Goal: Task Accomplishment & Management: Manage account settings

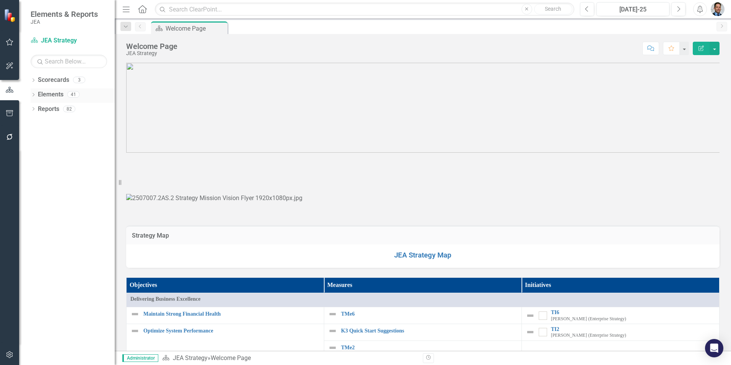
click at [42, 91] on link "Elements" at bounding box center [51, 94] width 26 height 9
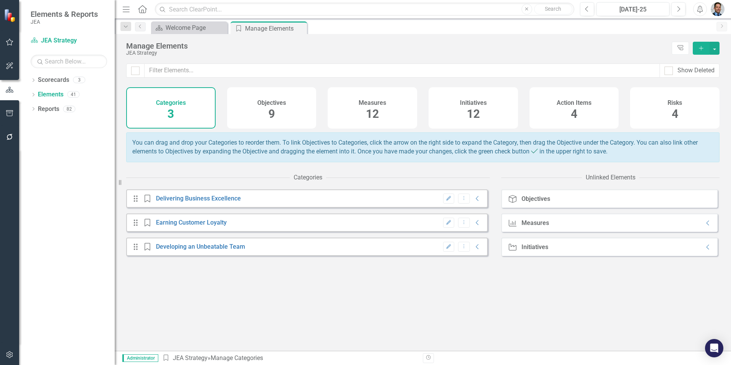
click at [462, 118] on span "12" at bounding box center [473, 113] width 13 height 13
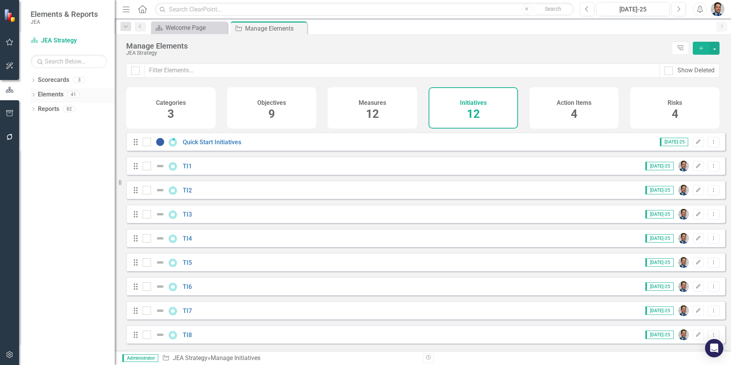
click at [34, 95] on icon "Dropdown" at bounding box center [33, 95] width 5 height 4
click at [35, 139] on icon "Dropdown" at bounding box center [36, 139] width 5 height 4
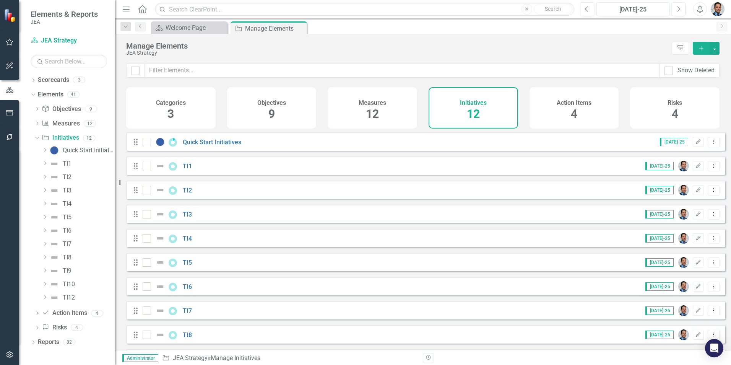
click at [43, 164] on icon "Dropdown" at bounding box center [45, 163] width 6 height 5
click at [43, 164] on icon "Dropdown" at bounding box center [44, 162] width 5 height 6
click at [36, 138] on icon "Dropdown" at bounding box center [36, 137] width 4 height 5
click at [37, 153] on icon "Dropdown" at bounding box center [36, 153] width 5 height 4
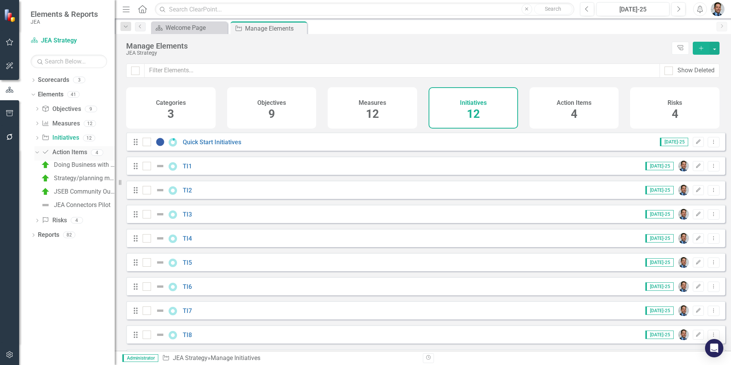
click at [37, 153] on icon at bounding box center [36, 152] width 3 height 2
click at [32, 182] on icon "Dropdown" at bounding box center [33, 182] width 5 height 4
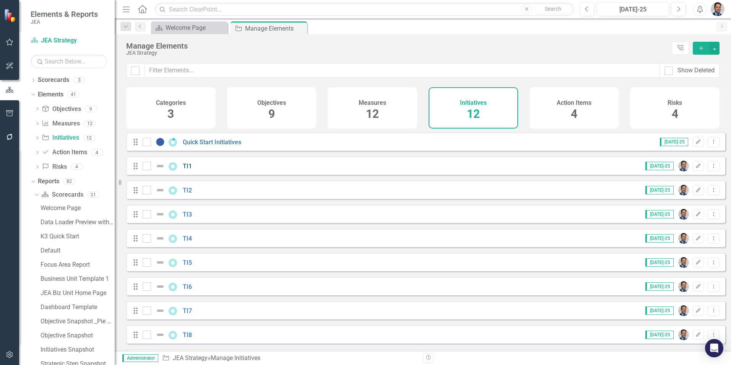
click at [186, 170] on link "TI1" at bounding box center [187, 166] width 9 height 7
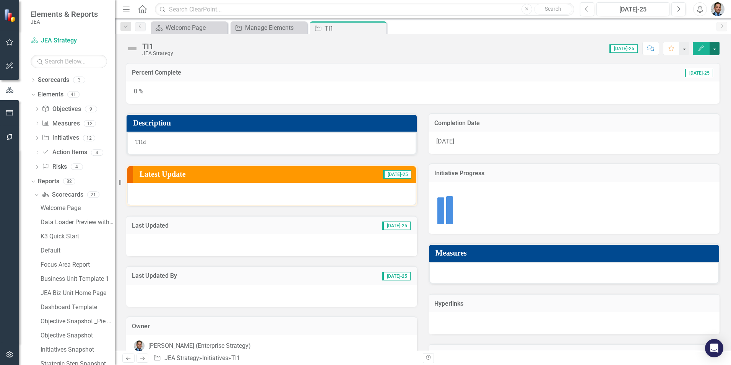
click at [462, 49] on button "button" at bounding box center [715, 48] width 10 height 13
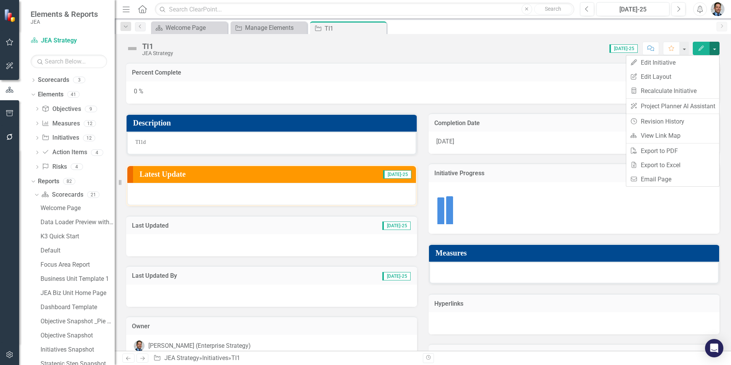
click at [462, 49] on div "Score: 0.00 Jul-25 Completed Comment Favorite Edit" at bounding box center [448, 48] width 543 height 13
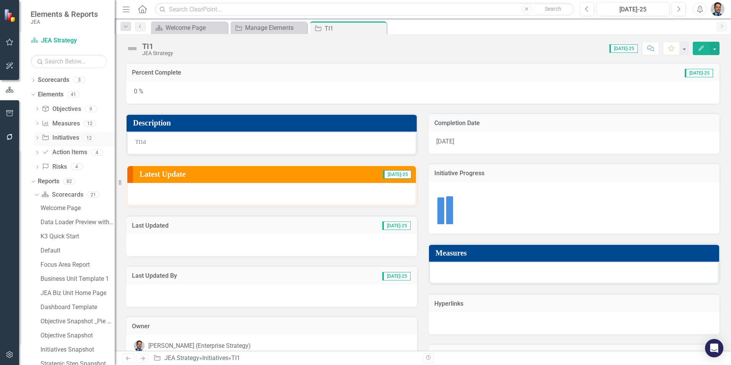
click at [35, 138] on icon "Dropdown" at bounding box center [36, 139] width 5 height 4
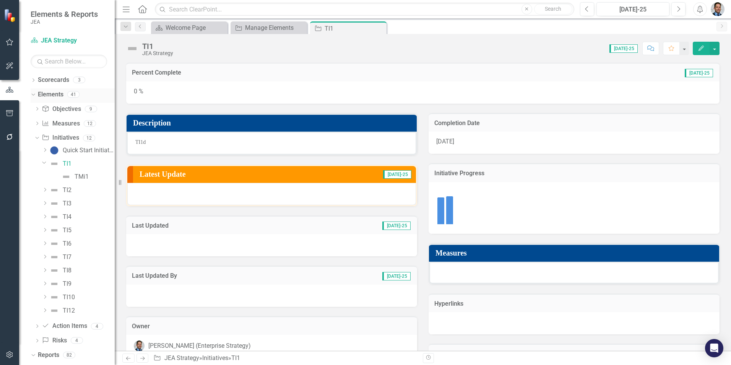
click at [49, 94] on link "Elements" at bounding box center [51, 94] width 26 height 9
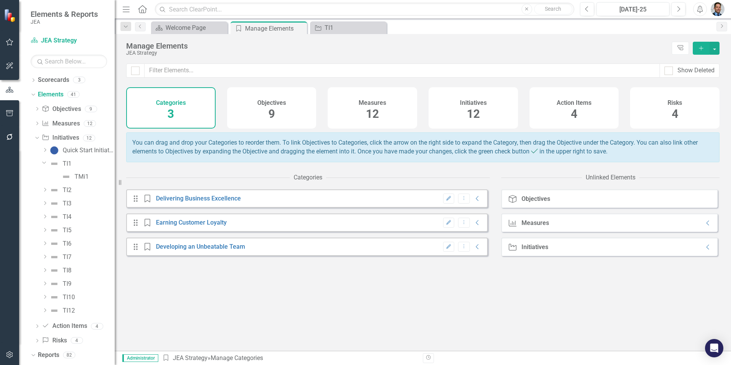
click at [462, 107] on div "Initiatives 12" at bounding box center [473, 107] width 89 height 41
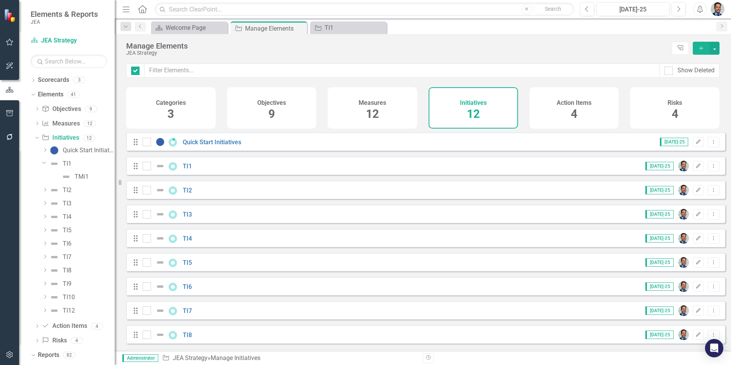
checkbox input "false"
click at [198, 146] on link "Quick Start Initiatives" at bounding box center [212, 141] width 59 height 7
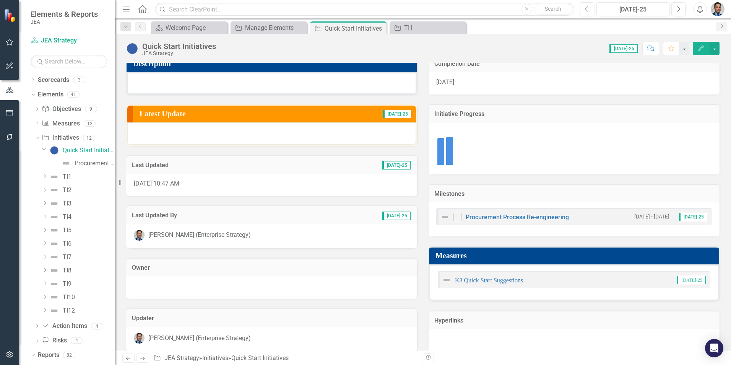
scroll to position [68, 0]
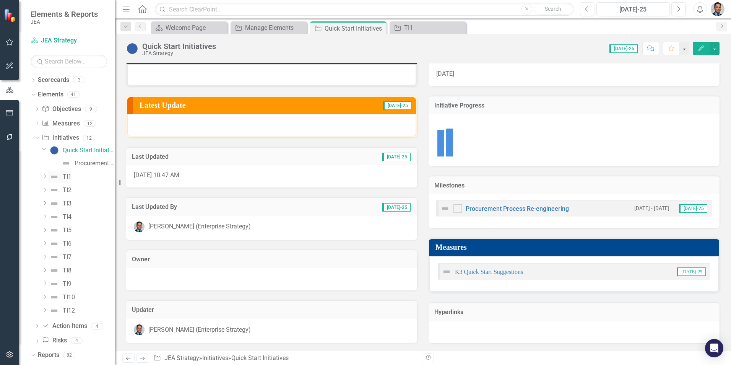
click at [67, 176] on div "TI1" at bounding box center [67, 176] width 9 height 7
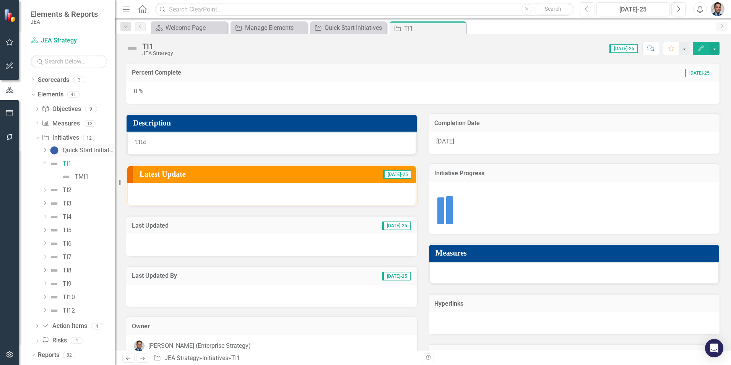
click at [76, 148] on div "Quick Start Initiatives" at bounding box center [89, 150] width 52 height 7
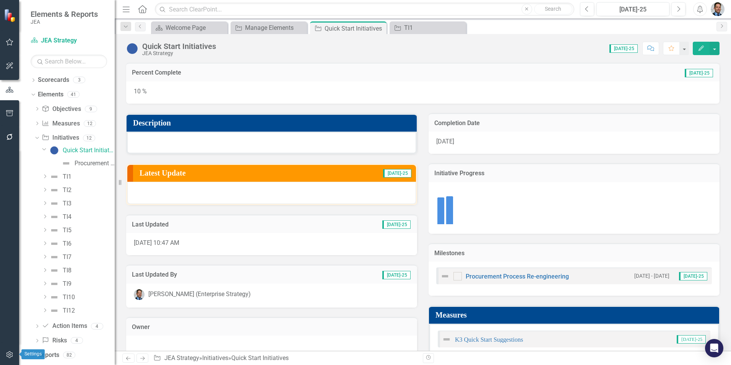
click at [11, 244] on icon "button" at bounding box center [10, 354] width 8 height 6
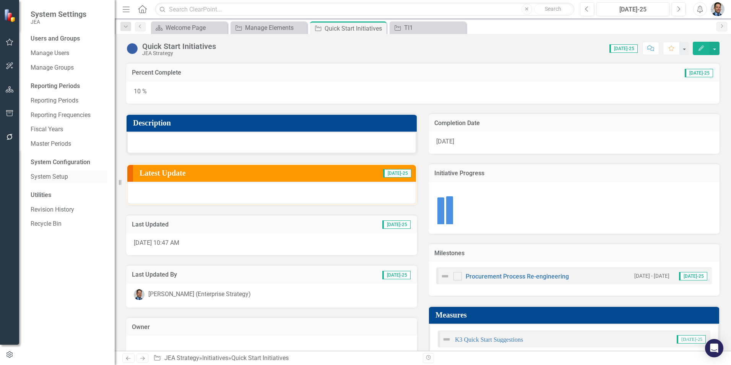
click at [40, 174] on link "System Setup" at bounding box center [69, 176] width 76 height 9
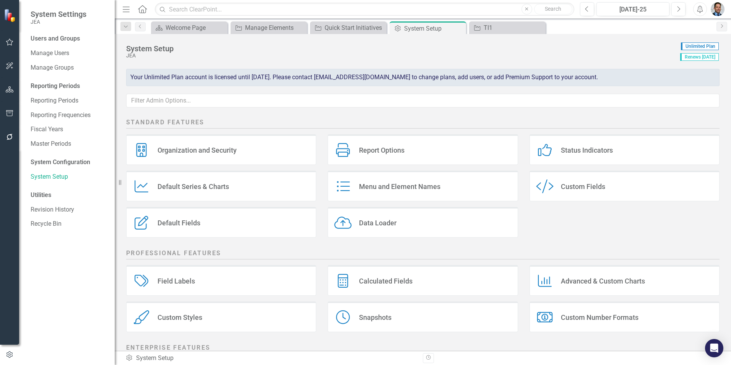
click at [395, 148] on div "Report Options" at bounding box center [382, 150] width 46 height 9
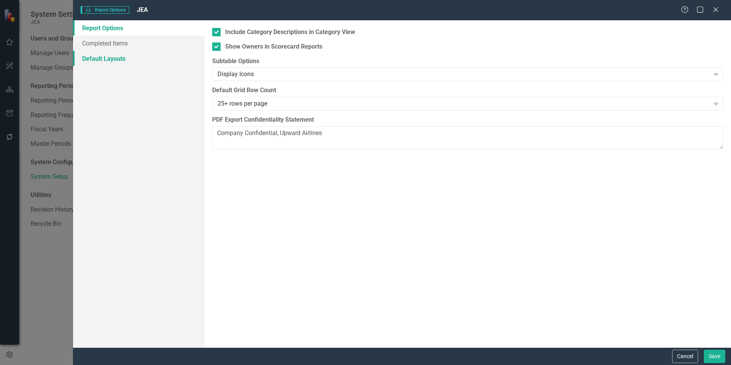
click at [94, 56] on link "Default Layouts" at bounding box center [139, 58] width 132 height 15
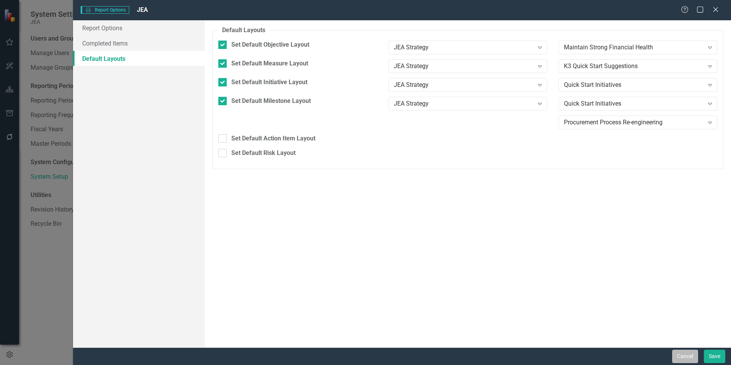
click at [462, 244] on button "Cancel" at bounding box center [685, 356] width 26 height 13
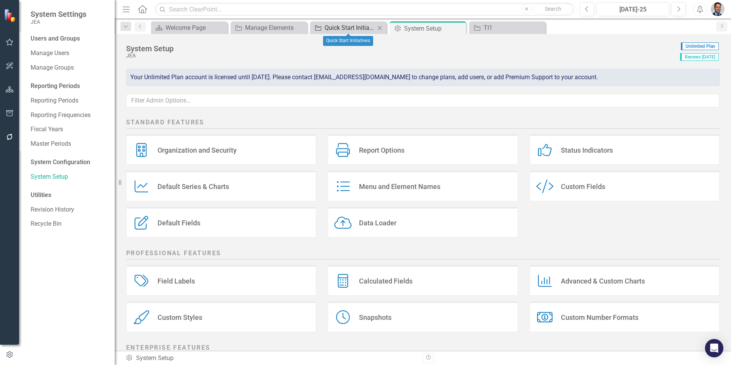
click at [350, 31] on div "Quick Start Initiatives" at bounding box center [350, 28] width 50 height 10
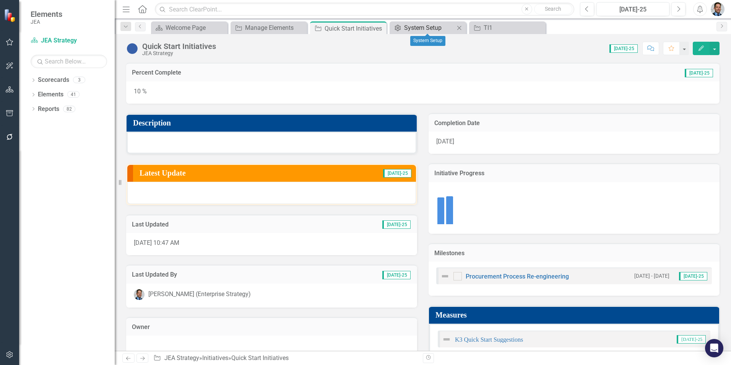
click at [412, 28] on div "System Setup" at bounding box center [429, 28] width 50 height 10
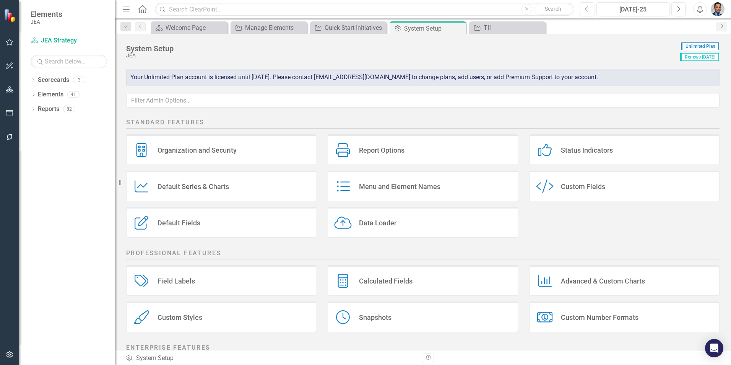
click at [392, 154] on div "Report Options" at bounding box center [382, 150] width 46 height 9
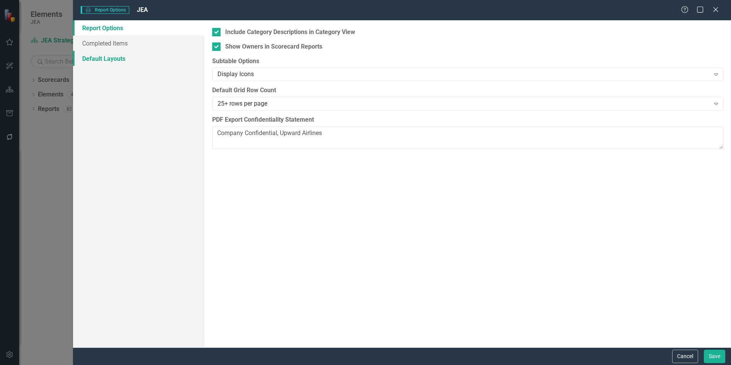
click at [106, 57] on link "Default Layouts" at bounding box center [139, 58] width 132 height 15
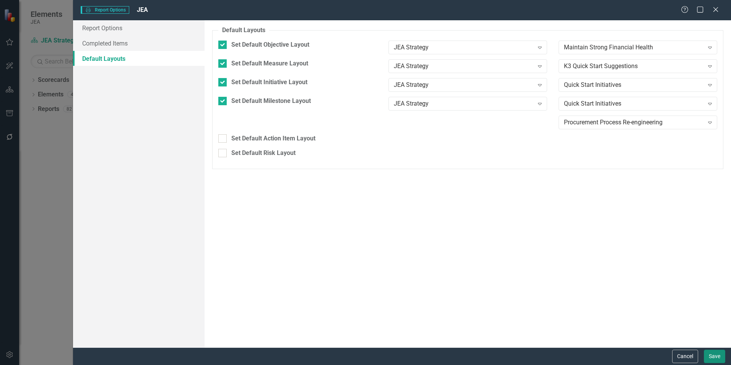
click at [462, 244] on button "Save" at bounding box center [714, 356] width 21 height 13
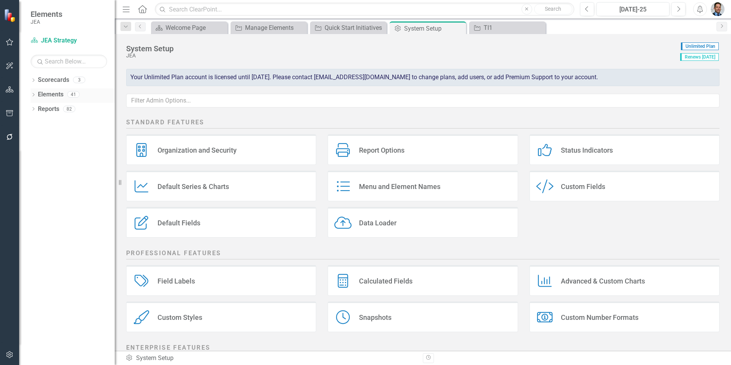
click at [48, 95] on link "Elements" at bounding box center [51, 94] width 26 height 9
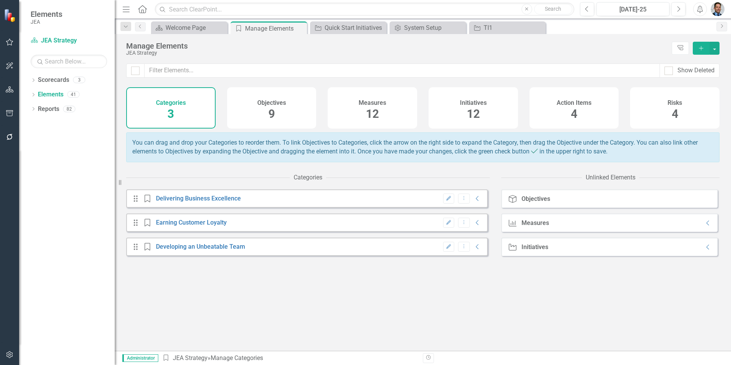
click at [462, 109] on span "12" at bounding box center [473, 113] width 13 height 13
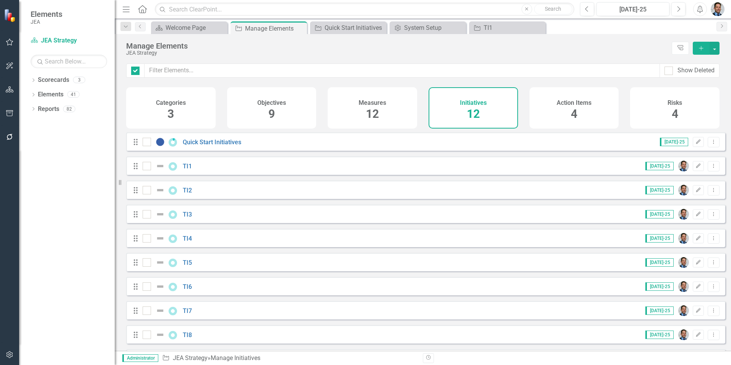
checkbox input "false"
click at [48, 92] on link "Elements" at bounding box center [51, 94] width 26 height 9
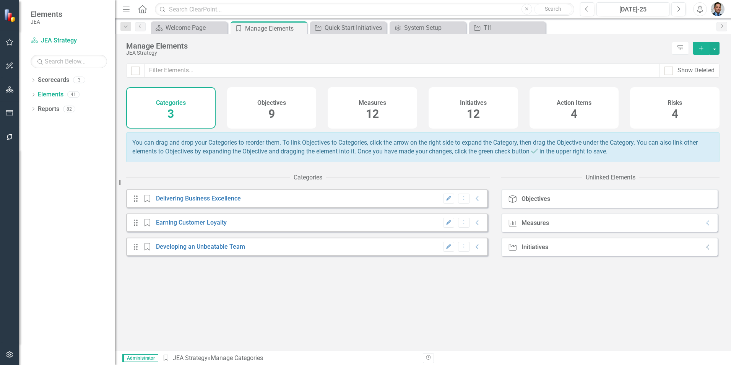
click at [462, 244] on icon "Collapse" at bounding box center [708, 247] width 8 height 6
click at [462, 244] on icon at bounding box center [708, 247] width 5 height 3
click at [462, 244] on icon "Collapse" at bounding box center [708, 247] width 8 height 6
click at [462, 244] on icon at bounding box center [708, 247] width 5 height 3
click at [7, 64] on icon "button" at bounding box center [9, 65] width 7 height 7
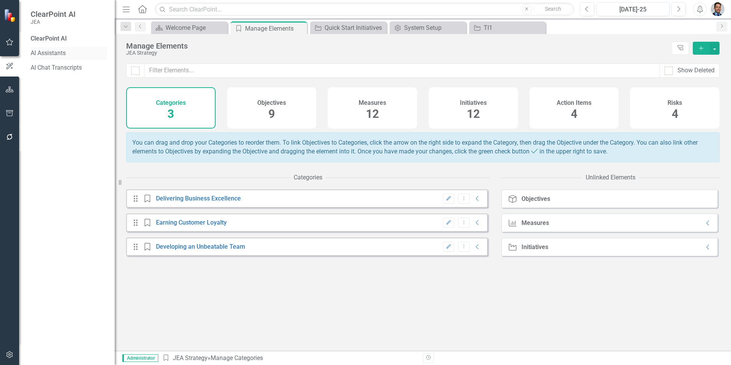
click at [53, 51] on link "AI Assistants" at bounding box center [69, 53] width 76 height 9
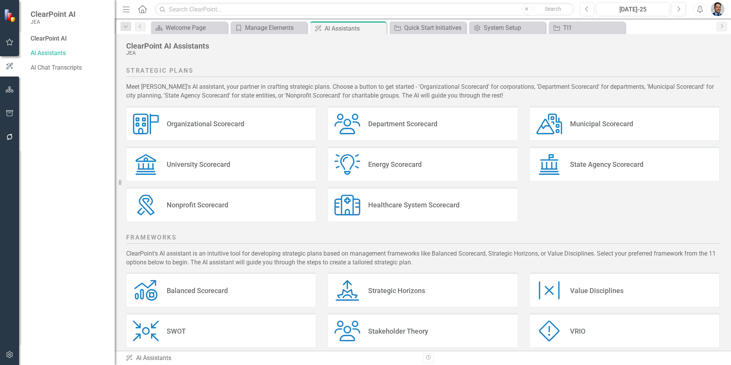
click at [379, 165] on div "Energy Scorecard" at bounding box center [395, 164] width 54 height 9
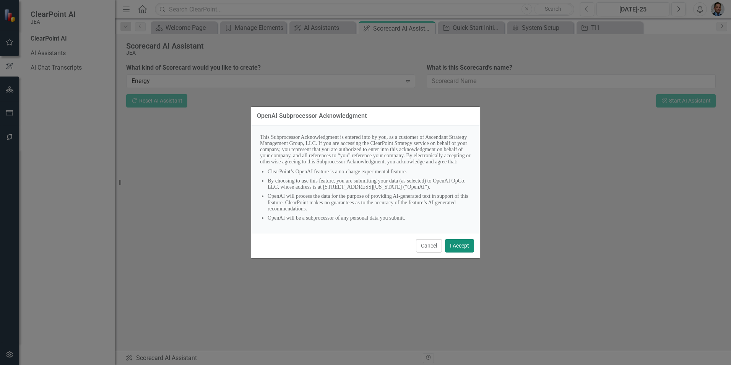
click at [462, 244] on button "I Accept" at bounding box center [459, 245] width 29 height 13
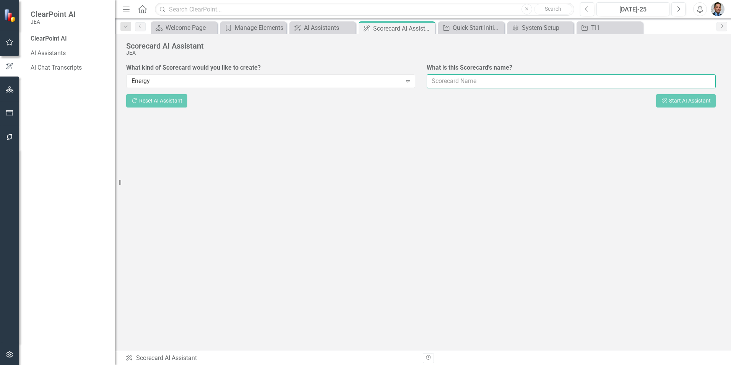
click at [462, 81] on input "What is this Scorecard's name?" at bounding box center [571, 81] width 289 height 14
type input "Water"
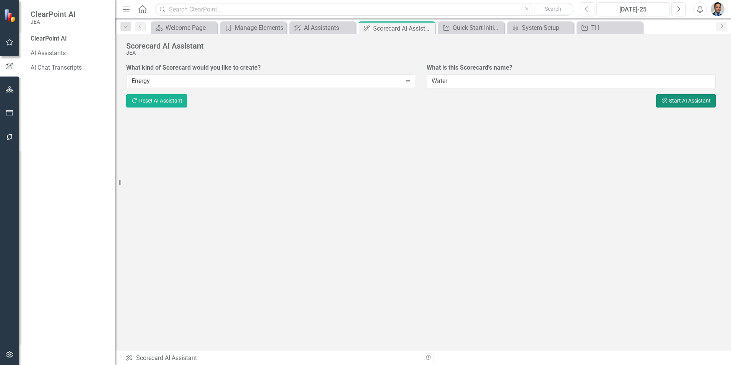
click at [462, 102] on button "ClearPoint AI Start AI Assistant" at bounding box center [686, 100] width 60 height 13
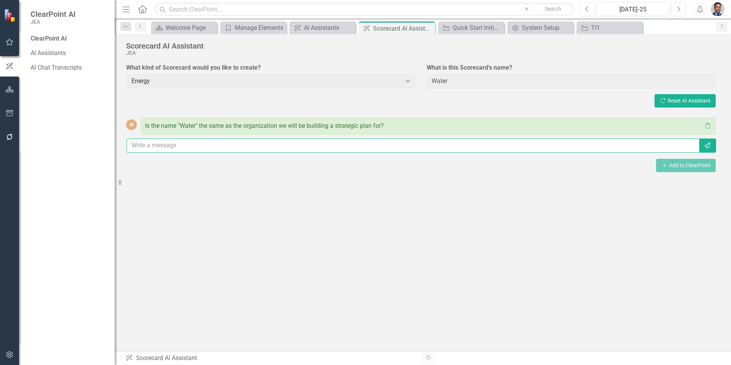
click at [338, 147] on input "text" at bounding box center [413, 145] width 573 height 14
type input "No"
click at [462, 146] on icon "Send" at bounding box center [708, 145] width 8 height 6
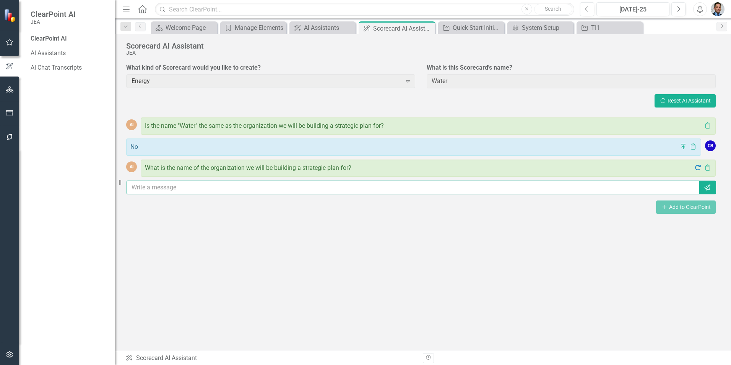
click at [300, 185] on input "text" at bounding box center [413, 188] width 573 height 14
type input "JEA"
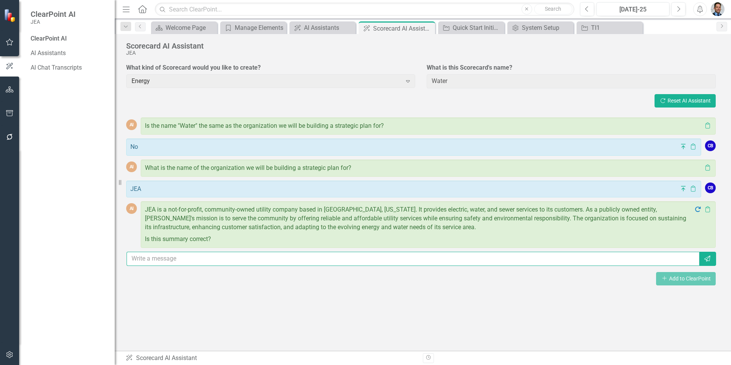
click at [260, 244] on input "text" at bounding box center [413, 259] width 573 height 14
click at [226, 244] on input "Yes, we do have specific values and mission objectives as well" at bounding box center [413, 259] width 573 height 14
click at [241, 244] on input "Yes, we do have specific values, mission objectives as well" at bounding box center [413, 259] width 573 height 14
type input "Yes, we do have specific values, mission statements, and objectives as well"
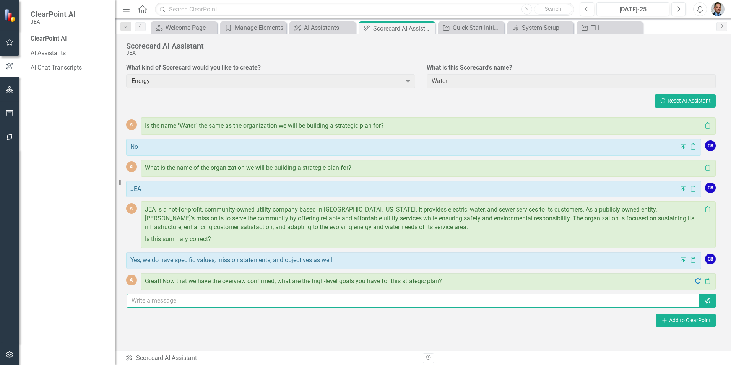
click at [309, 244] on input "text" at bounding box center [413, 301] width 573 height 14
click at [258, 244] on input "text" at bounding box center [413, 301] width 573 height 14
type input "Deliver Business Excellence, Earn Customer Loyalty, Develop an Unbeatable Team"
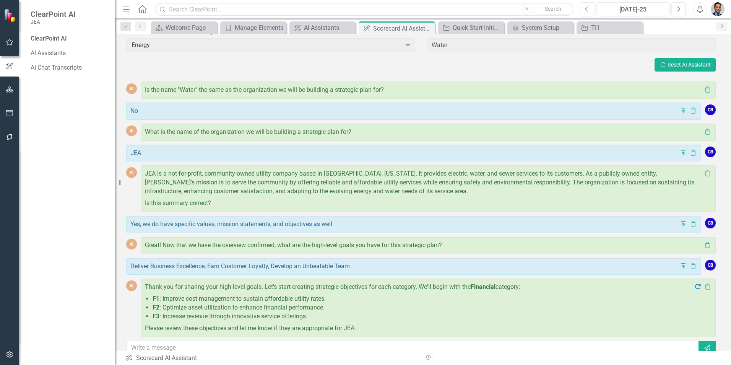
scroll to position [65, 0]
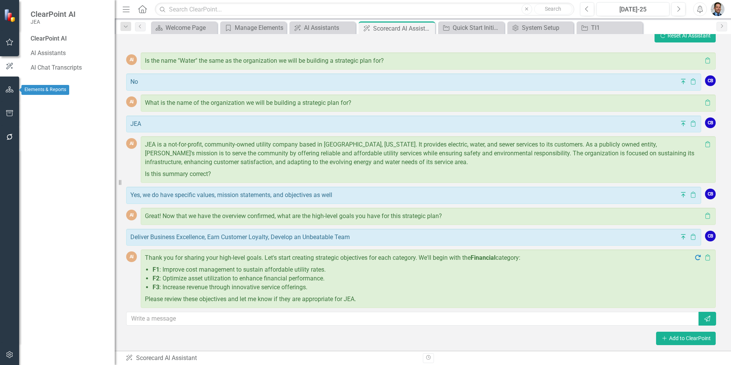
click at [10, 87] on icon "button" at bounding box center [10, 89] width 8 height 6
click at [43, 93] on link "Elements" at bounding box center [51, 94] width 26 height 9
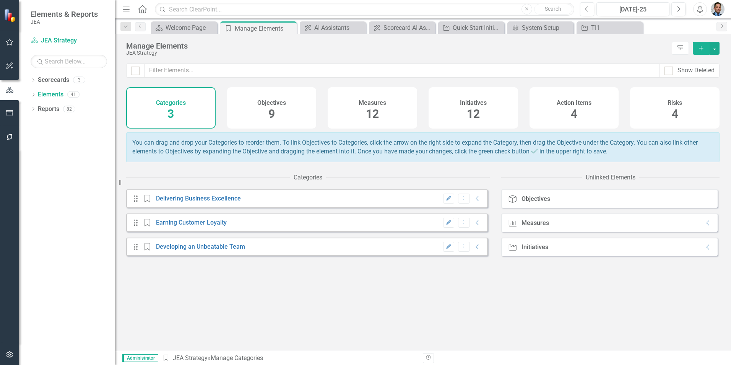
click at [276, 115] on div "Objectives 9" at bounding box center [271, 107] width 89 height 41
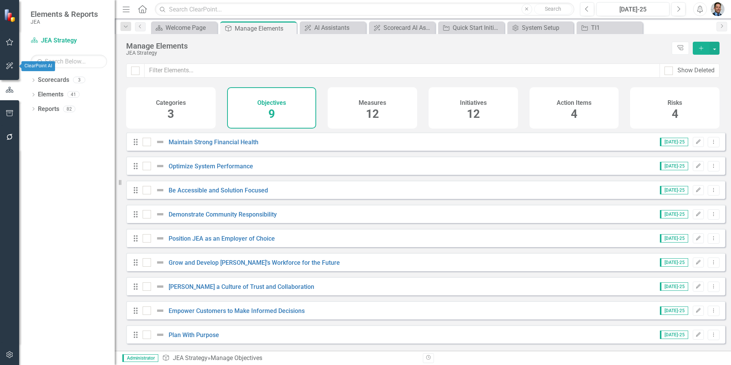
click at [6, 65] on icon "button" at bounding box center [10, 66] width 8 height 6
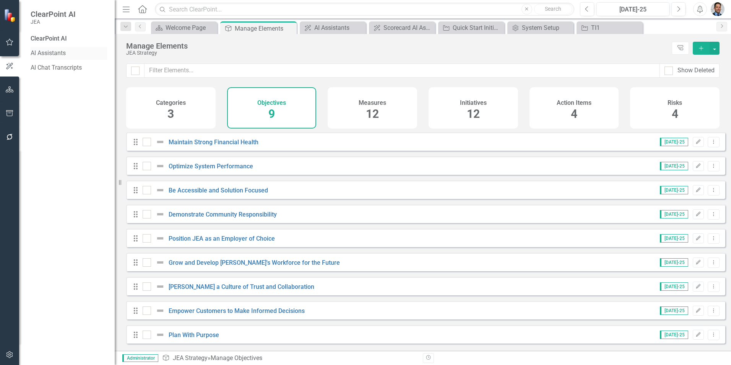
click at [53, 55] on link "AI Assistants" at bounding box center [69, 53] width 76 height 9
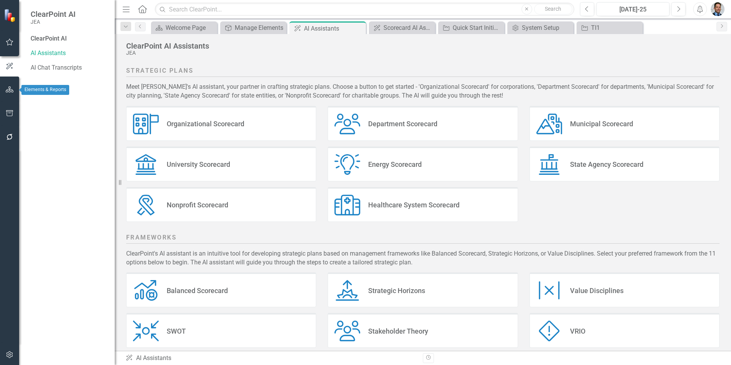
click at [9, 86] on icon "button" at bounding box center [10, 89] width 8 height 6
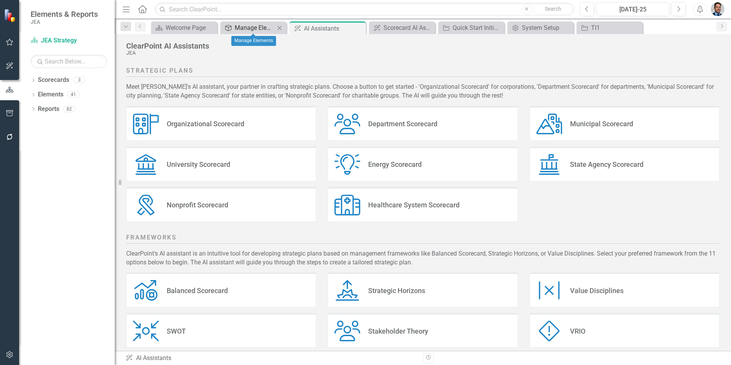
click at [253, 25] on div "Manage Elements" at bounding box center [255, 28] width 40 height 10
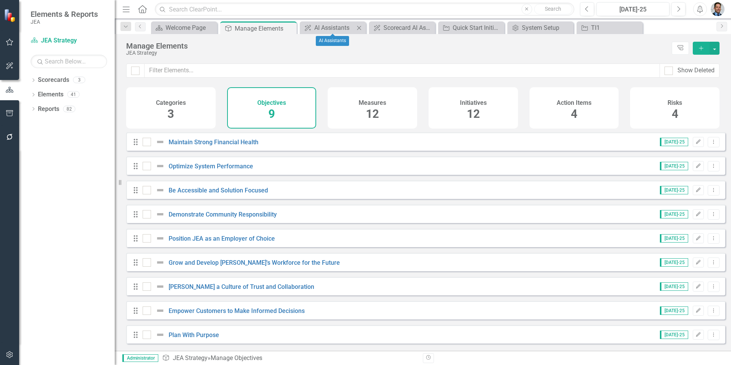
click at [359, 27] on icon "Close" at bounding box center [359, 28] width 8 height 6
click at [356, 24] on div "Scorecard AI Assistant" at bounding box center [350, 28] width 50 height 10
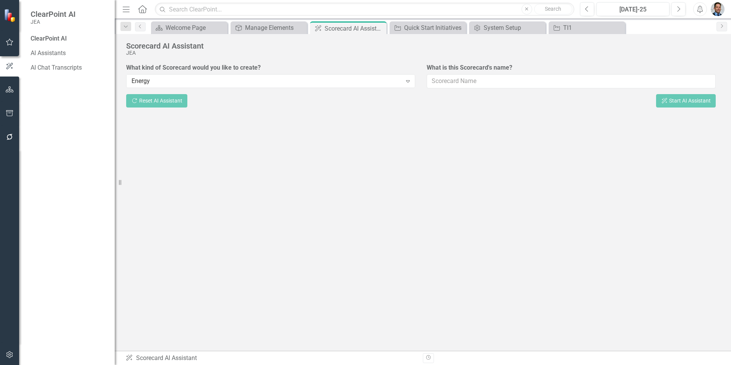
type input "Water"
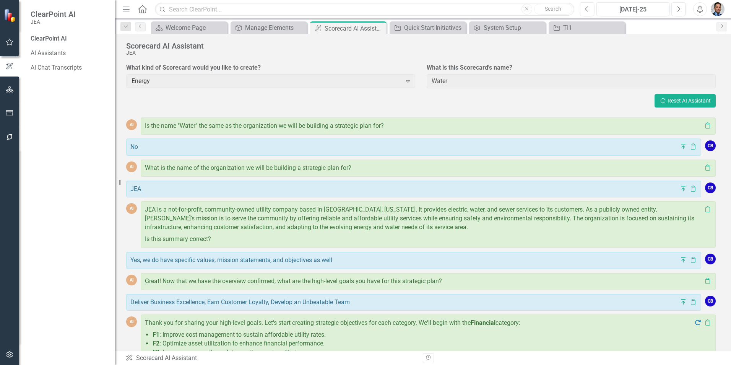
scroll to position [71, 0]
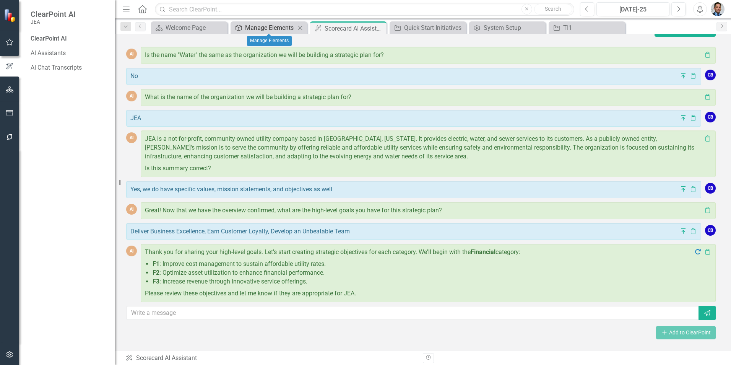
click at [260, 28] on div "Manage Elements" at bounding box center [270, 28] width 50 height 10
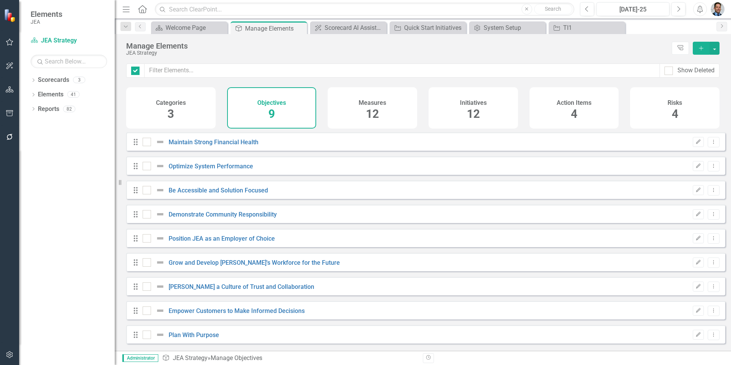
checkbox input "false"
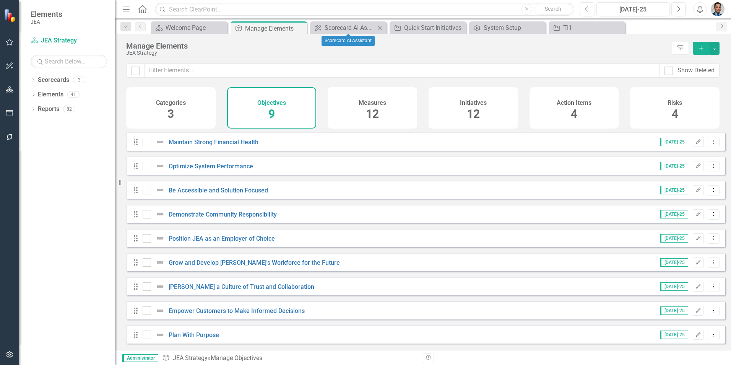
click at [380, 26] on icon "Close" at bounding box center [380, 28] width 8 height 6
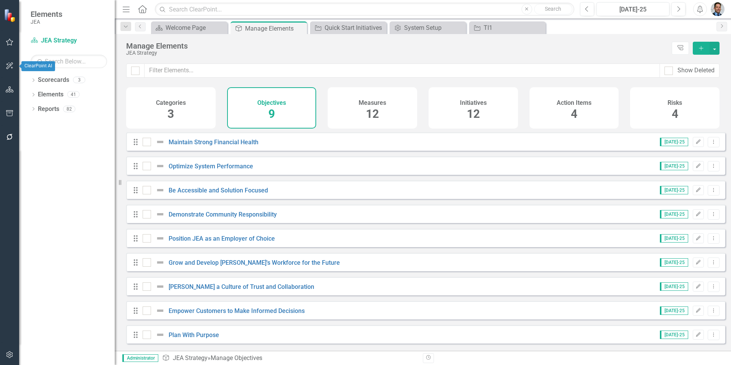
click at [9, 64] on icon "button" at bounding box center [10, 66] width 8 height 6
click at [56, 53] on link "AI Assistants" at bounding box center [69, 53] width 76 height 9
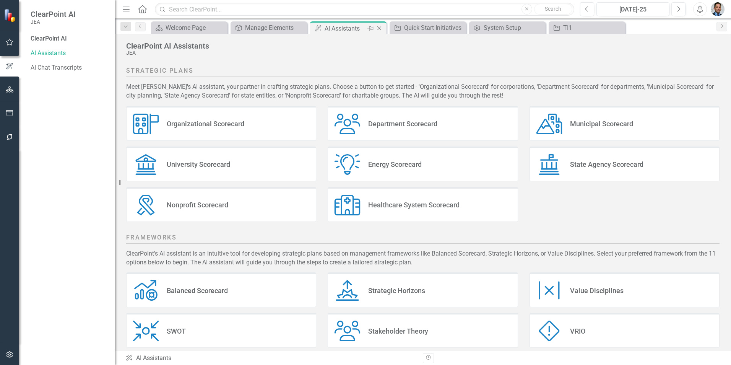
click at [380, 28] on icon "Close" at bounding box center [380, 28] width 8 height 6
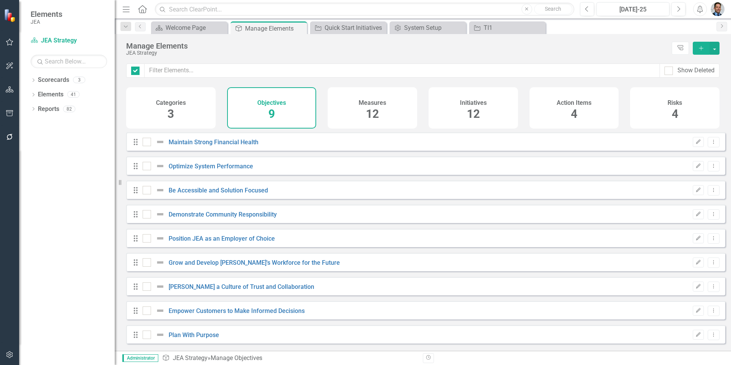
checkbox input "false"
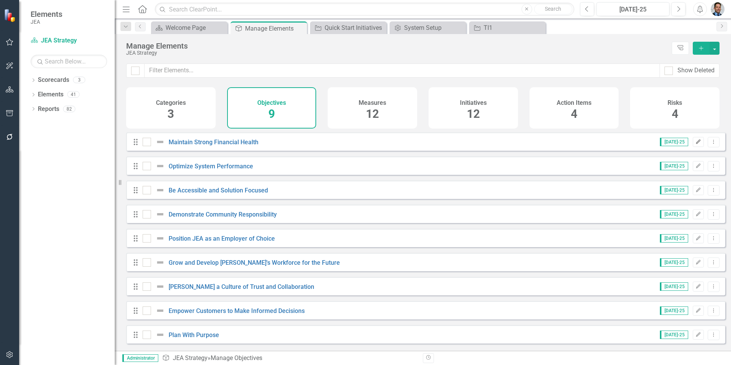
click at [462, 144] on icon "button" at bounding box center [698, 141] width 5 height 5
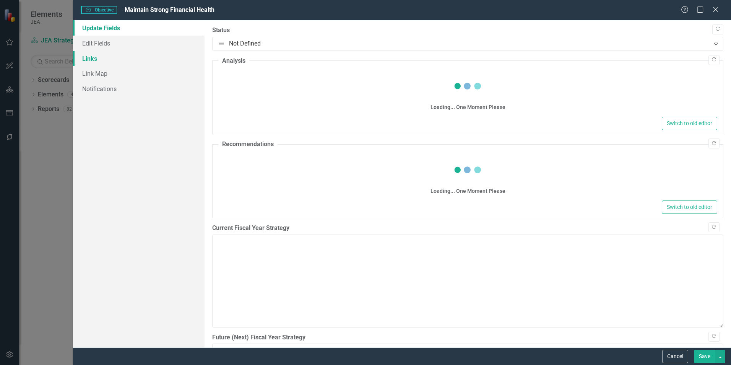
click at [98, 57] on link "Links" at bounding box center [139, 58] width 132 height 15
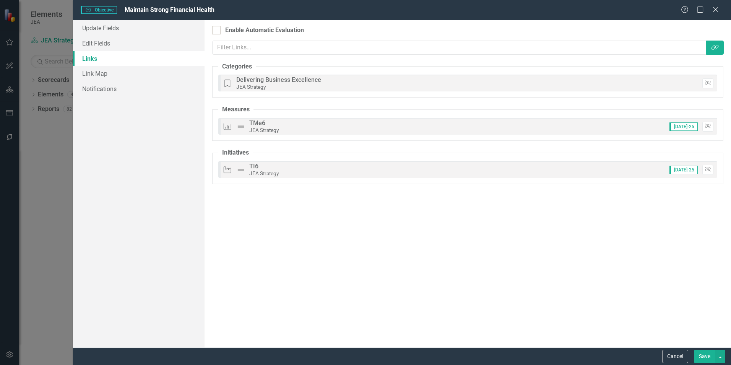
click at [360, 128] on div "Measures TMe6 JEA Strategy Jul-25 Unlink" at bounding box center [467, 126] width 499 height 17
click at [327, 112] on fieldset "Measures Measures TMe6 JEA Strategy Jul-25 Unlink" at bounding box center [467, 123] width 511 height 36
click at [234, 111] on legend "Measures" at bounding box center [235, 109] width 35 height 9
click at [462, 47] on icon "Link Tag" at bounding box center [715, 47] width 8 height 6
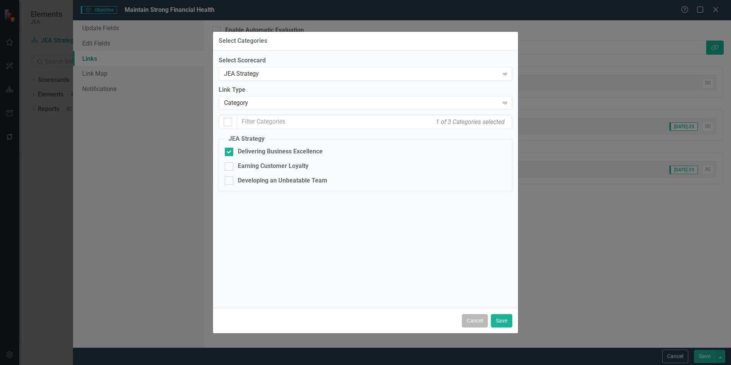
click at [462, 244] on button "Cancel" at bounding box center [475, 320] width 26 height 13
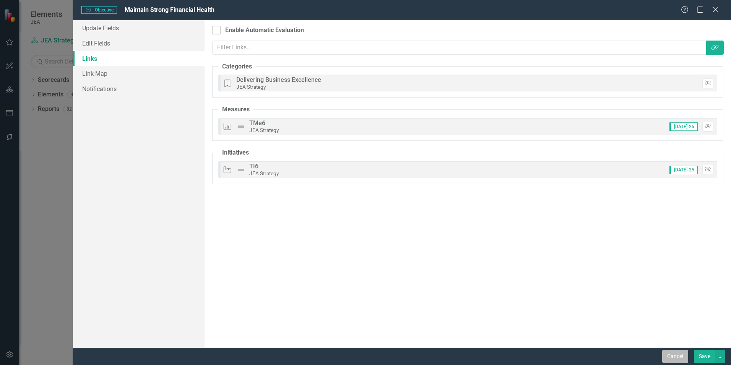
click at [462, 244] on button "Cancel" at bounding box center [675, 356] width 26 height 13
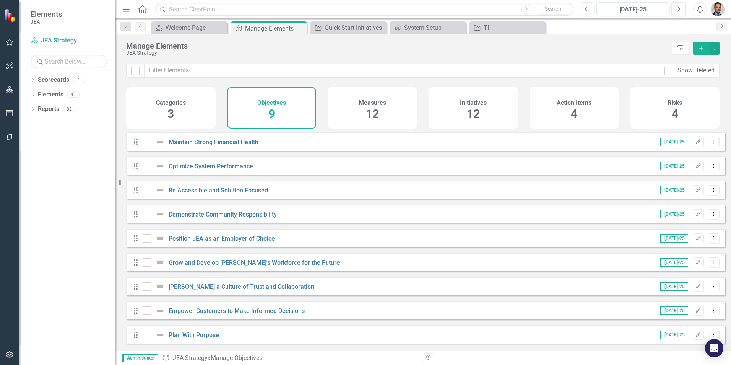
click at [375, 107] on span "12" at bounding box center [372, 113] width 13 height 13
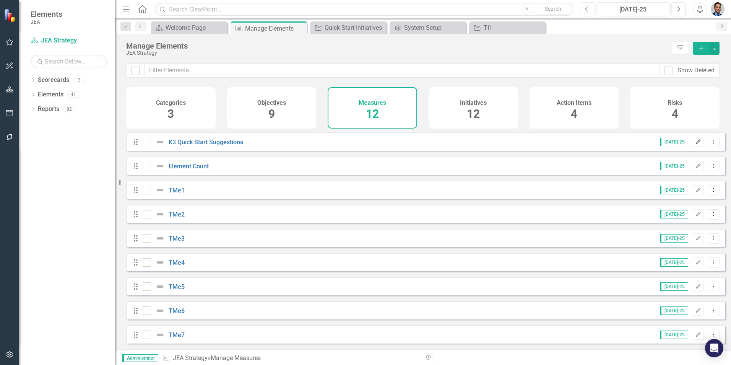
click at [462, 144] on icon "Edit" at bounding box center [699, 142] width 6 height 5
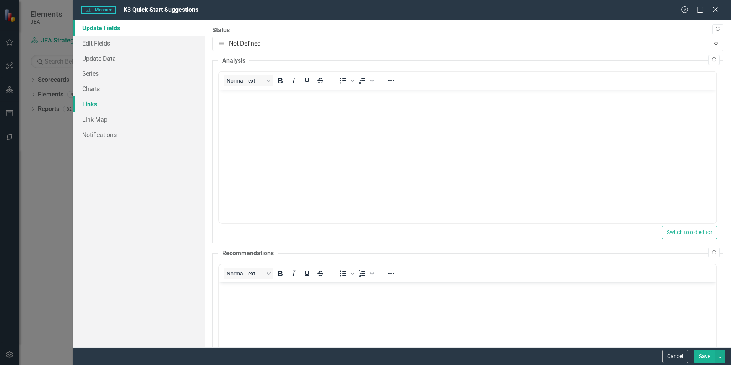
click at [103, 101] on link "Links" at bounding box center [139, 103] width 132 height 15
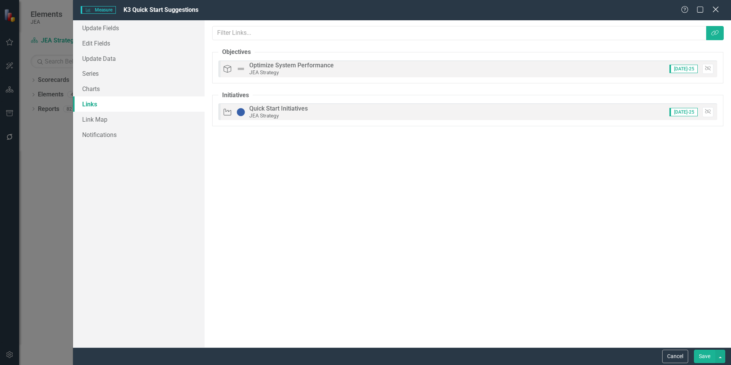
click at [462, 11] on icon at bounding box center [716, 10] width 6 height 6
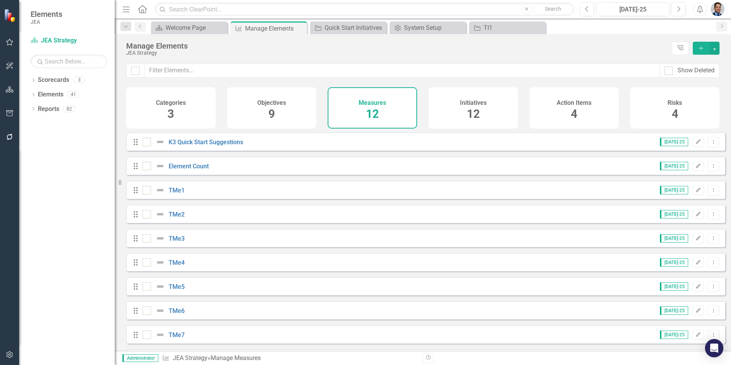
click at [288, 119] on div "Objectives 9" at bounding box center [271, 107] width 89 height 41
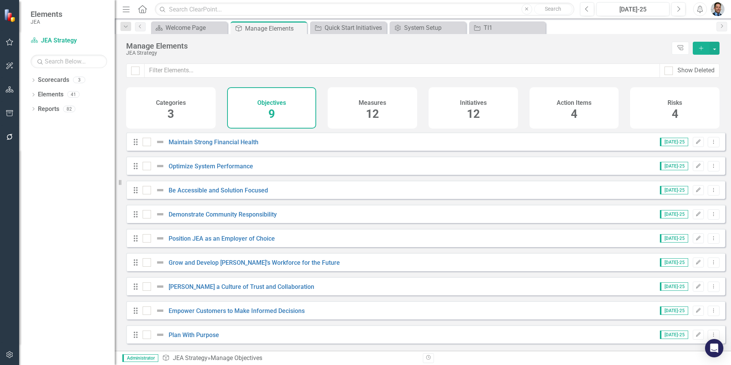
click at [405, 109] on div "Measures 12" at bounding box center [372, 107] width 89 height 41
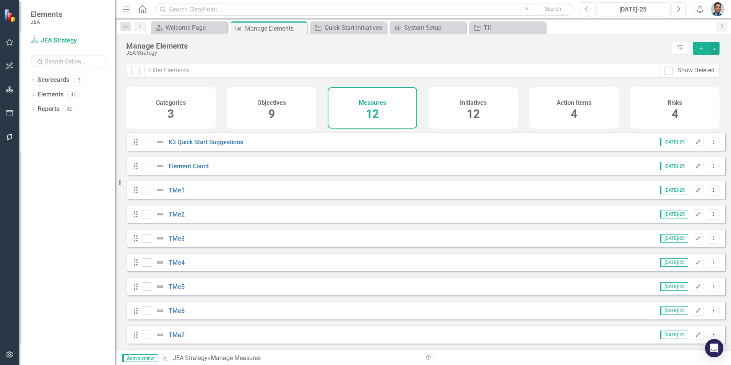
click at [462, 111] on div "Initiatives 12" at bounding box center [473, 107] width 89 height 41
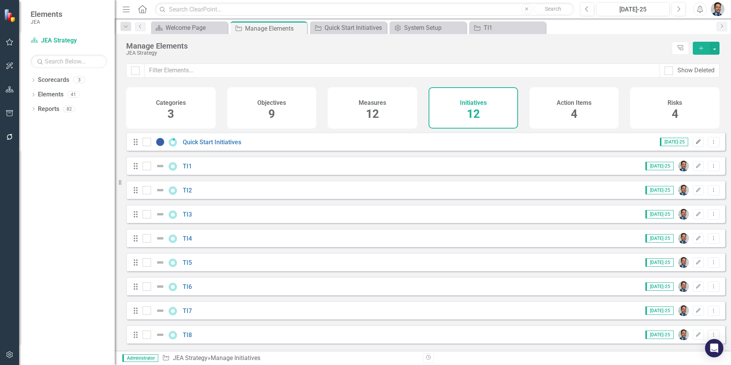
click at [462, 144] on icon "Edit" at bounding box center [699, 142] width 6 height 5
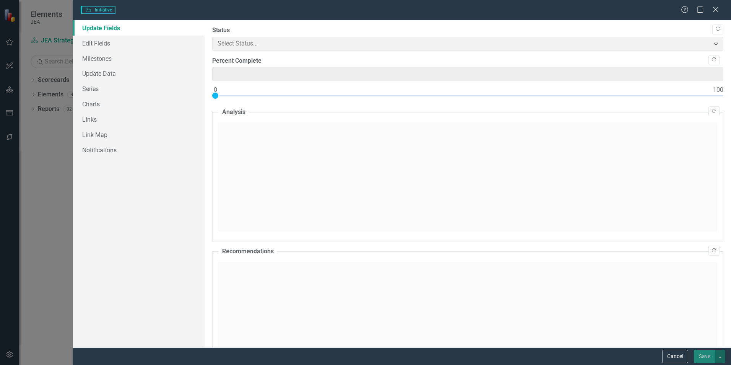
type input "10"
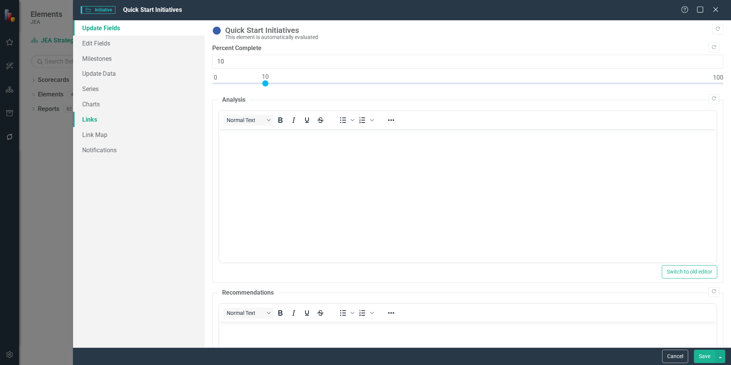
click at [98, 117] on link "Links" at bounding box center [139, 119] width 132 height 15
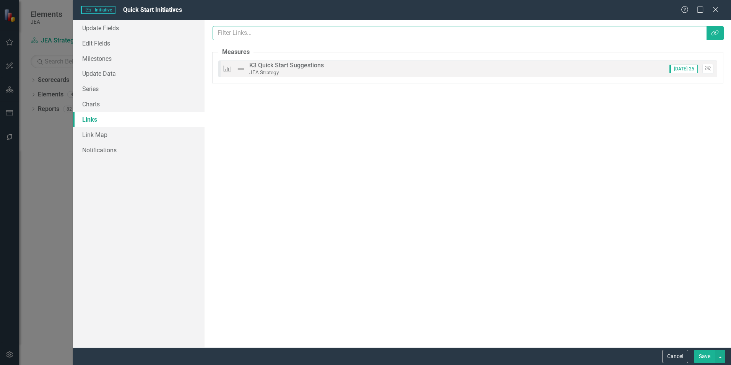
click at [462, 33] on input "text" at bounding box center [460, 33] width 494 height 14
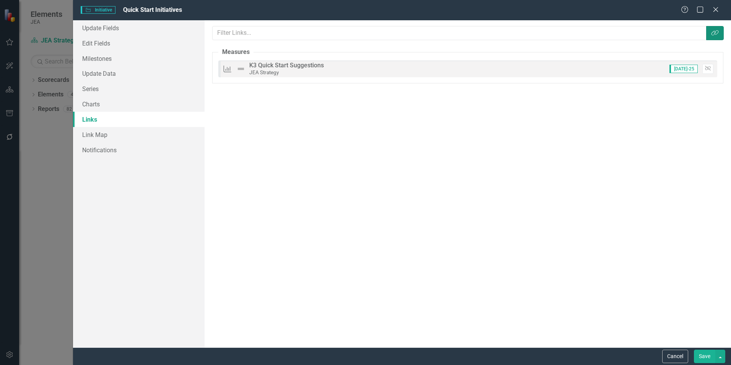
click at [462, 33] on icon "Link Tag" at bounding box center [715, 33] width 8 height 6
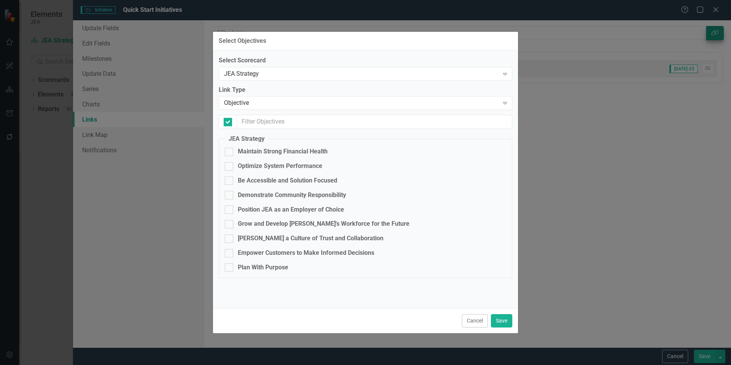
checkbox input "false"
click at [257, 101] on div "Objective" at bounding box center [361, 103] width 275 height 9
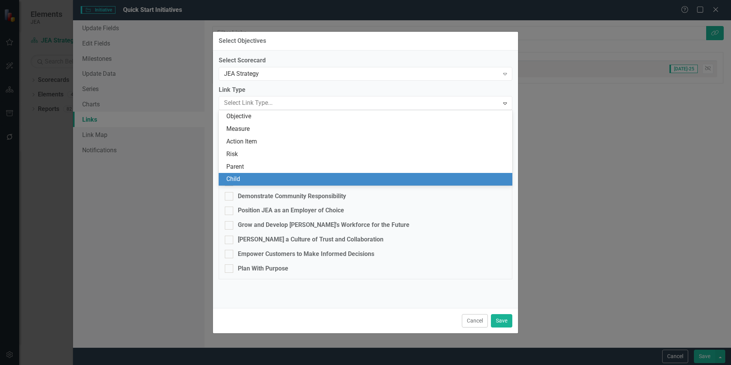
click at [237, 177] on div "Child" at bounding box center [366, 179] width 281 height 9
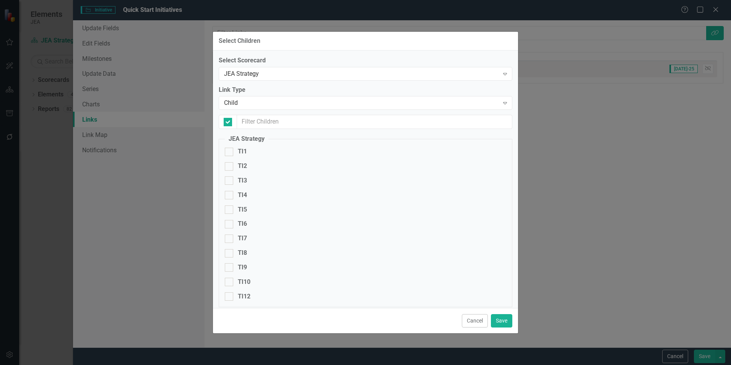
checkbox input "false"
click at [462, 244] on button "Cancel" at bounding box center [475, 320] width 26 height 13
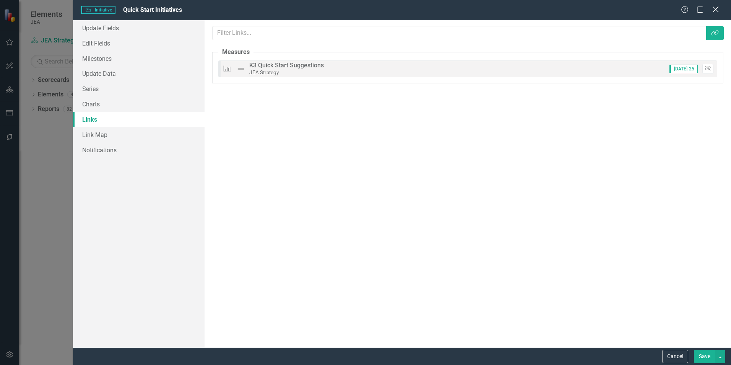
click at [462, 12] on icon "Close" at bounding box center [716, 9] width 10 height 7
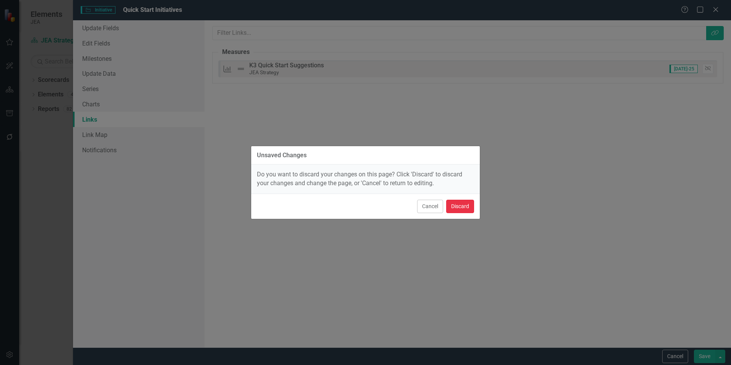
click at [457, 204] on button "Discard" at bounding box center [460, 206] width 28 height 13
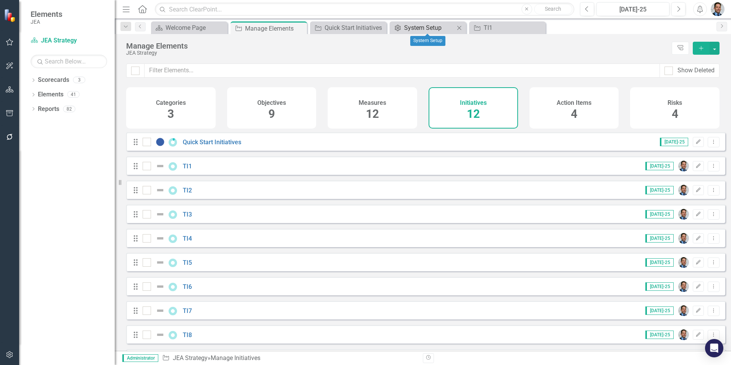
click at [417, 27] on div "System Setup" at bounding box center [429, 28] width 50 height 10
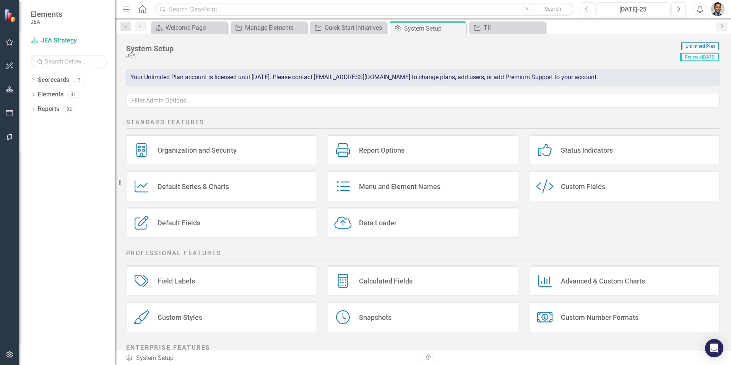
click at [405, 185] on div "Menu and Element Names" at bounding box center [399, 186] width 81 height 9
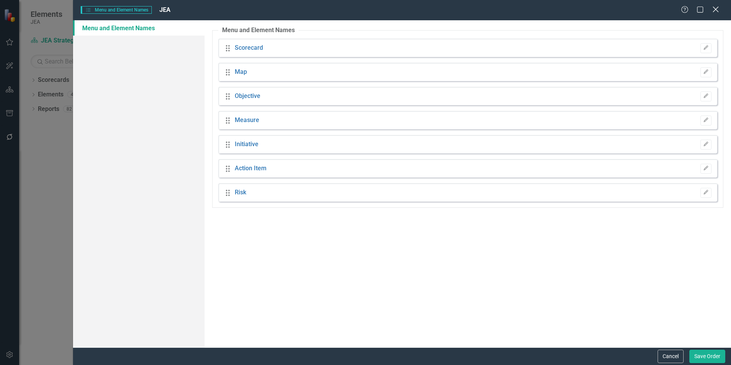
click at [462, 10] on icon "Close" at bounding box center [716, 9] width 10 height 7
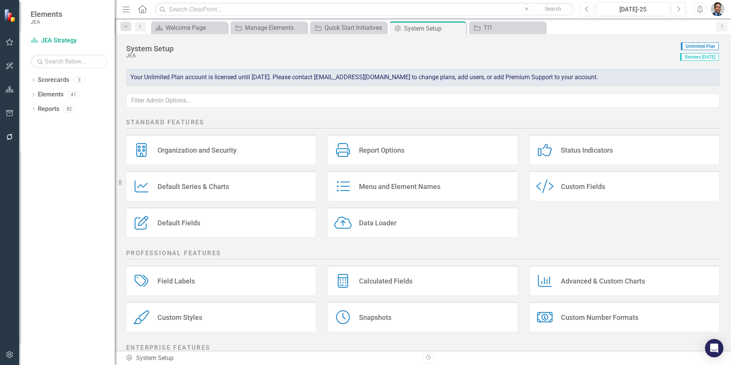
click at [423, 153] on div "Report Options Report Options" at bounding box center [423, 149] width 190 height 31
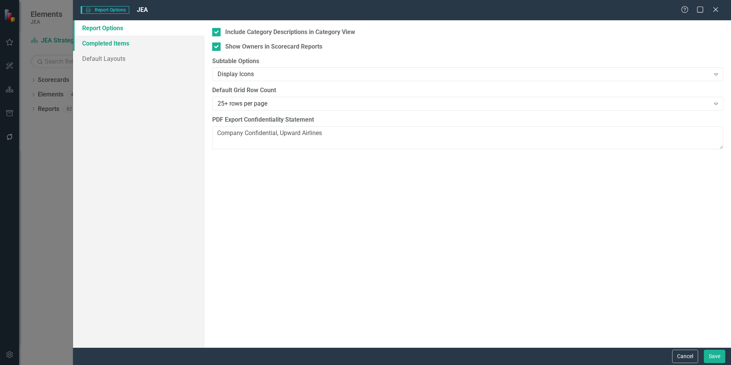
click at [122, 42] on link "Completed Items" at bounding box center [139, 43] width 132 height 15
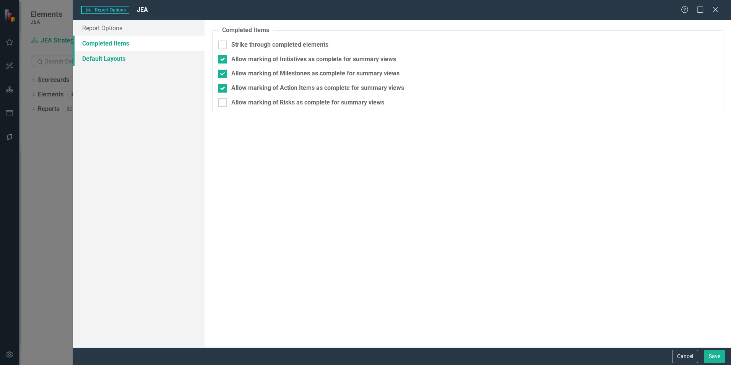
click at [118, 61] on link "Default Layouts" at bounding box center [139, 58] width 132 height 15
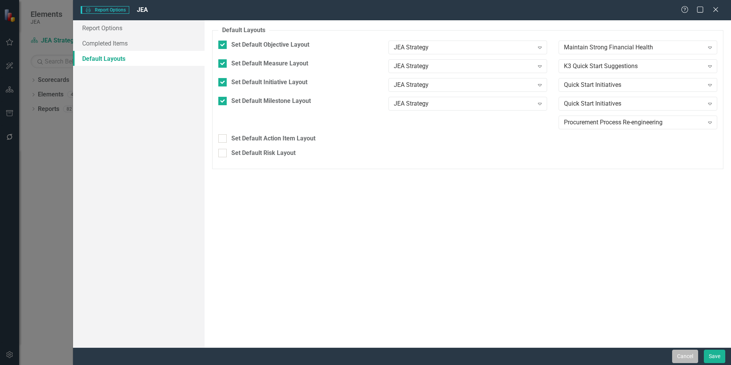
click at [462, 244] on button "Cancel" at bounding box center [685, 356] width 26 height 13
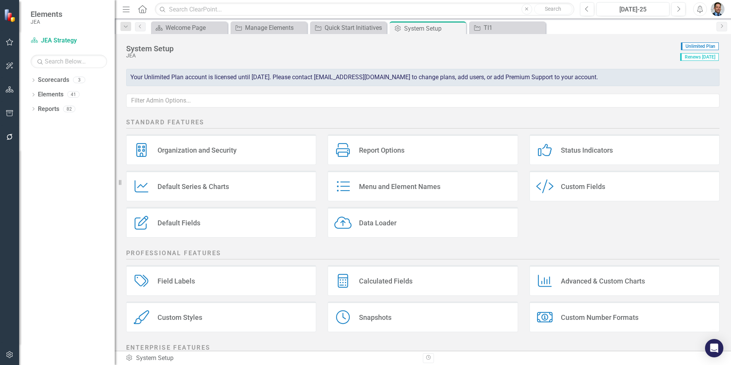
click at [206, 220] on div "Default Fields Default Fields" at bounding box center [221, 222] width 190 height 31
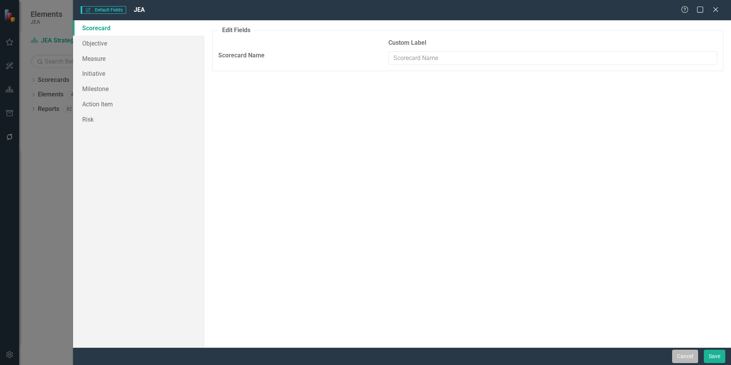
click at [462, 244] on button "Cancel" at bounding box center [685, 356] width 26 height 13
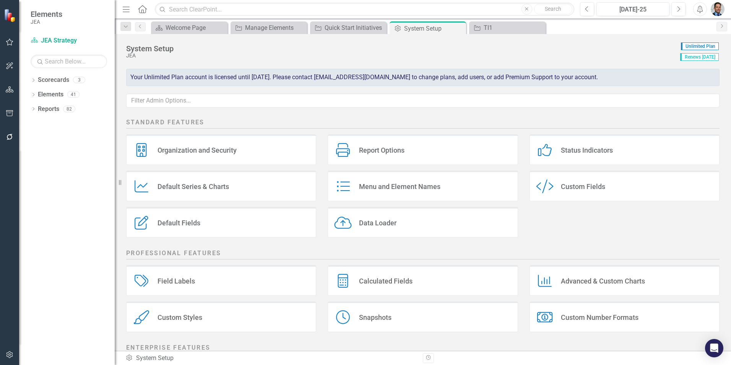
click at [409, 187] on div "Menu and Element Names" at bounding box center [399, 186] width 81 height 9
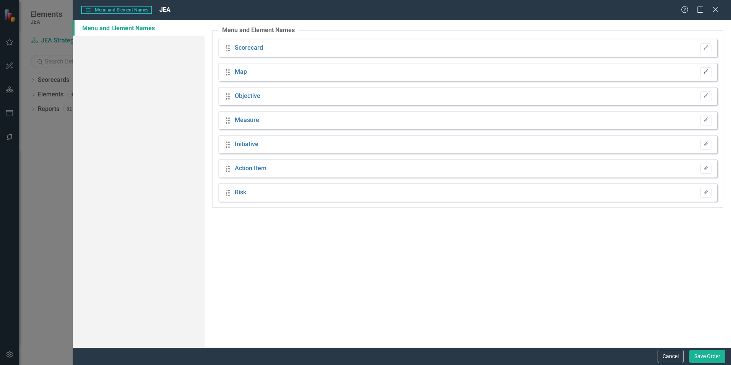
click at [462, 74] on button "Edit" at bounding box center [706, 72] width 11 height 10
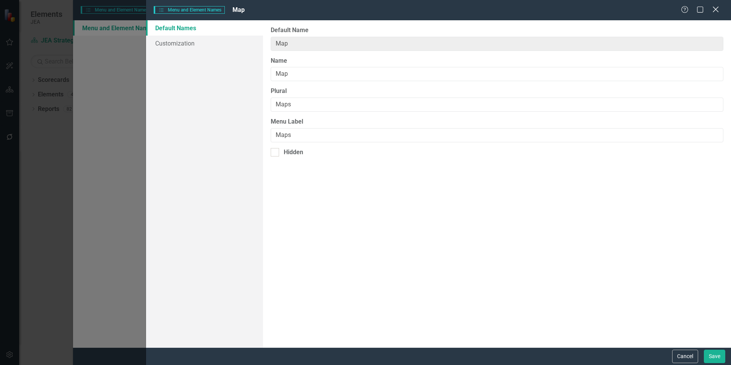
click at [462, 7] on icon "Close" at bounding box center [716, 9] width 10 height 7
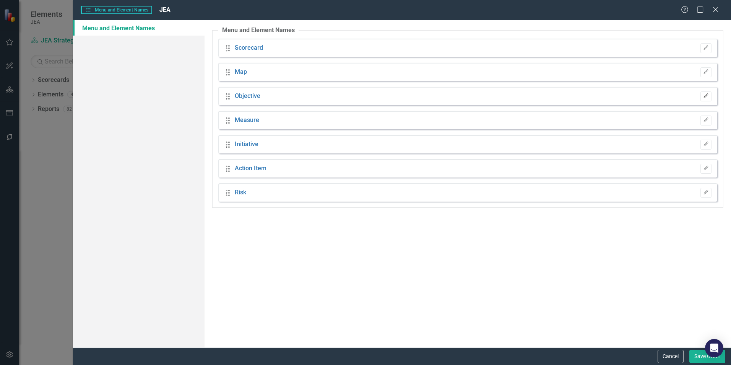
click at [462, 95] on button "Edit" at bounding box center [706, 96] width 11 height 10
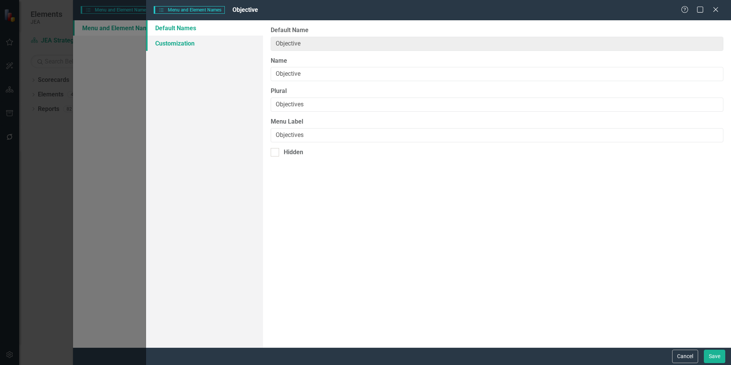
click at [179, 42] on link "Customization" at bounding box center [204, 43] width 117 height 15
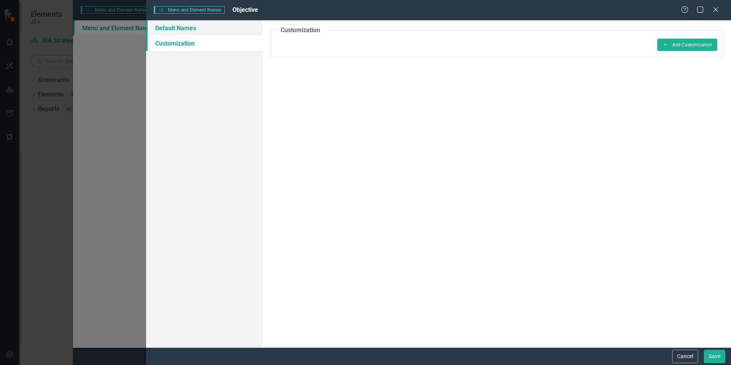
click at [178, 29] on link "Default Names" at bounding box center [204, 27] width 117 height 15
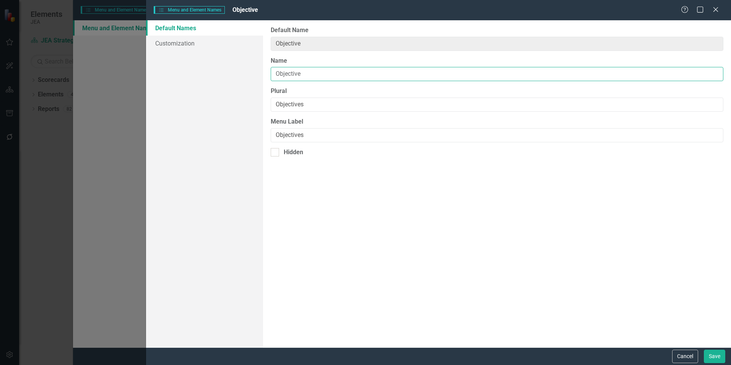
click at [319, 73] on input "Objective" at bounding box center [497, 74] width 453 height 14
click at [319, 73] on input "Coporate Commitments to Action" at bounding box center [497, 74] width 453 height 14
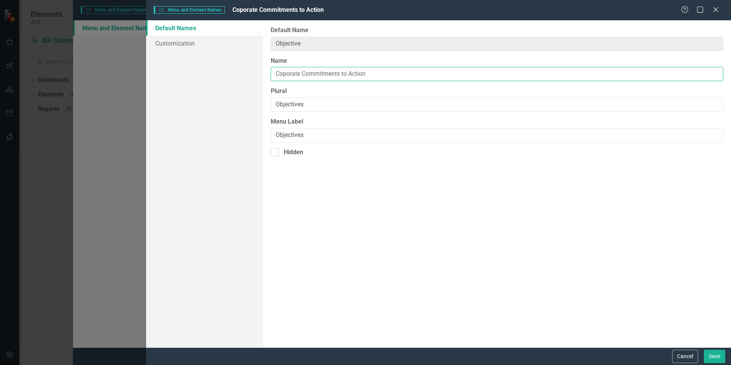
click at [319, 73] on input "Coporate Commitments to Action" at bounding box center [497, 74] width 453 height 14
type input "Coporate Commitments to Action"
click at [291, 103] on input "Objectives" at bounding box center [497, 105] width 453 height 14
paste input "Coporate Commitments to Action"
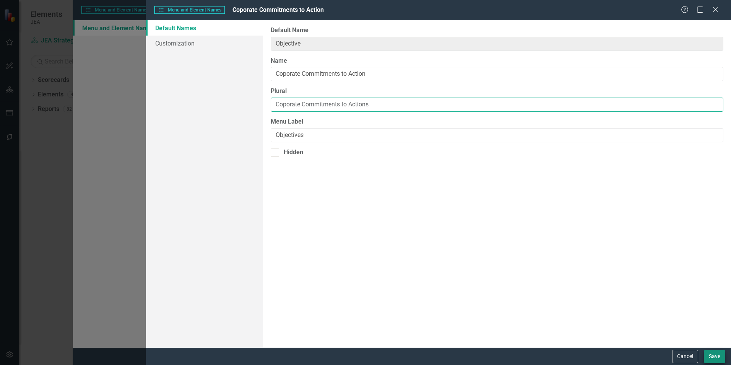
type input "Coporate Commitments to Actions"
click at [462, 244] on button "Save" at bounding box center [714, 356] width 21 height 13
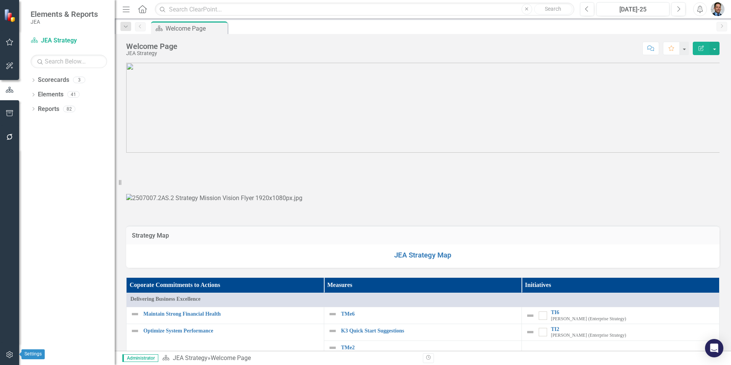
click at [7, 355] on icon "button" at bounding box center [10, 354] width 8 height 6
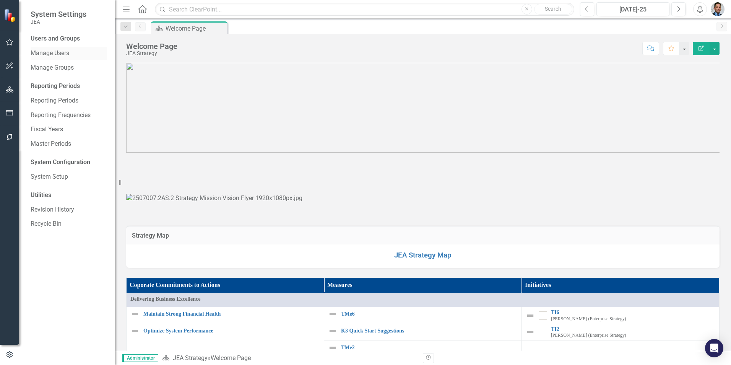
click at [34, 49] on link "Manage Users" at bounding box center [69, 53] width 76 height 9
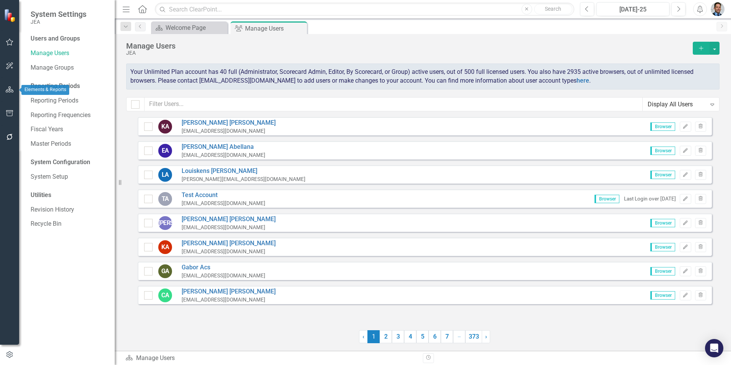
click at [11, 88] on icon "button" at bounding box center [10, 89] width 8 height 6
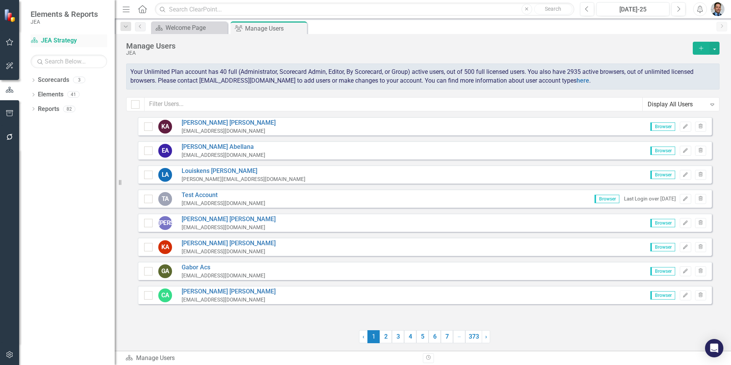
click at [52, 40] on link "Scorecard JEA Strategy" at bounding box center [69, 40] width 76 height 9
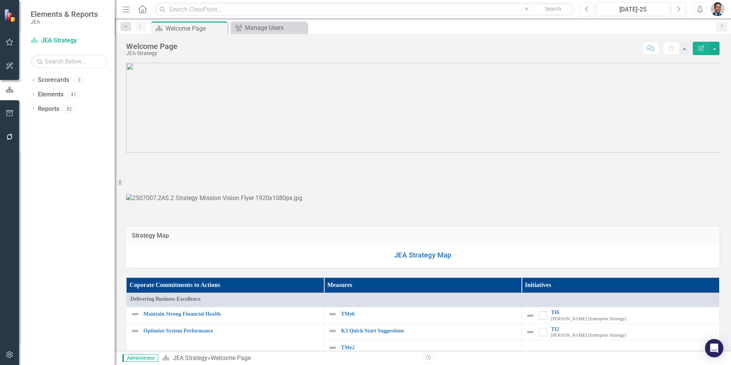
drag, startPoint x: 52, startPoint y: 40, endPoint x: 71, endPoint y: 28, distance: 23.0
click at [71, 28] on div "Elements & Reports JEA" at bounding box center [67, 17] width 96 height 34
click at [715, 52] on button "button" at bounding box center [715, 48] width 10 height 13
click at [685, 63] on link "Edit Edit Scorecard" at bounding box center [688, 62] width 62 height 14
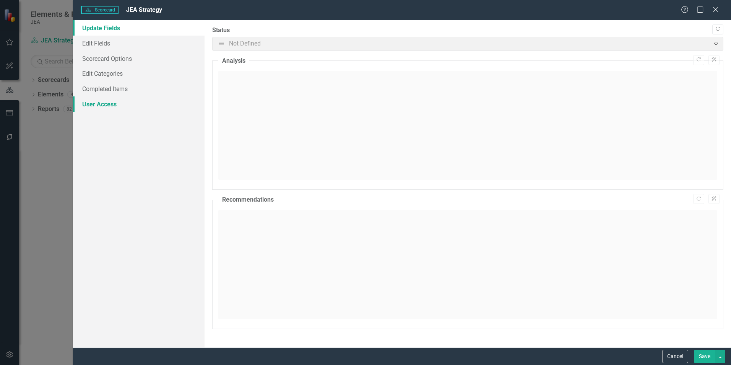
click at [104, 107] on link "User Access" at bounding box center [139, 103] width 132 height 15
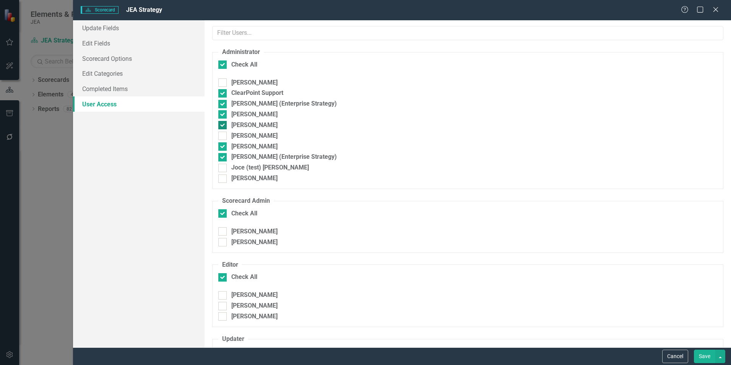
checkbox input "true"
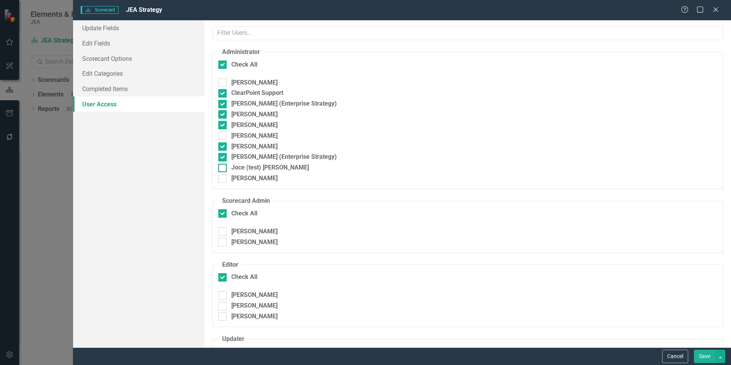
click at [224, 167] on div at bounding box center [222, 168] width 8 height 8
click at [223, 167] on input "Joce (test) Granger" at bounding box center [220, 166] width 5 height 5
checkbox input "true"
checkbox input "false"
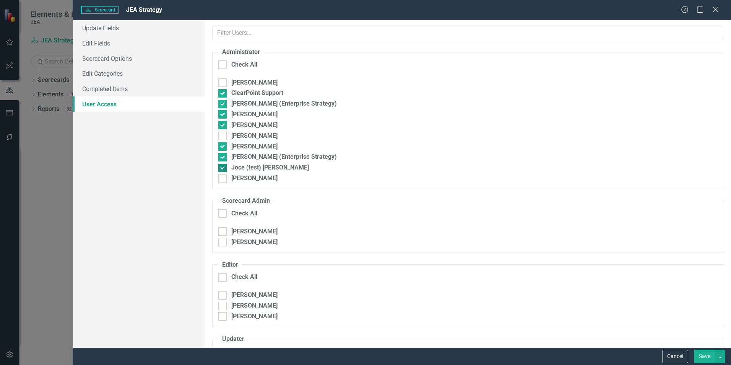
checkbox input "false"
click at [220, 177] on input "Jocelyn Granger" at bounding box center [220, 176] width 5 height 5
checkbox input "true"
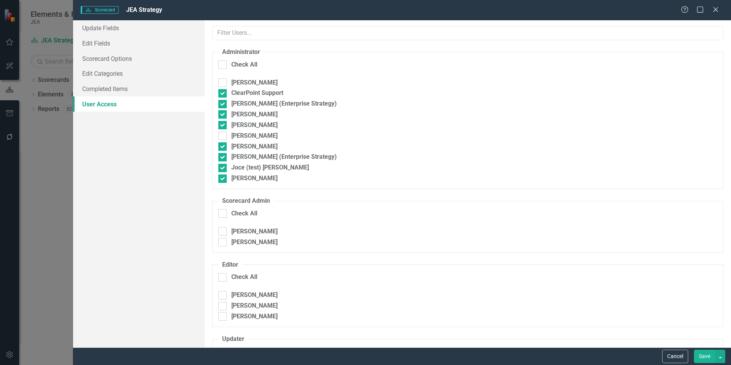
click at [710, 358] on button "Save" at bounding box center [704, 356] width 21 height 13
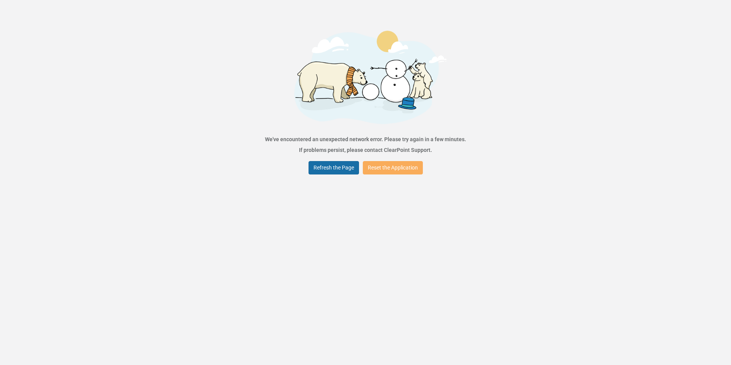
click at [327, 164] on button "Refresh the Page" at bounding box center [334, 167] width 50 height 13
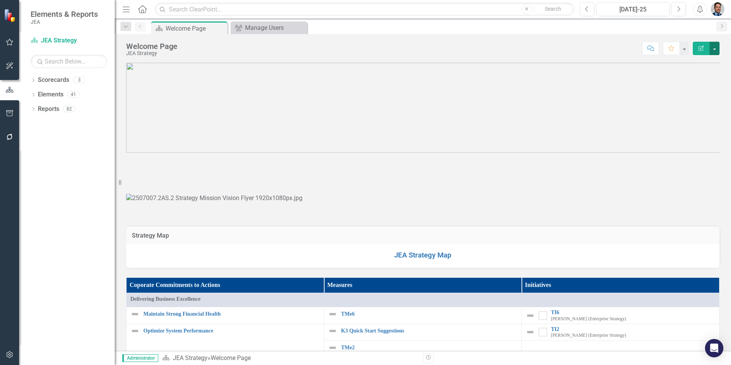
click at [715, 49] on button "button" at bounding box center [715, 48] width 10 height 13
click at [679, 64] on link "Edit Edit Scorecard" at bounding box center [688, 62] width 62 height 14
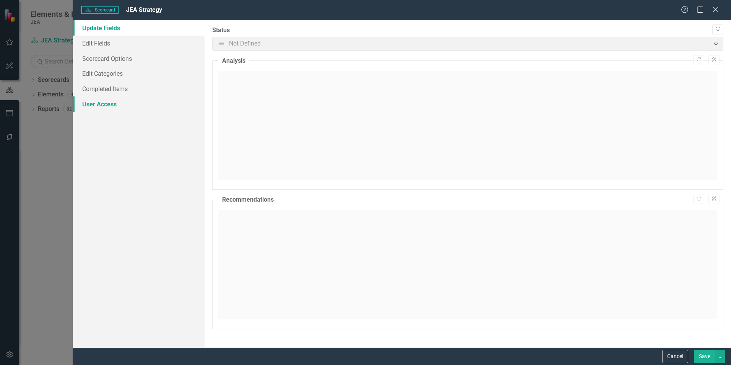
click at [83, 104] on link "User Access" at bounding box center [139, 103] width 132 height 15
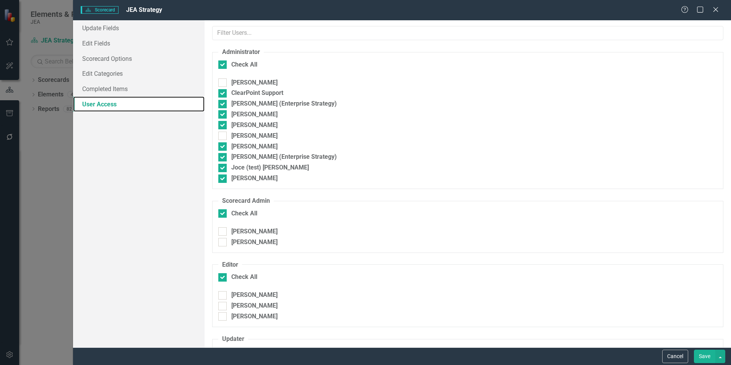
checkbox input "false"
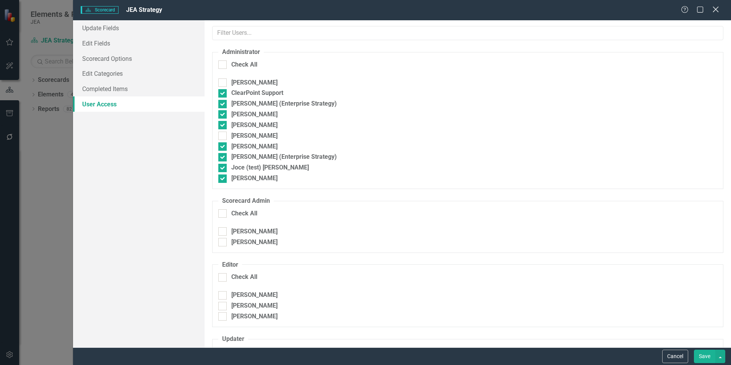
click at [719, 9] on icon "Close" at bounding box center [716, 9] width 10 height 7
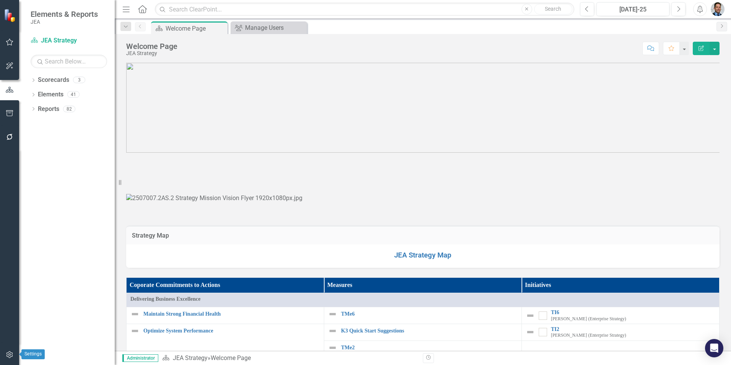
click at [7, 356] on icon "button" at bounding box center [9, 354] width 7 height 7
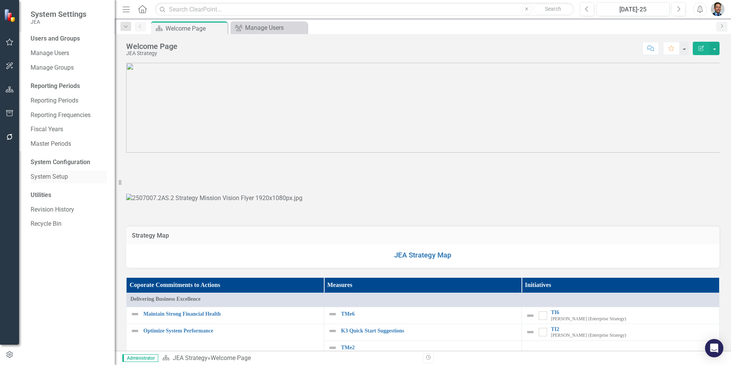
click at [52, 179] on link "System Setup" at bounding box center [69, 176] width 76 height 9
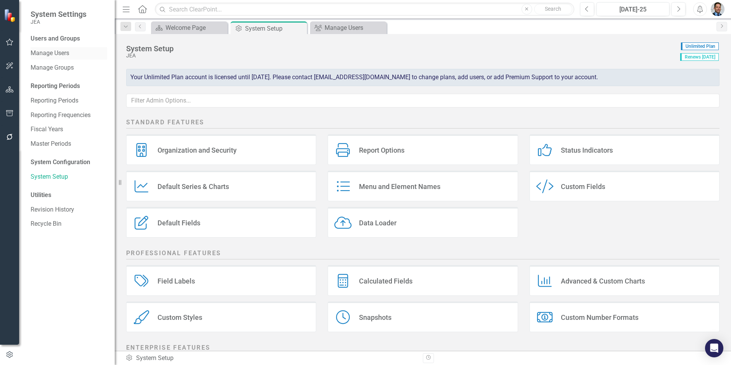
click at [54, 53] on link "Manage Users" at bounding box center [69, 53] width 76 height 9
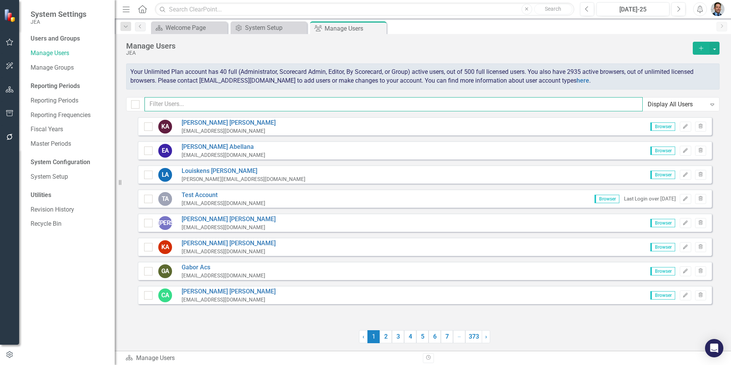
click at [196, 106] on input "text" at bounding box center [394, 104] width 498 height 14
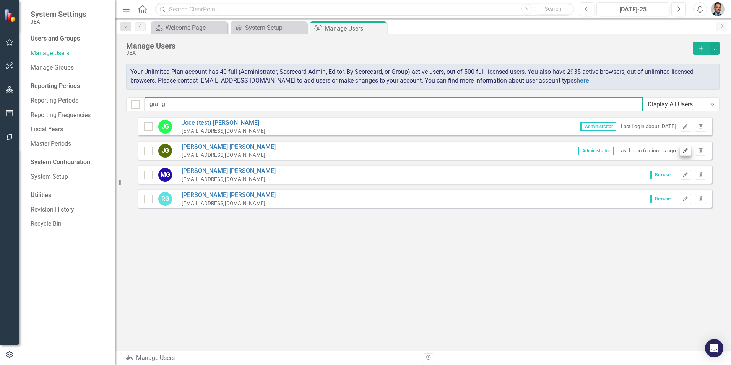
type input "grang"
click at [684, 152] on icon "Edit" at bounding box center [686, 150] width 6 height 5
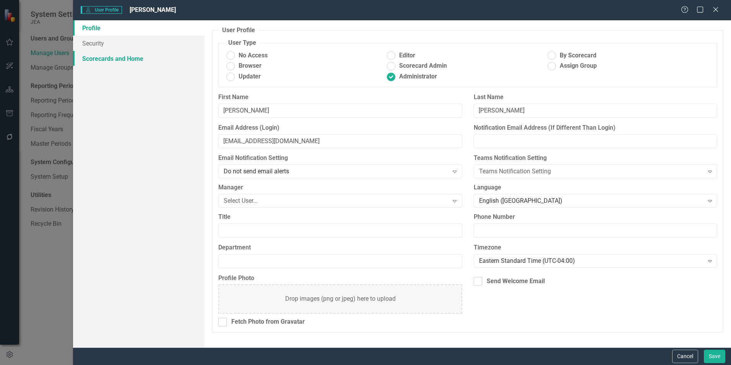
click at [119, 61] on link "Scorecards and Home" at bounding box center [139, 58] width 132 height 15
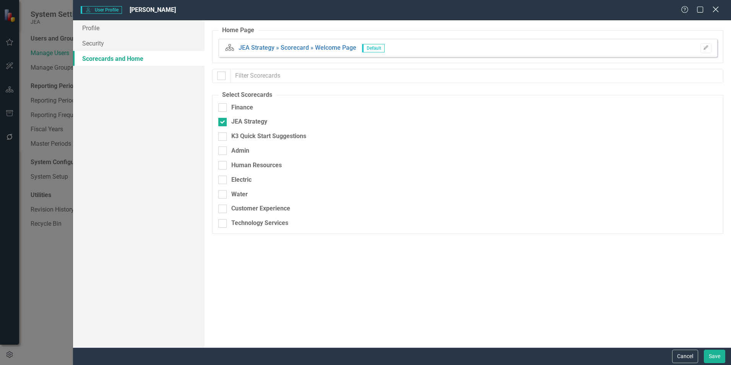
click at [715, 11] on icon "Close" at bounding box center [716, 9] width 10 height 7
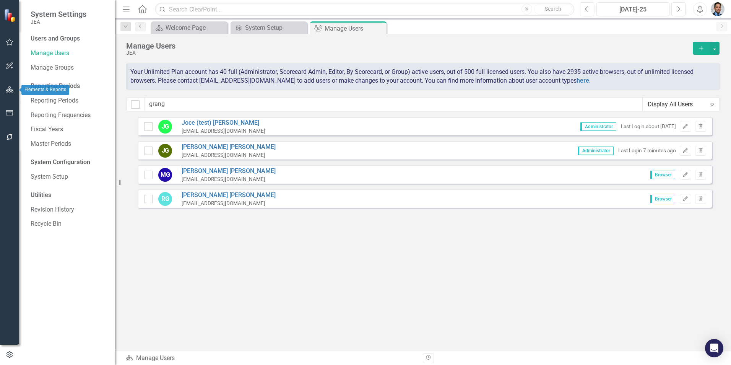
click at [11, 87] on icon "button" at bounding box center [10, 89] width 8 height 6
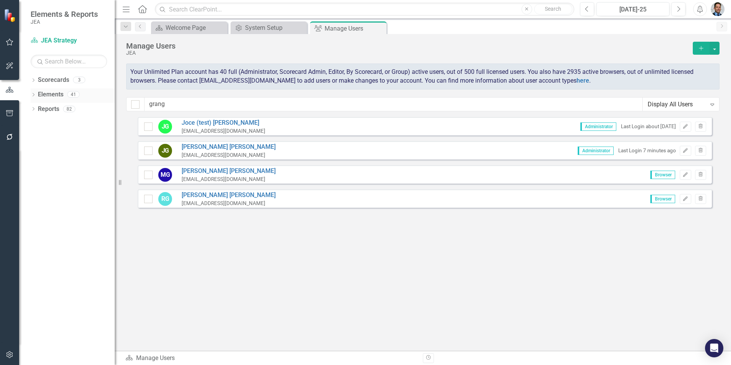
click at [55, 96] on link "Elements" at bounding box center [51, 94] width 26 height 9
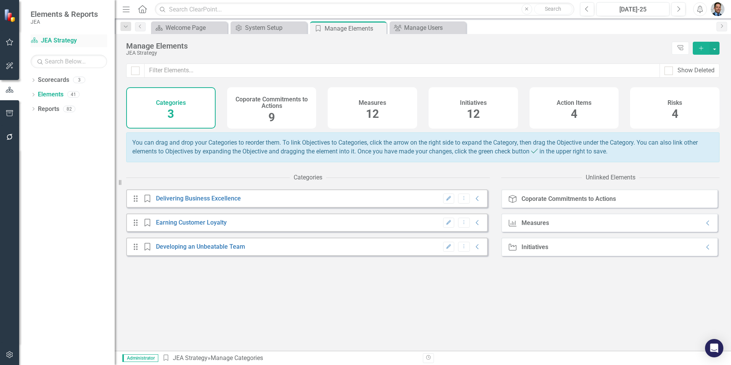
click at [54, 42] on link "Scorecard JEA Strategy" at bounding box center [69, 40] width 76 height 9
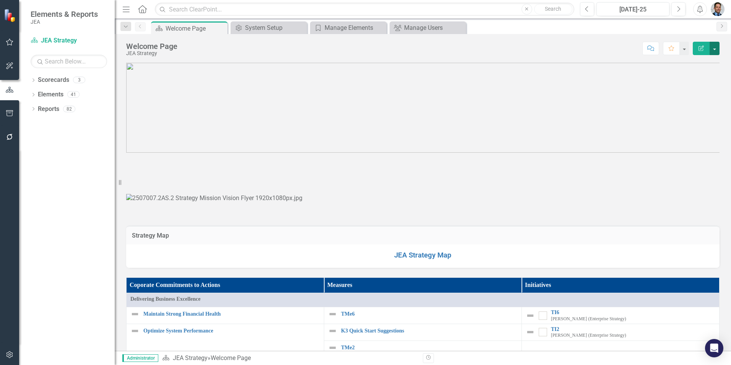
click at [714, 49] on button "button" at bounding box center [715, 48] width 10 height 13
click at [690, 62] on link "Edit Edit Scorecard" at bounding box center [688, 62] width 62 height 14
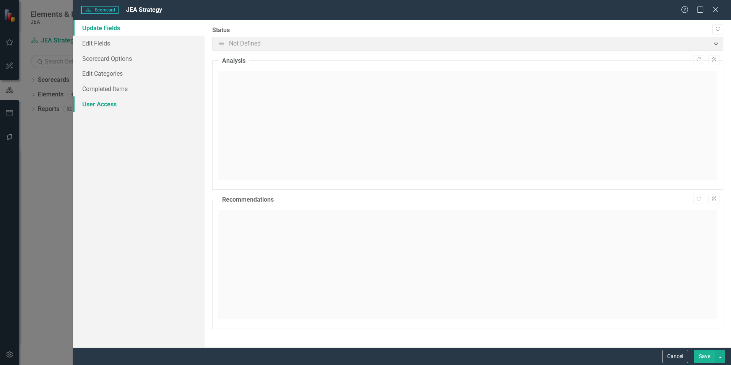
click at [105, 103] on link "User Access" at bounding box center [139, 103] width 132 height 15
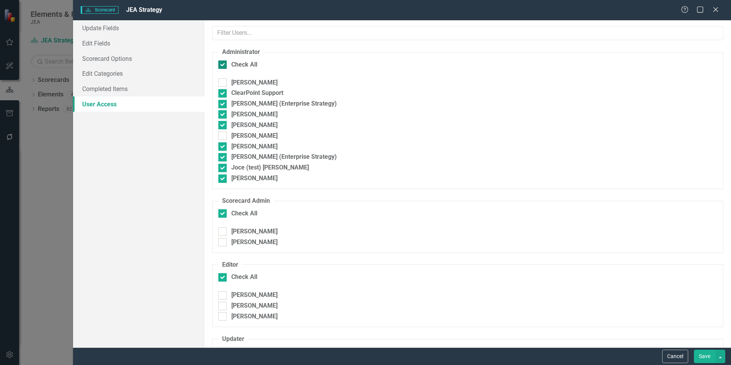
click at [223, 65] on input "Check All" at bounding box center [220, 62] width 5 height 5
checkbox input "false"
checkbox input "true"
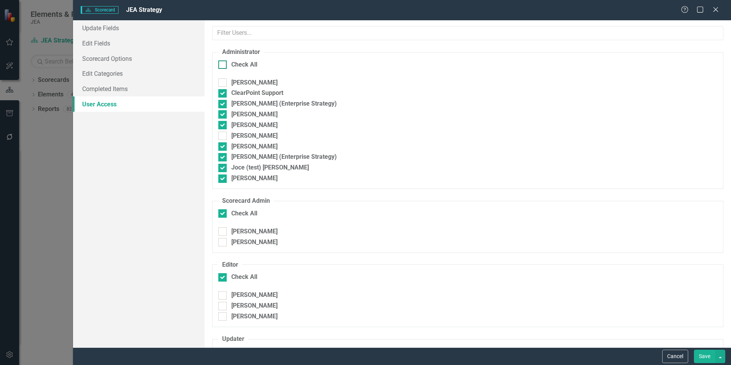
checkbox input "true"
click at [223, 65] on input "Check All" at bounding box center [220, 62] width 5 height 5
checkbox input "true"
checkbox input "false"
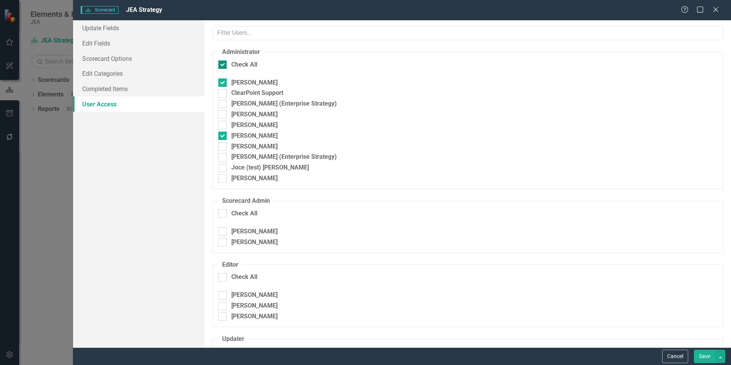
checkbox input "false"
checkbox input "true"
checkbox input "false"
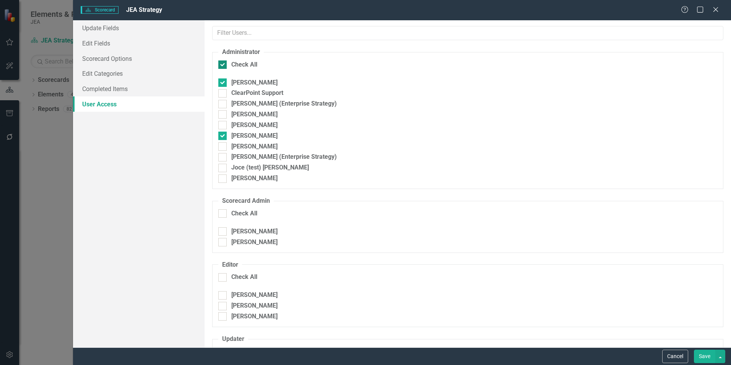
checkbox input "false"
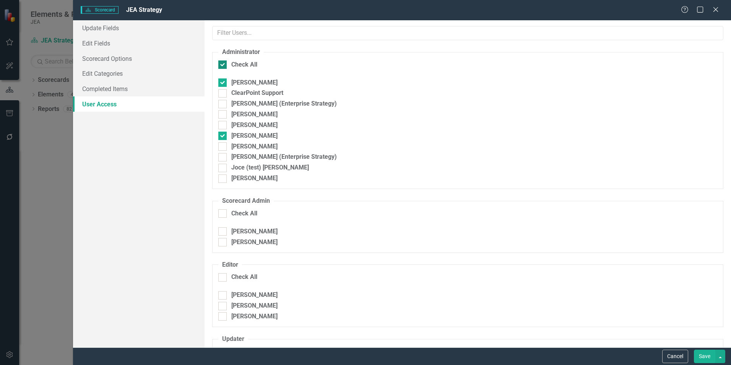
checkbox input "false"
click at [669, 357] on button "Cancel" at bounding box center [675, 356] width 26 height 13
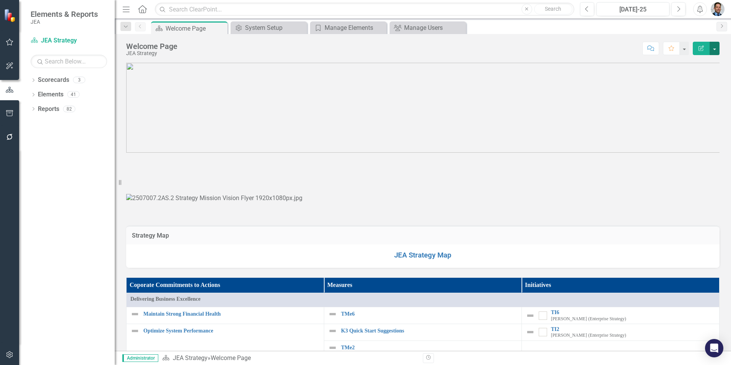
click at [714, 52] on button "button" at bounding box center [715, 48] width 10 height 13
click at [683, 65] on link "Edit Edit Scorecard" at bounding box center [688, 62] width 62 height 14
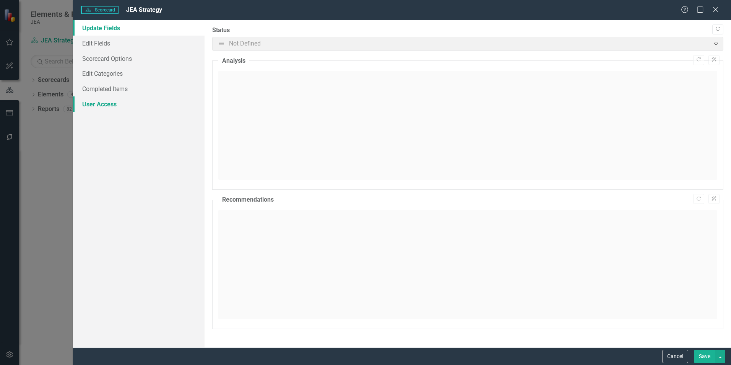
click at [103, 102] on link "User Access" at bounding box center [139, 103] width 132 height 15
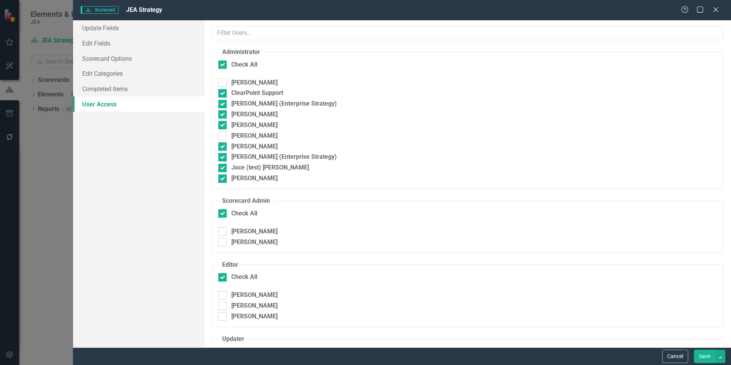
checkbox input "true"
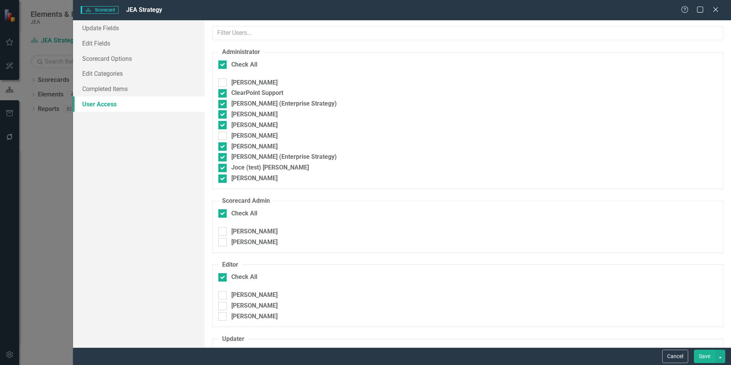
checkbox input "false"
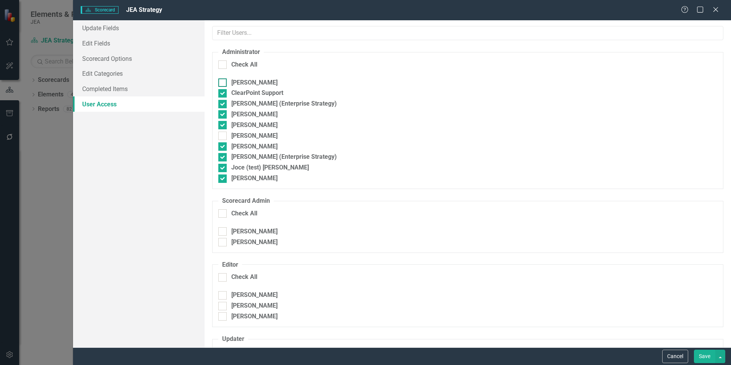
click at [221, 83] on div at bounding box center [222, 82] width 8 height 8
click at [221, 83] on input "Lindsay Starner" at bounding box center [220, 80] width 5 height 5
checkbox input "true"
click at [224, 133] on div at bounding box center [222, 136] width 8 height 8
click at [223, 133] on input "Todd Wheeler" at bounding box center [220, 134] width 5 height 5
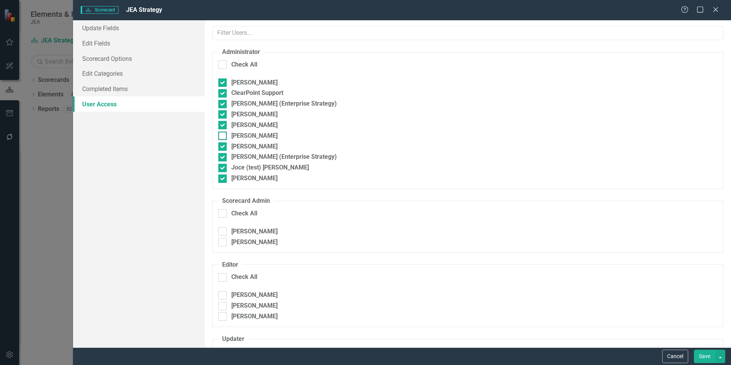
checkbox input "true"
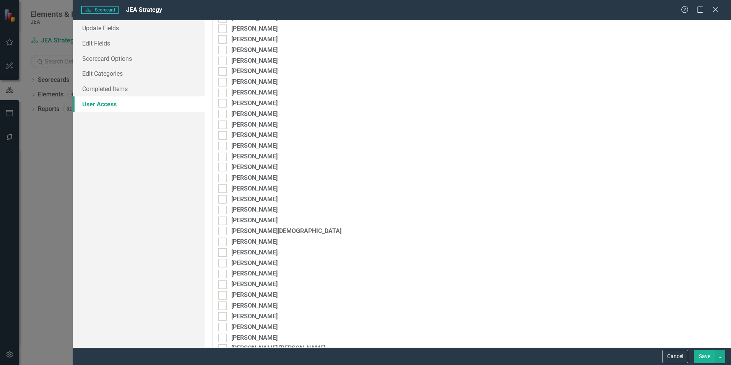
scroll to position [1147, 0]
click at [704, 359] on button "Save" at bounding box center [704, 356] width 21 height 13
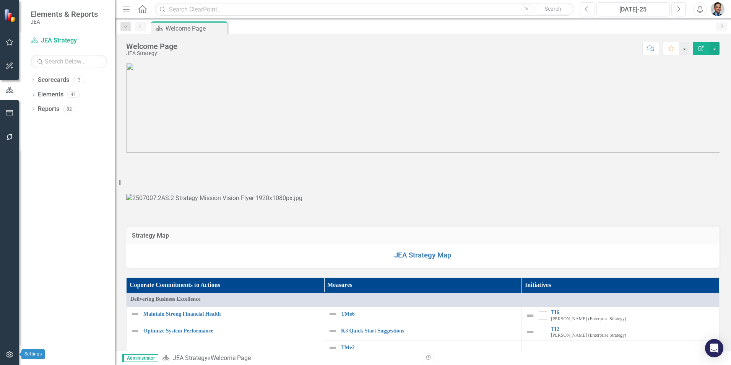
click at [7, 354] on icon "button" at bounding box center [10, 354] width 8 height 6
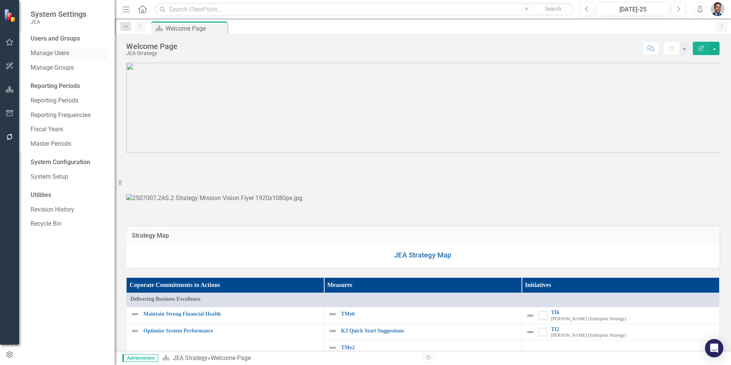
click at [55, 51] on link "Manage Users" at bounding box center [69, 53] width 76 height 9
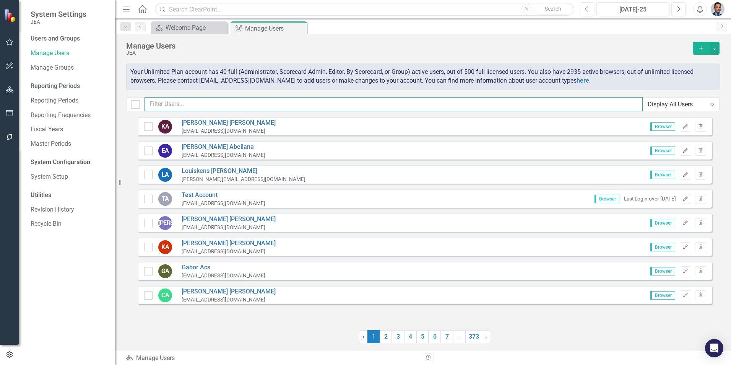
click at [211, 108] on input "text" at bounding box center [394, 104] width 498 height 14
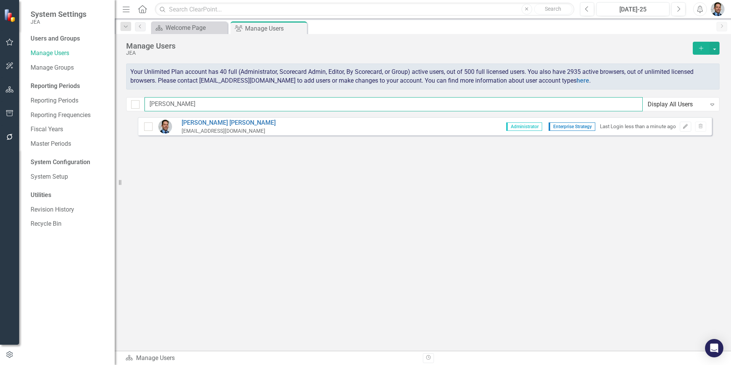
type input "barrett"
click at [688, 128] on icon "Edit" at bounding box center [686, 126] width 6 height 5
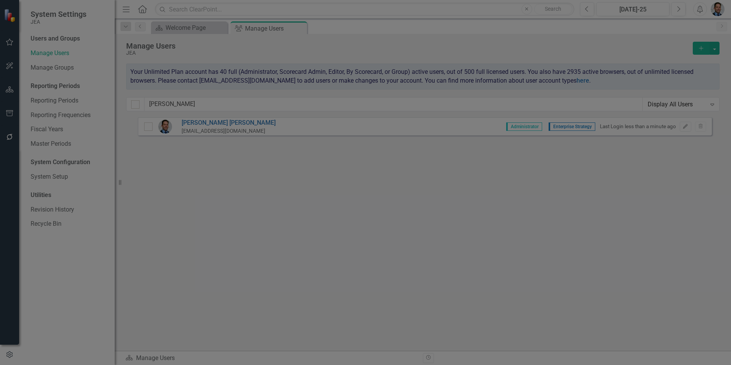
click at [103, 39] on link "Security" at bounding box center [139, 43] width 132 height 15
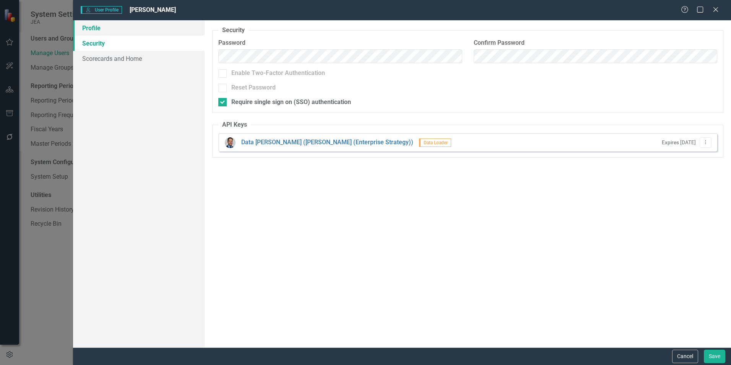
click at [104, 28] on link "Profile" at bounding box center [139, 27] width 132 height 15
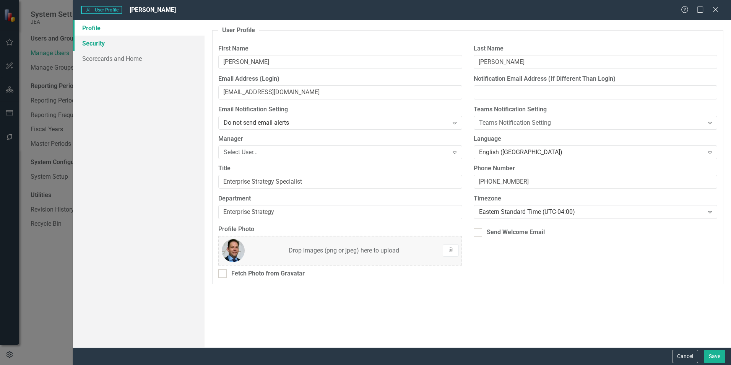
click at [94, 43] on link "Security" at bounding box center [139, 43] width 132 height 15
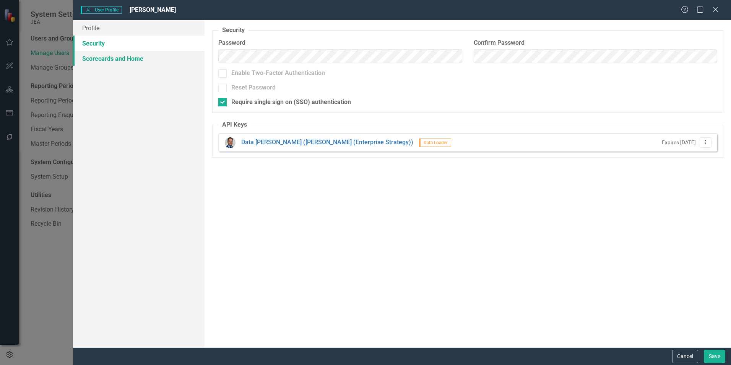
click at [98, 57] on link "Scorecards and Home" at bounding box center [139, 58] width 132 height 15
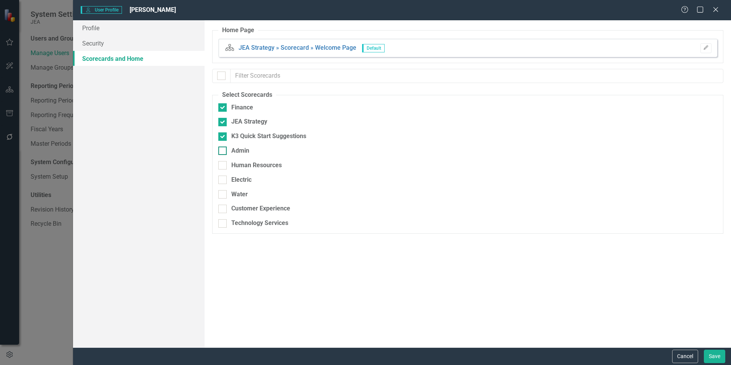
click at [222, 151] on input "Admin" at bounding box center [220, 148] width 5 height 5
checkbox input "true"
click at [223, 165] on input "Human Resources" at bounding box center [220, 163] width 5 height 5
checkbox input "true"
click at [222, 179] on input "Electric" at bounding box center [220, 178] width 5 height 5
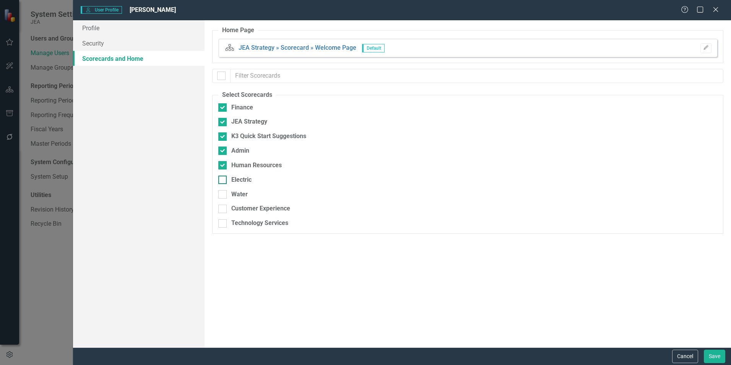
checkbox input "true"
click at [221, 193] on input "Water" at bounding box center [220, 192] width 5 height 5
checkbox input "true"
click at [220, 209] on input "Customer Experience" at bounding box center [220, 207] width 5 height 5
checkbox input "true"
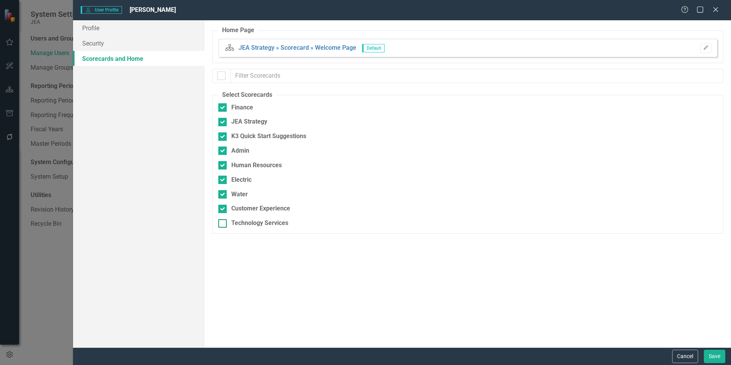
click at [222, 223] on input "Technology Services" at bounding box center [220, 221] width 5 height 5
checkbox input "true"
click at [714, 354] on button "Save" at bounding box center [714, 356] width 21 height 13
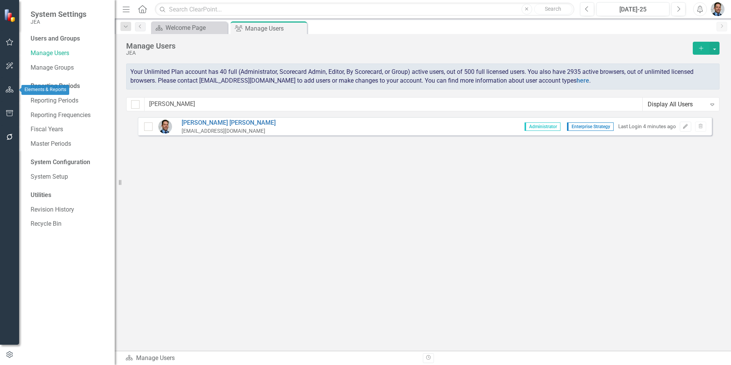
click at [10, 87] on icon "button" at bounding box center [10, 89] width 8 height 6
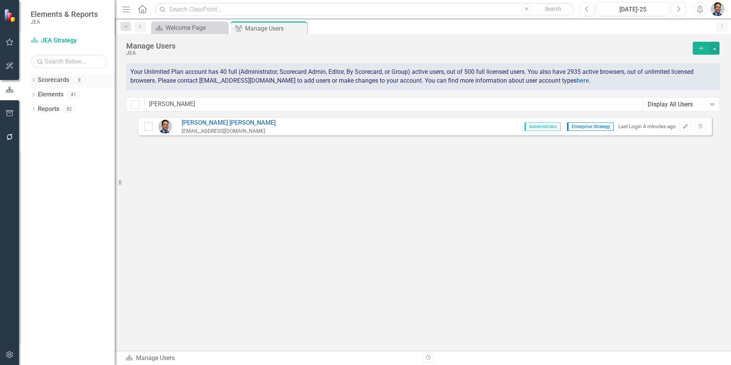
click at [39, 79] on link "Scorecards" at bounding box center [53, 80] width 31 height 9
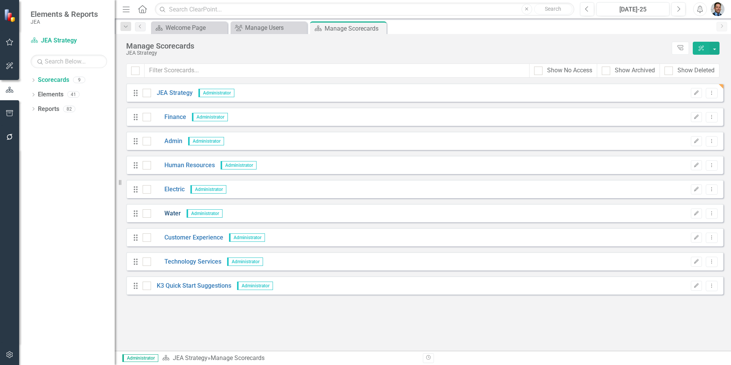
click at [174, 215] on link "Water" at bounding box center [166, 213] width 30 height 9
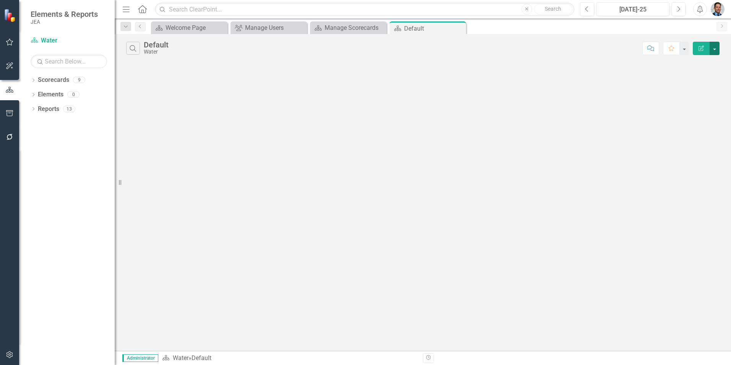
click at [713, 46] on button "button" at bounding box center [715, 48] width 10 height 13
click at [684, 64] on link "Edit Report Edit Report" at bounding box center [689, 62] width 60 height 14
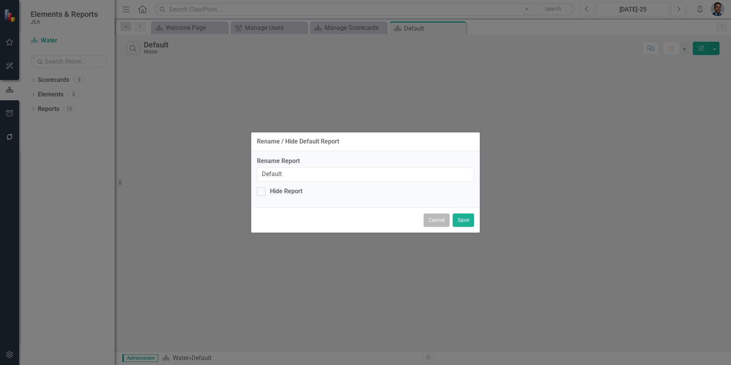
click at [437, 223] on button "Cancel" at bounding box center [437, 219] width 26 height 13
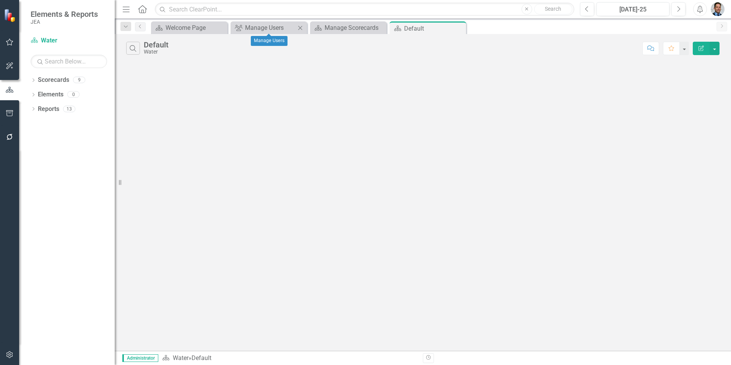
click at [298, 28] on icon "Close" at bounding box center [300, 28] width 8 height 6
click at [0, 0] on icon "Close" at bounding box center [0, 0] width 0 height 0
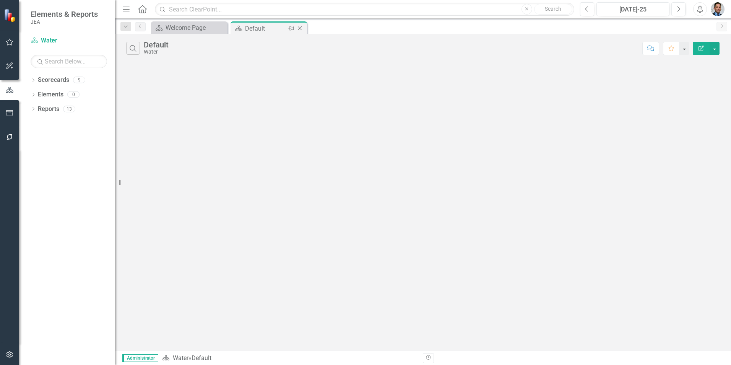
click at [299, 28] on icon "Close" at bounding box center [300, 28] width 8 height 6
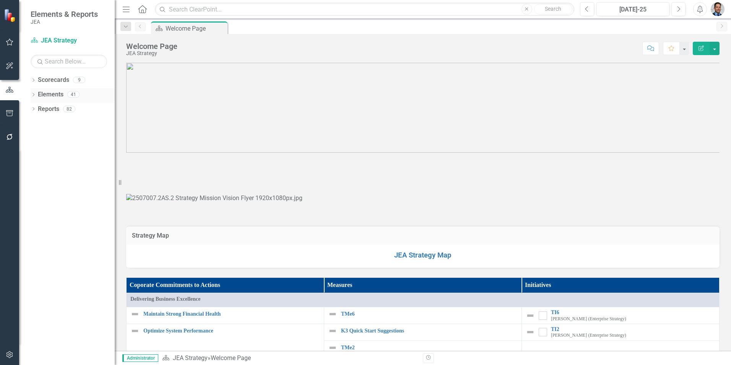
click at [57, 93] on link "Elements" at bounding box center [51, 94] width 26 height 9
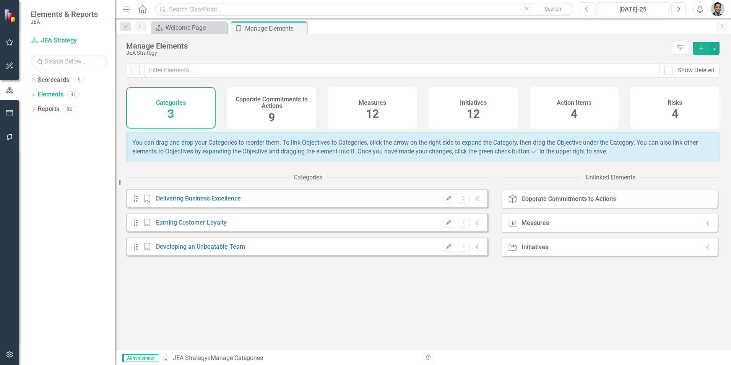
click at [704, 226] on icon "Collapse" at bounding box center [708, 223] width 8 height 6
click at [704, 226] on icon "Expanded" at bounding box center [708, 223] width 8 height 6
click at [704, 226] on icon "Collapse" at bounding box center [708, 223] width 8 height 6
click at [559, 251] on link "Element Count" at bounding box center [559, 246] width 40 height 7
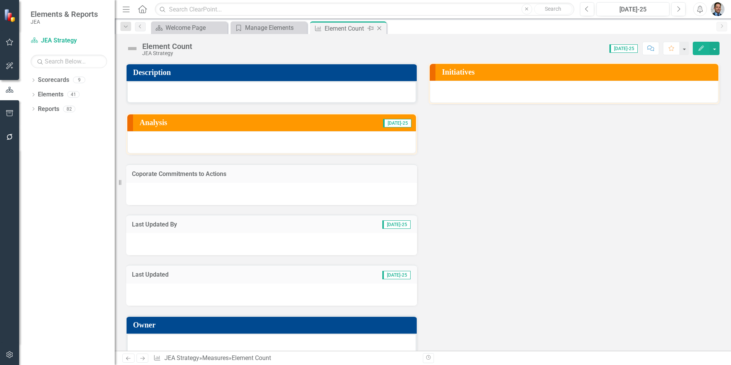
click at [379, 28] on icon "Close" at bounding box center [380, 28] width 8 height 6
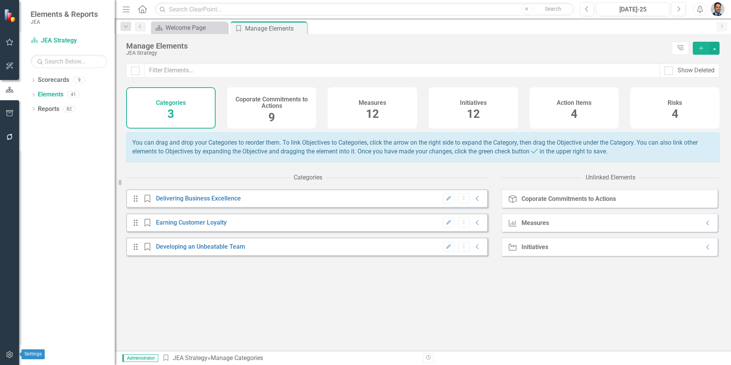
click at [8, 354] on icon "button" at bounding box center [10, 354] width 8 height 6
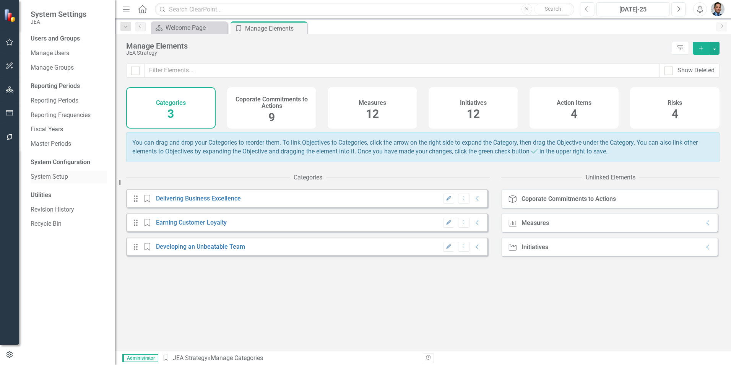
click at [52, 176] on link "System Setup" at bounding box center [69, 176] width 76 height 9
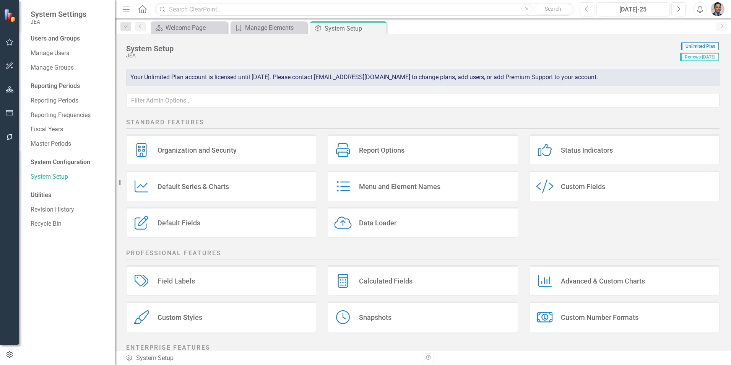
click at [603, 190] on div "Custom Style Custom Fields" at bounding box center [625, 186] width 190 height 31
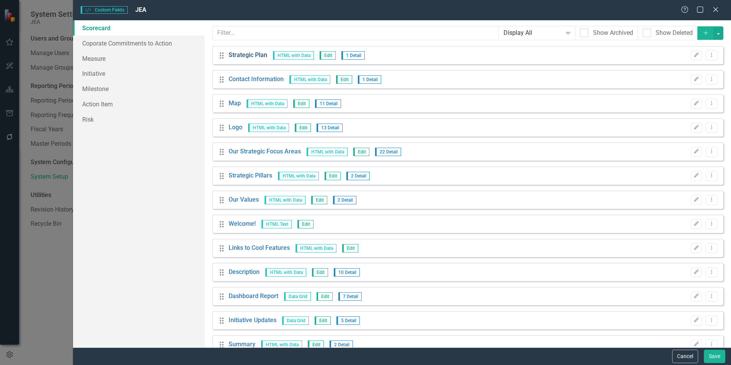
click at [244, 55] on link "Strategic Plan" at bounding box center [248, 55] width 39 height 9
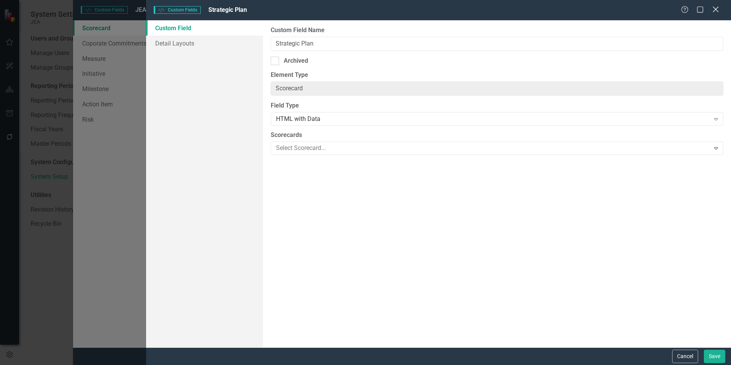
click at [713, 10] on icon "Close" at bounding box center [716, 9] width 10 height 7
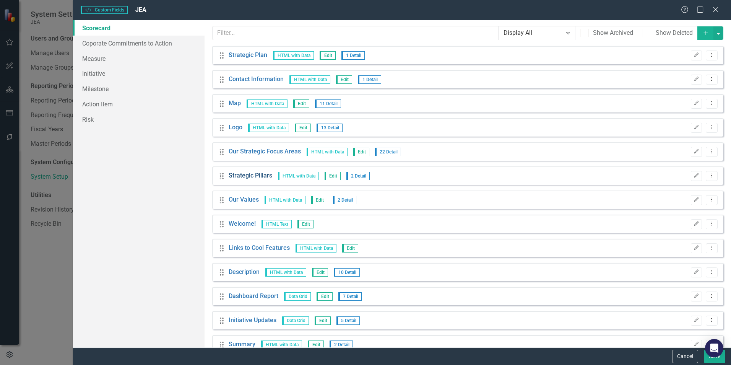
click at [241, 176] on link "Strategic Pillars" at bounding box center [251, 175] width 44 height 9
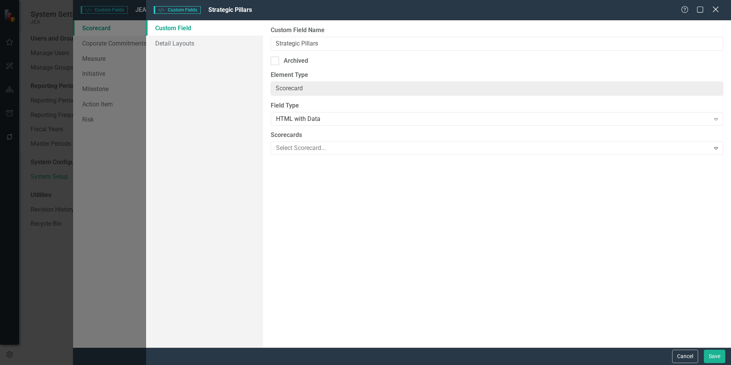
click at [715, 8] on icon "Close" at bounding box center [716, 9] width 10 height 7
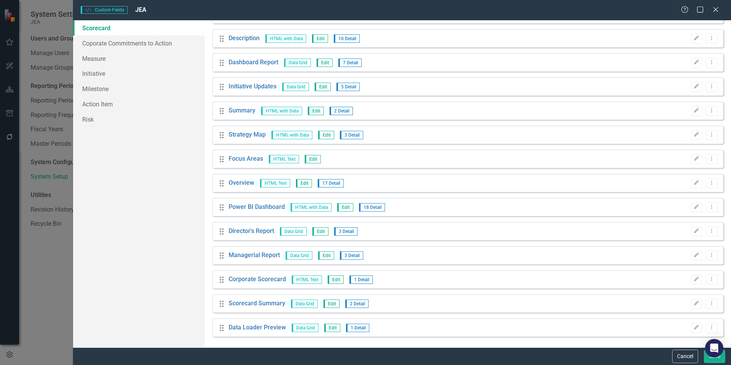
scroll to position [234, 0]
click at [716, 8] on icon "Close" at bounding box center [716, 9] width 10 height 7
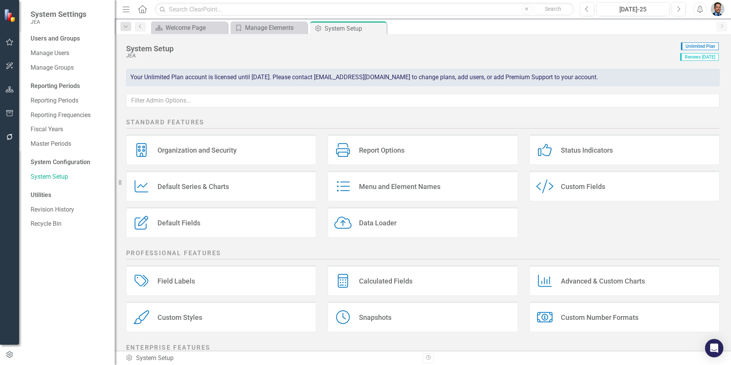
click at [197, 281] on div "Field Labels Field Labels" at bounding box center [221, 280] width 190 height 31
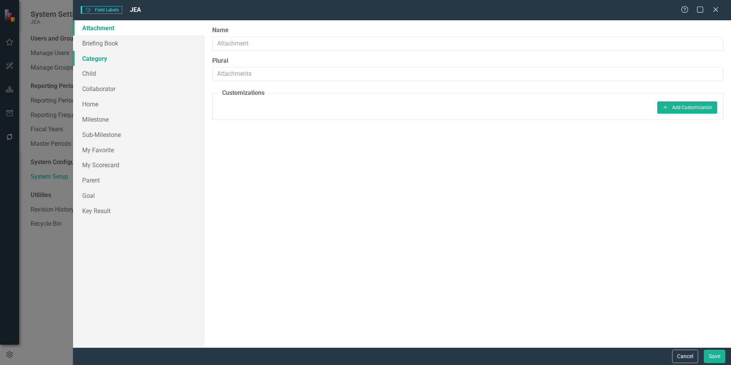
click at [97, 56] on link "Category" at bounding box center [139, 58] width 132 height 15
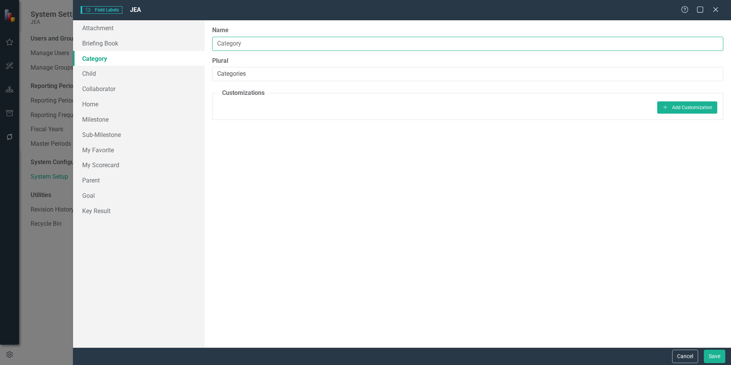
click at [249, 43] on input "Category" at bounding box center [467, 44] width 511 height 14
click at [256, 44] on input "Category" at bounding box center [467, 44] width 511 height 14
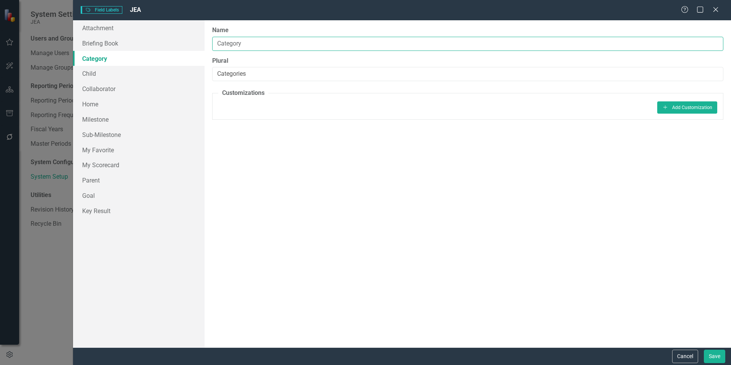
click at [256, 44] on input "Category" at bounding box center [467, 44] width 511 height 14
type input "Strategic Area of Focus"
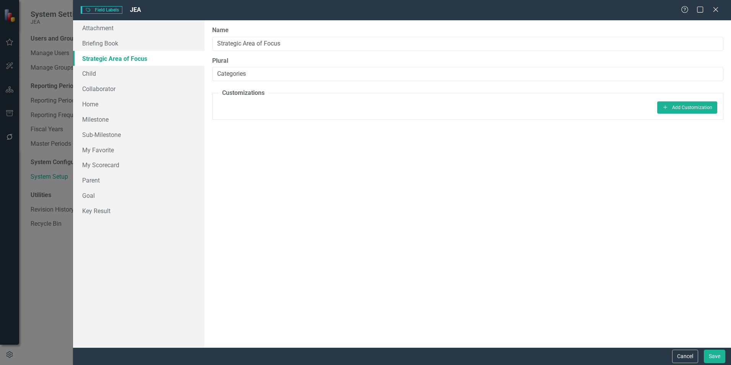
click at [534, 140] on div "Name Strategic Area of Focus Plural Categories In addition to globally customiz…" at bounding box center [468, 183] width 527 height 327
click at [269, 73] on input "Categories" at bounding box center [467, 74] width 511 height 14
type input "S"
click at [288, 45] on input "Strategic Area of Focus" at bounding box center [467, 44] width 511 height 14
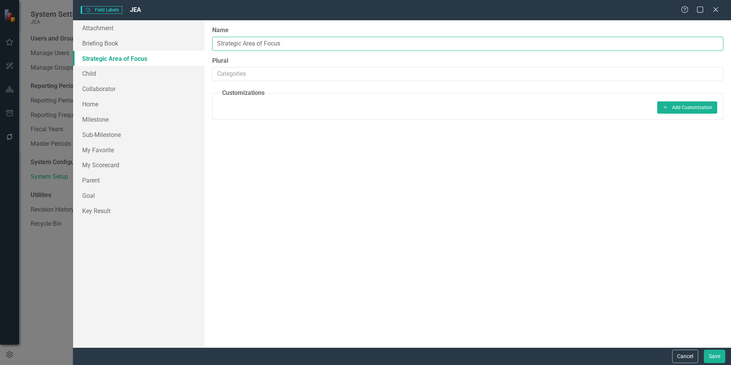
click at [288, 45] on input "Strategic Area of Focus" at bounding box center [467, 44] width 511 height 14
click at [257, 43] on input "Strategic Focus Area" at bounding box center [467, 44] width 511 height 14
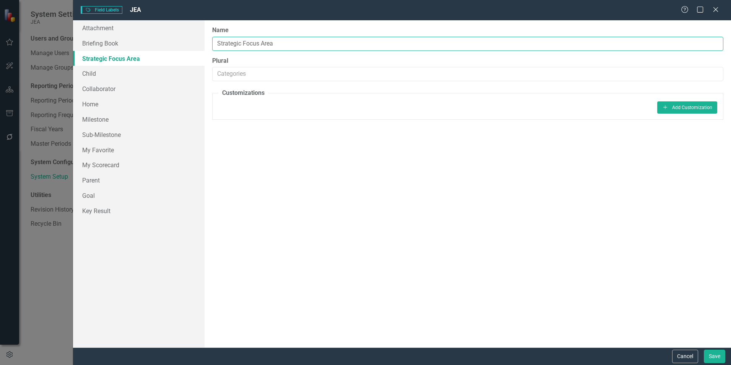
type input "Strategic Focus Area"
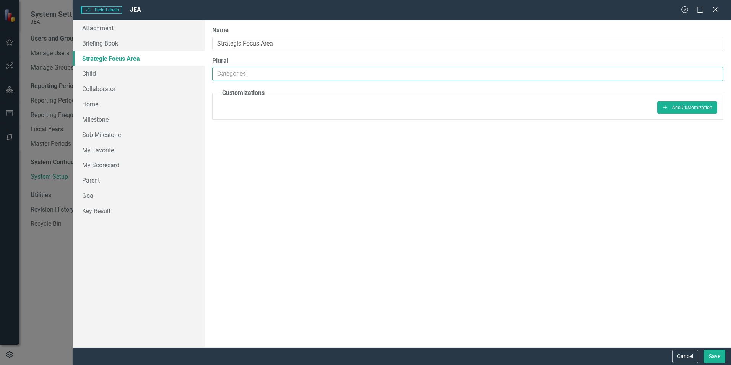
click at [250, 72] on input "Plural" at bounding box center [467, 74] width 511 height 14
paste input "Strategic Focus Area"
type input "Strategic Focus Areas"
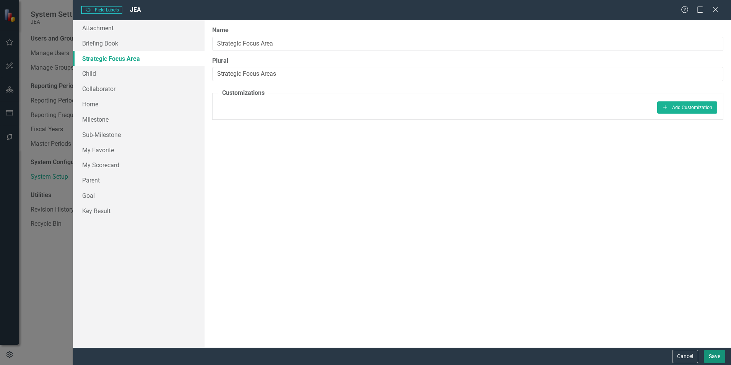
click at [716, 357] on button "Save" at bounding box center [714, 356] width 21 height 13
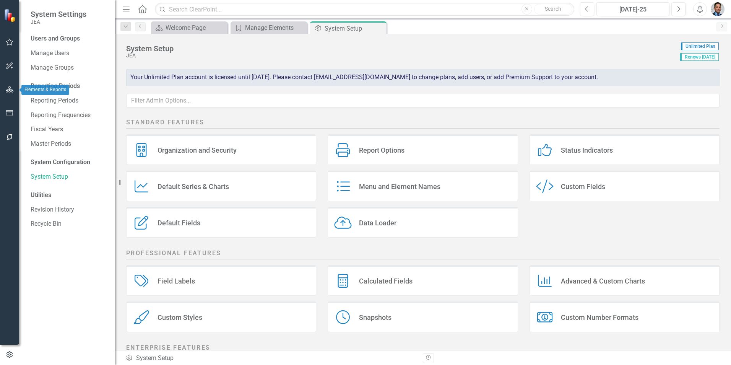
click at [10, 89] on icon "button" at bounding box center [10, 89] width 8 height 6
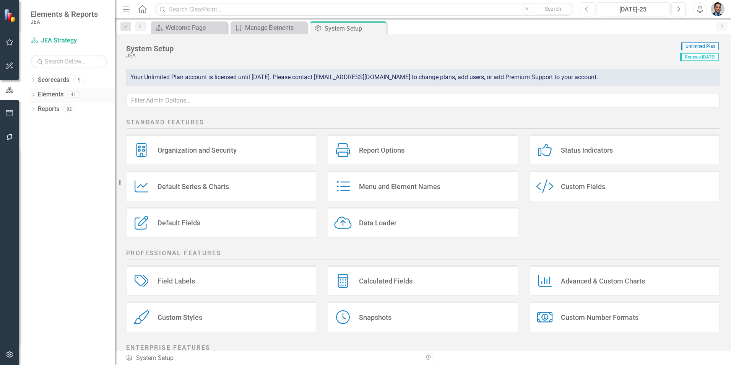
click at [56, 93] on link "Elements" at bounding box center [51, 94] width 26 height 9
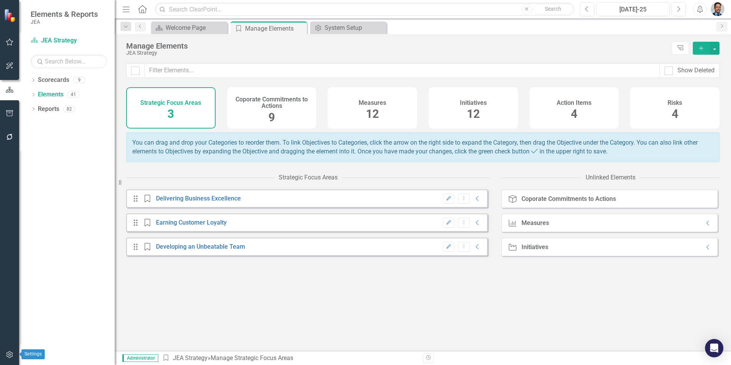
click at [7, 356] on icon "button" at bounding box center [10, 354] width 8 height 6
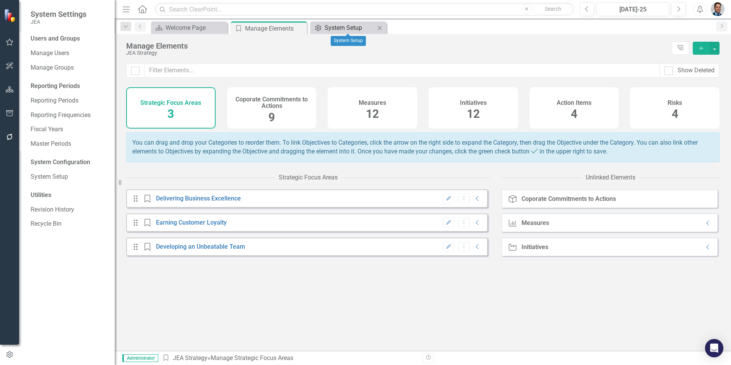
click at [346, 24] on div "System Setup" at bounding box center [350, 28] width 50 height 10
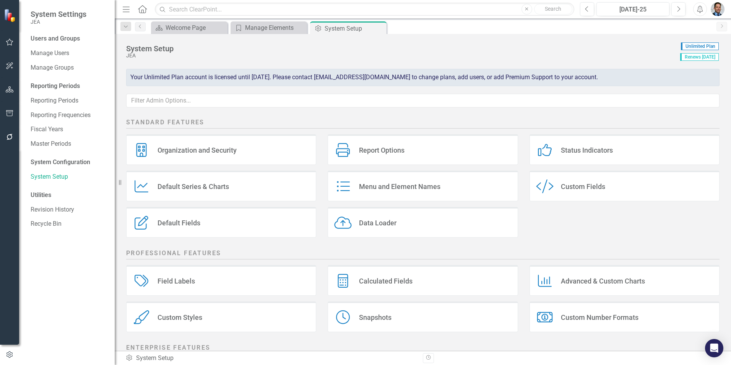
click at [402, 187] on div "Menu and Element Names" at bounding box center [399, 186] width 81 height 9
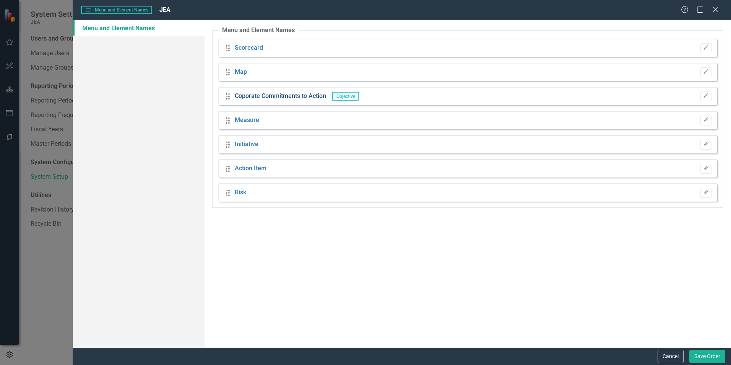
click at [292, 93] on link "Coporate Commitments to Action" at bounding box center [280, 96] width 91 height 9
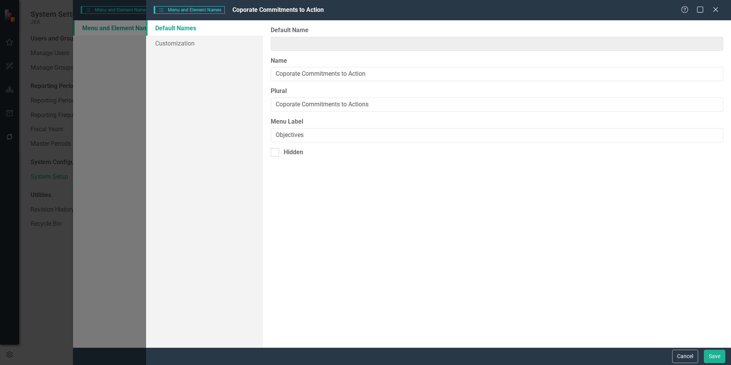
type input "Objective"
click at [339, 75] on input "Coporate Commitments to Action" at bounding box center [497, 74] width 453 height 14
click at [681, 351] on button "Cancel" at bounding box center [685, 356] width 26 height 13
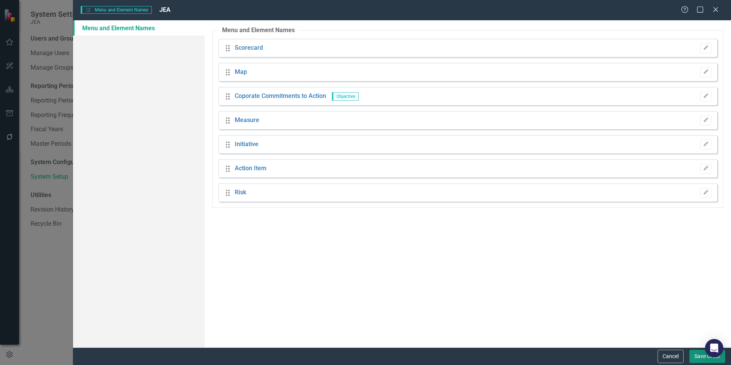
click at [701, 360] on button "Save Order" at bounding box center [708, 356] width 36 height 13
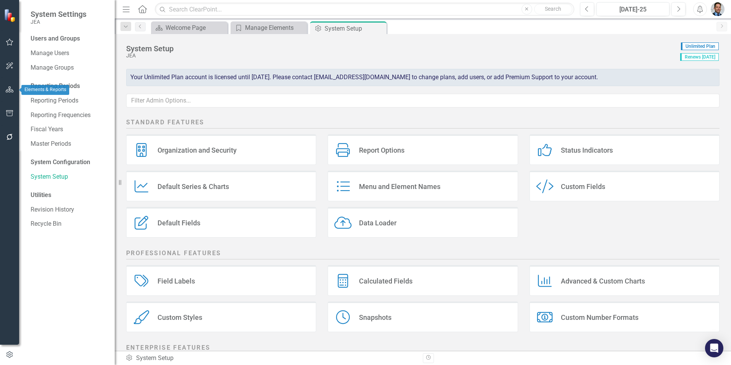
click at [8, 89] on icon "button" at bounding box center [10, 89] width 8 height 6
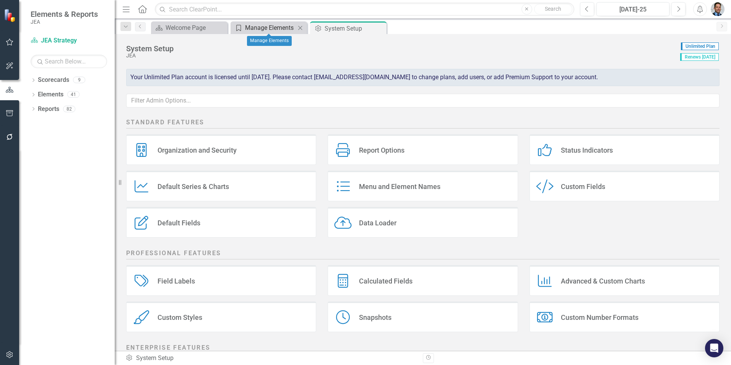
click at [265, 28] on div "Manage Elements" at bounding box center [270, 28] width 50 height 10
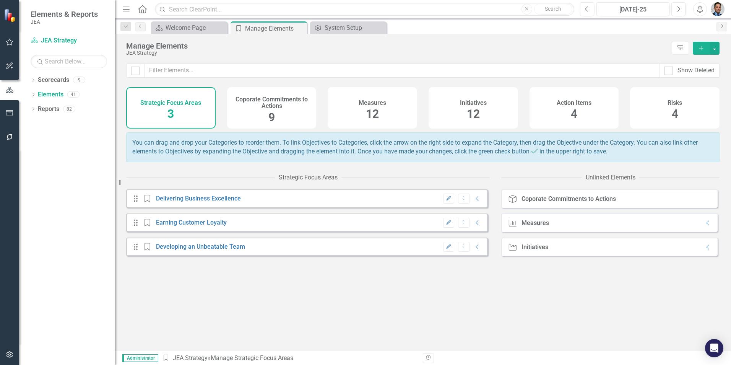
click at [280, 111] on div "Coporate Commitments to Actions 9" at bounding box center [271, 107] width 89 height 41
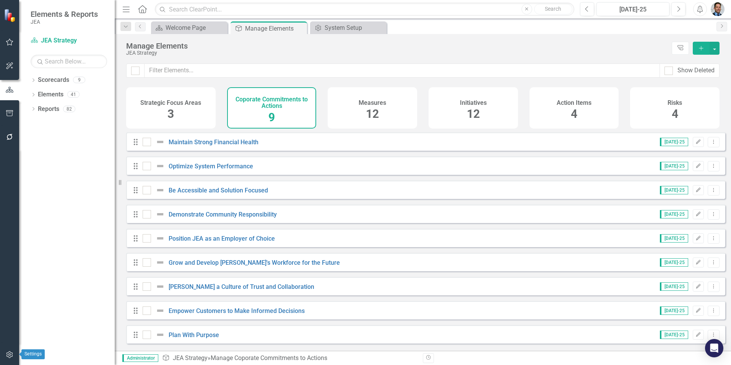
click at [10, 356] on icon "button" at bounding box center [10, 354] width 8 height 6
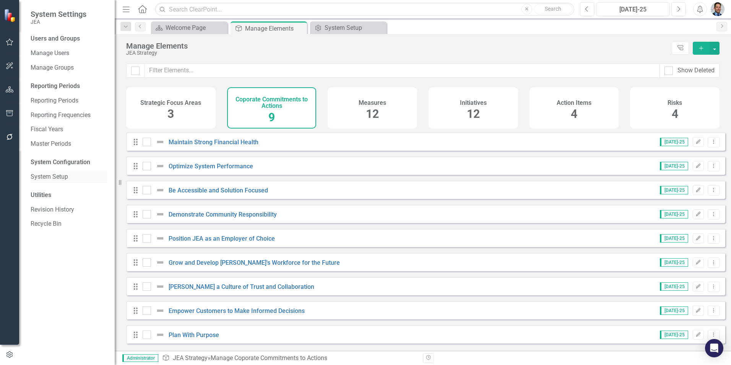
click at [48, 174] on link "System Setup" at bounding box center [69, 176] width 76 height 9
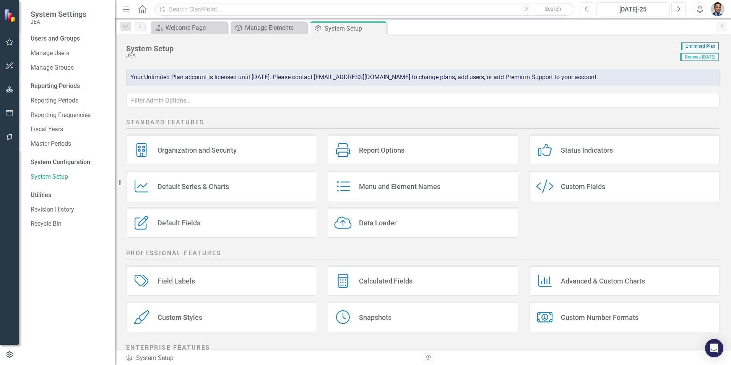
click at [380, 183] on div "Menu and Element Names" at bounding box center [399, 186] width 81 height 9
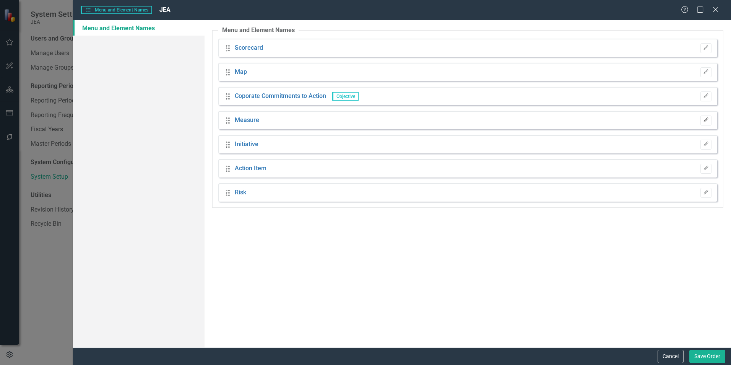
click at [704, 118] on icon "Edit" at bounding box center [706, 120] width 6 height 5
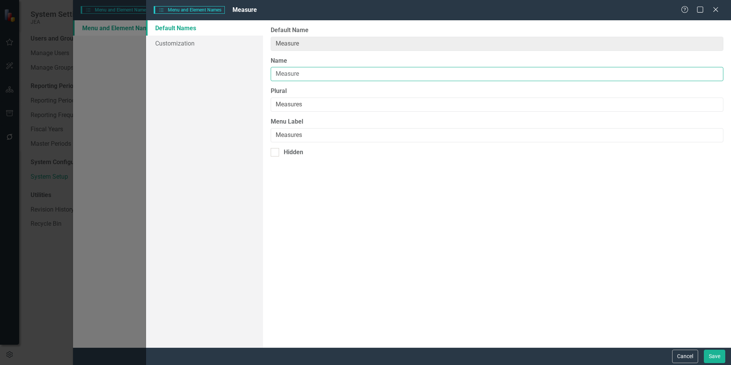
click at [320, 75] on input "Measure" at bounding box center [497, 74] width 453 height 14
click at [320, 75] on input "Business Commitments to Action" at bounding box center [497, 74] width 453 height 14
click at [319, 75] on input "Business Commitments to Action" at bounding box center [497, 74] width 453 height 14
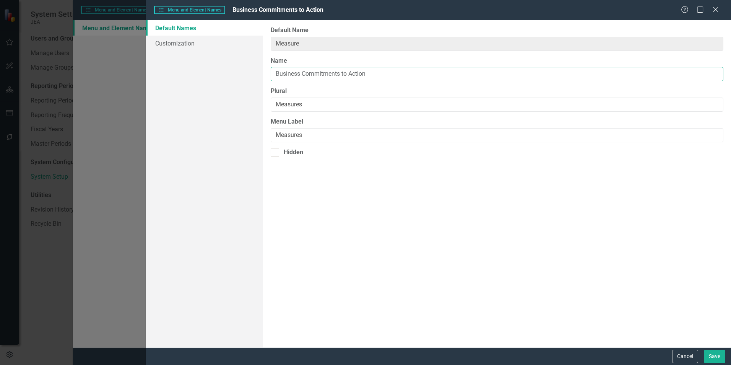
type input "Business Commitments to Action"
click at [313, 107] on input "Measures" at bounding box center [497, 105] width 453 height 14
paste input "Business Commitments to Action"
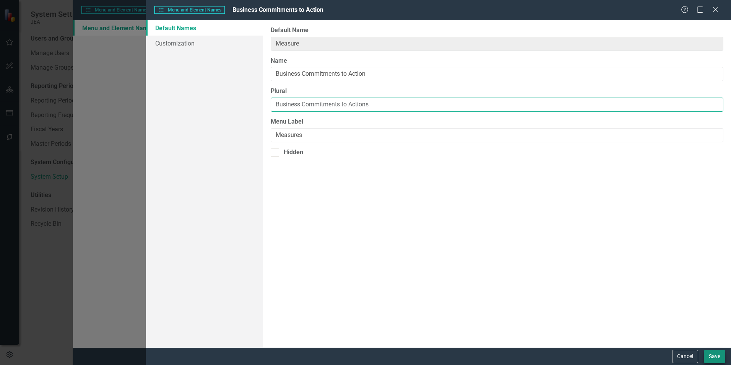
type input "Business Commitments to Actions"
click at [713, 357] on button "Save" at bounding box center [714, 356] width 21 height 13
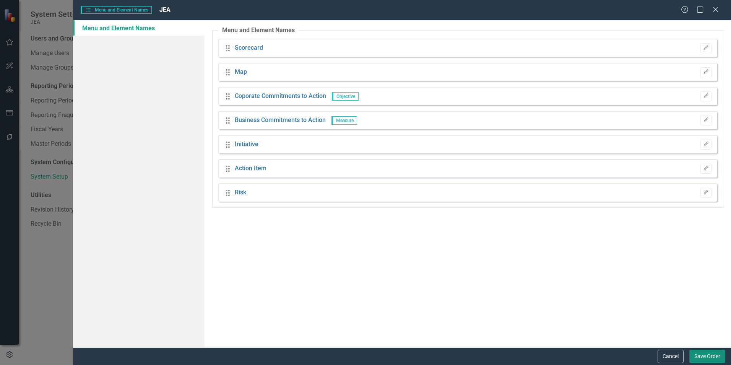
click at [704, 356] on button "Save Order" at bounding box center [708, 356] width 36 height 13
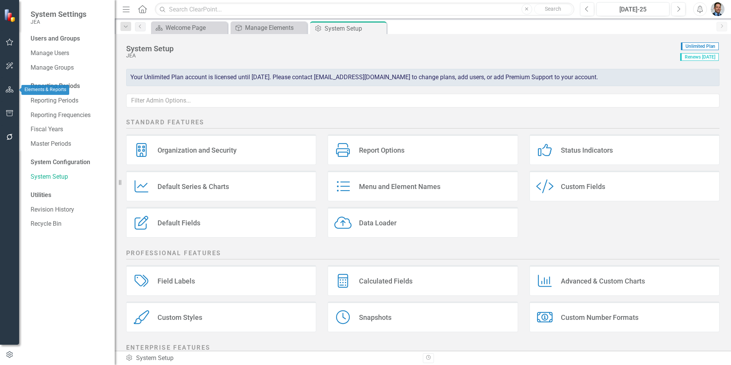
click at [7, 91] on icon "button" at bounding box center [10, 89] width 8 height 6
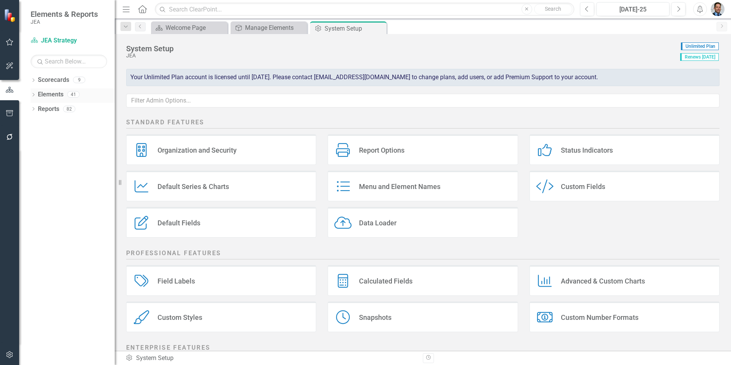
click at [49, 96] on link "Elements" at bounding box center [51, 94] width 26 height 9
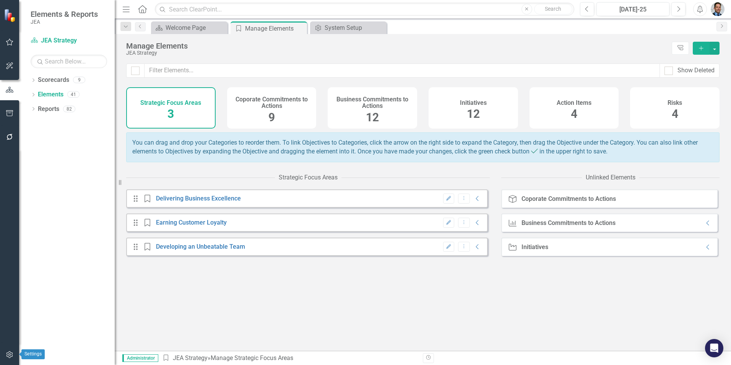
click at [11, 355] on icon "button" at bounding box center [10, 354] width 8 height 6
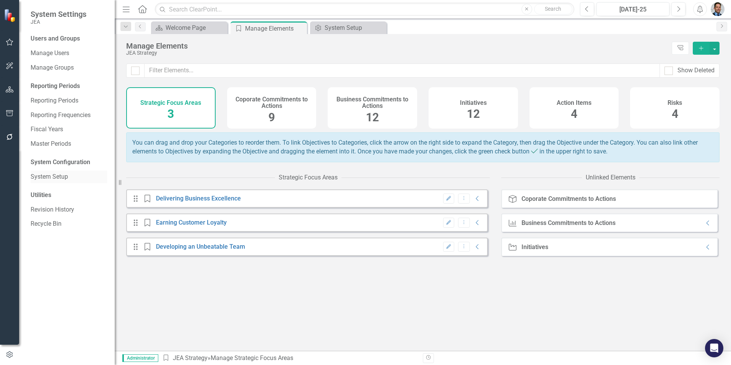
click at [47, 178] on link "System Setup" at bounding box center [69, 176] width 76 height 9
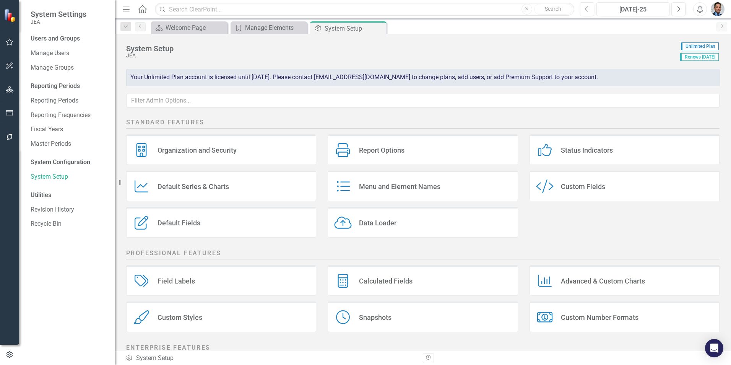
click at [440, 186] on div "Menu and Element Names Menu and Element Names" at bounding box center [423, 186] width 190 height 31
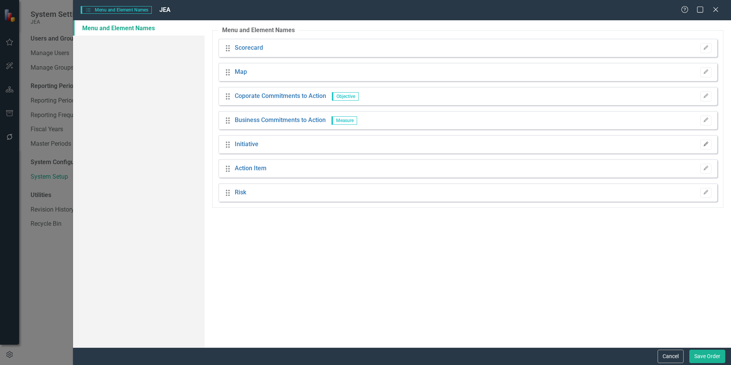
click at [708, 142] on icon "Edit" at bounding box center [706, 144] width 6 height 5
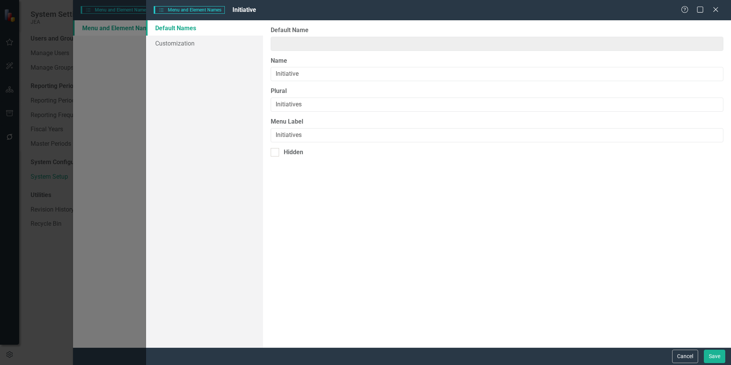
type input "Initiative"
click at [298, 69] on input "Initiative" at bounding box center [497, 74] width 453 height 14
type input "Objective"
type input "Objectives"
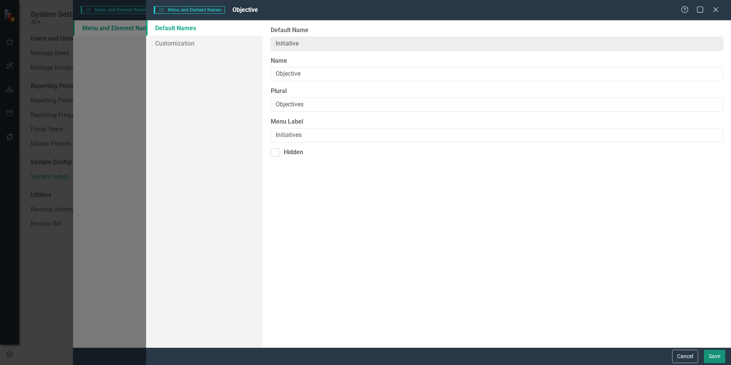
click at [709, 355] on button "Save" at bounding box center [714, 356] width 21 height 13
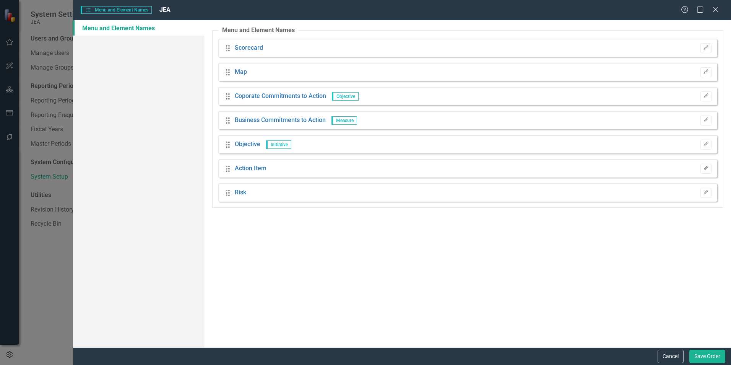
click at [709, 169] on icon "Edit" at bounding box center [706, 168] width 6 height 5
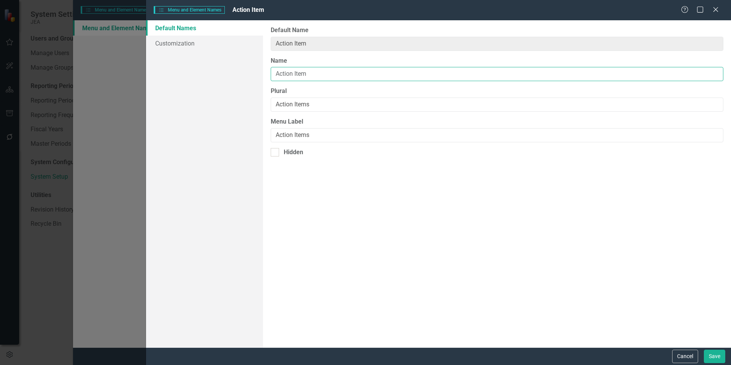
click at [317, 74] on input "Action Item" at bounding box center [497, 74] width 453 height 14
type input "Deliverable"
click at [296, 103] on input "Action Items" at bounding box center [497, 105] width 453 height 14
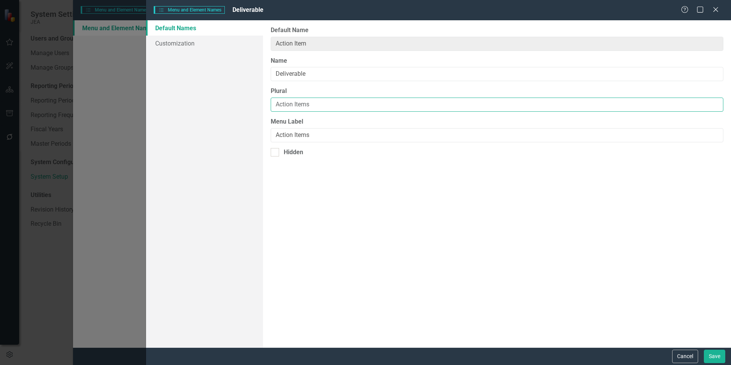
click at [296, 103] on input "Action Items" at bounding box center [497, 105] width 453 height 14
paste input "Deliverable"
type input "Deliverables"
click at [712, 355] on button "Save" at bounding box center [714, 356] width 21 height 13
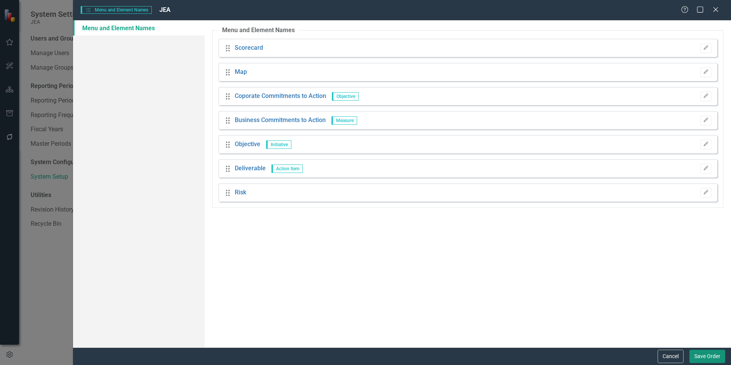
click at [709, 357] on button "Save Order" at bounding box center [708, 356] width 36 height 13
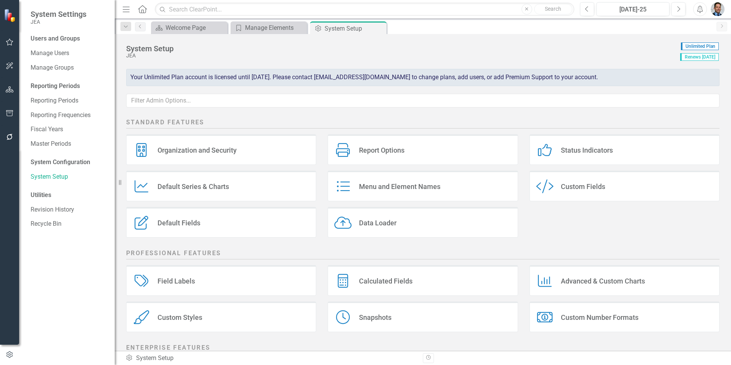
click at [185, 228] on div "Default Fields Default Fields" at bounding box center [221, 222] width 190 height 31
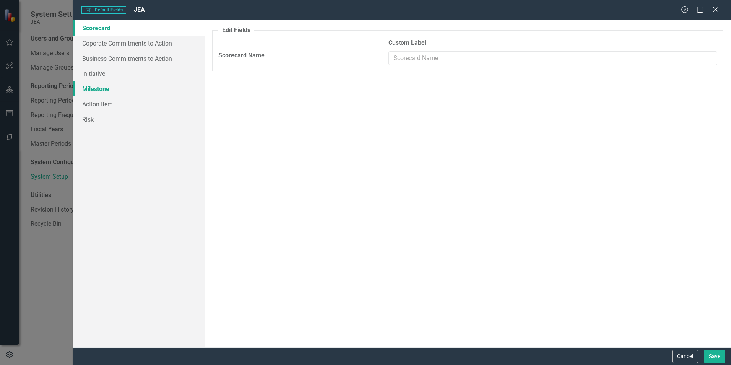
click at [88, 88] on link "Milestone" at bounding box center [139, 88] width 132 height 15
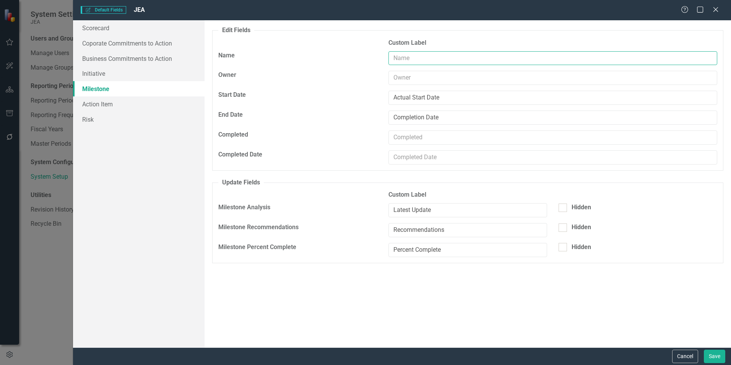
click at [420, 58] on input "text" at bounding box center [553, 58] width 329 height 14
type input "Measurement"
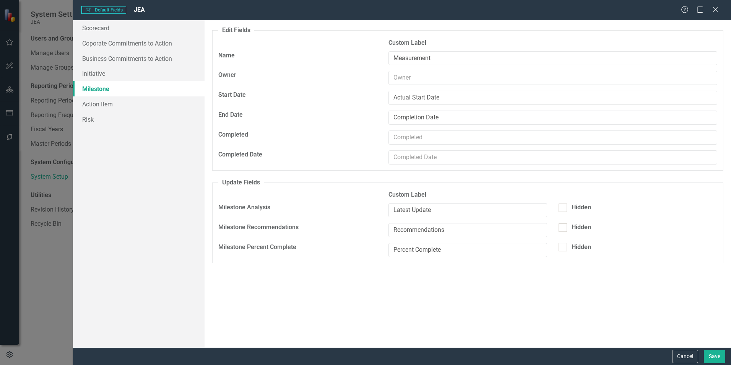
click at [477, 290] on div "Default fields that are included on edit and update forms (by element type) are…" at bounding box center [468, 183] width 527 height 327
click at [711, 357] on button "Save" at bounding box center [714, 356] width 21 height 13
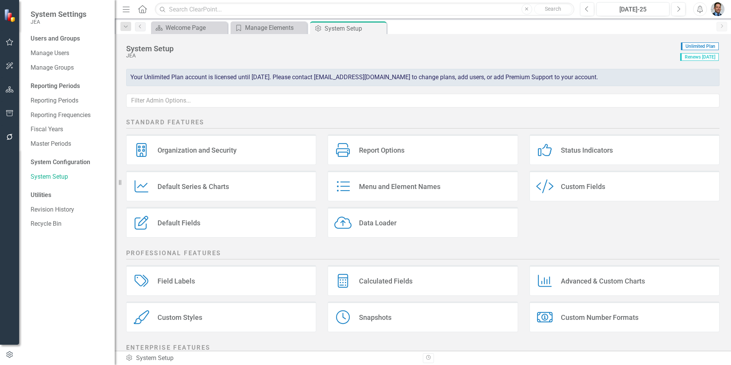
click at [232, 221] on div "Default Fields Default Fields" at bounding box center [221, 222] width 190 height 31
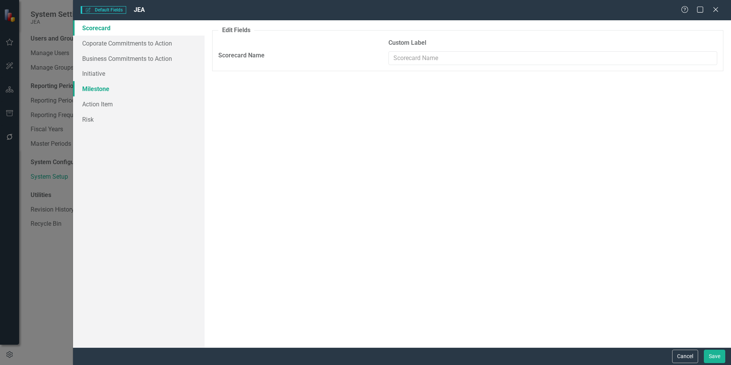
click at [108, 90] on link "Milestone" at bounding box center [139, 88] width 132 height 15
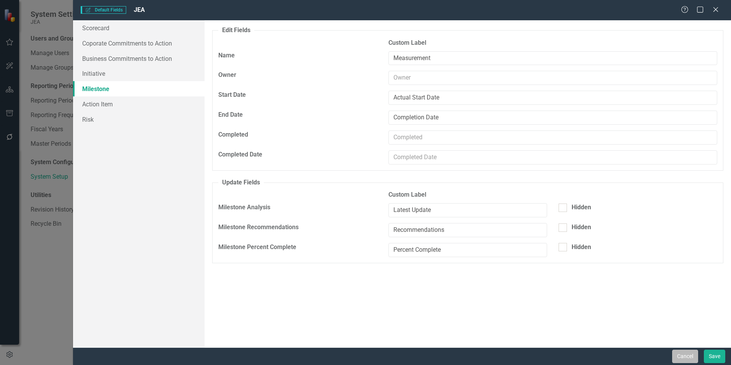
click at [687, 358] on button "Cancel" at bounding box center [685, 356] width 26 height 13
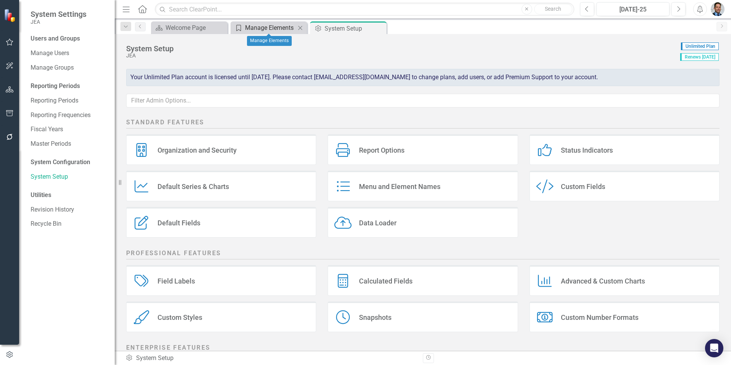
click at [257, 28] on div "Manage Elements" at bounding box center [270, 28] width 50 height 10
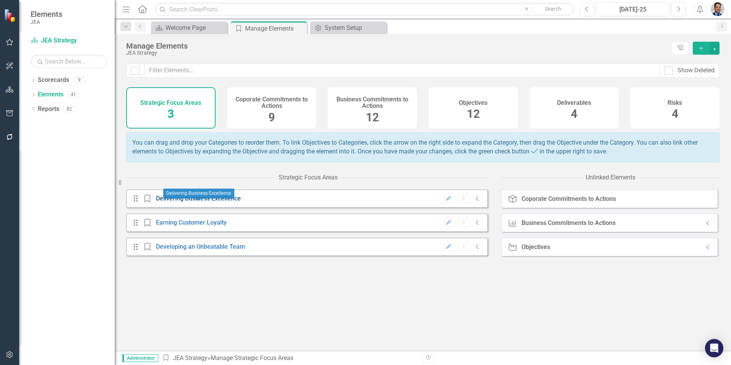
click at [200, 202] on link "Delivering Business Excellence" at bounding box center [198, 198] width 85 height 7
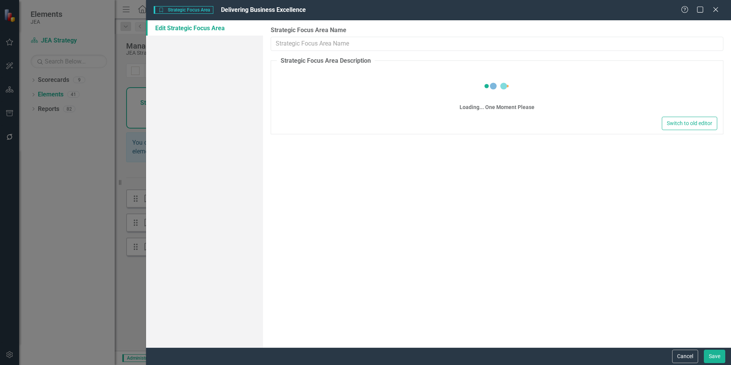
type input "Delivering Business Excellence"
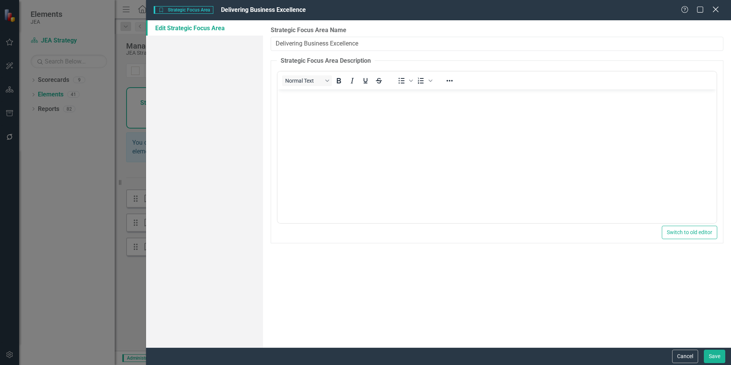
click at [713, 13] on div "Close" at bounding box center [716, 10] width 10 height 10
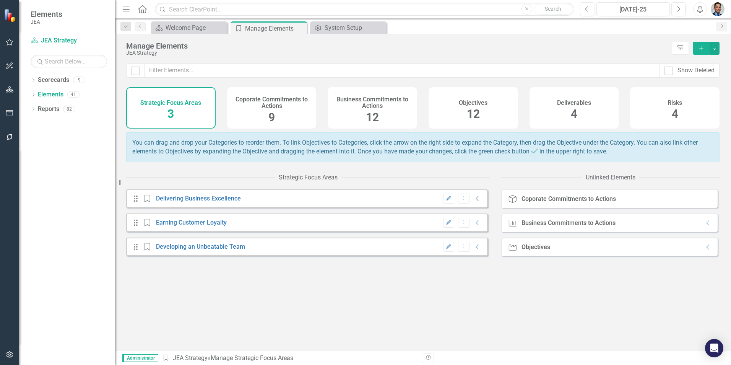
click at [474, 202] on icon "Collapse" at bounding box center [478, 198] width 8 height 6
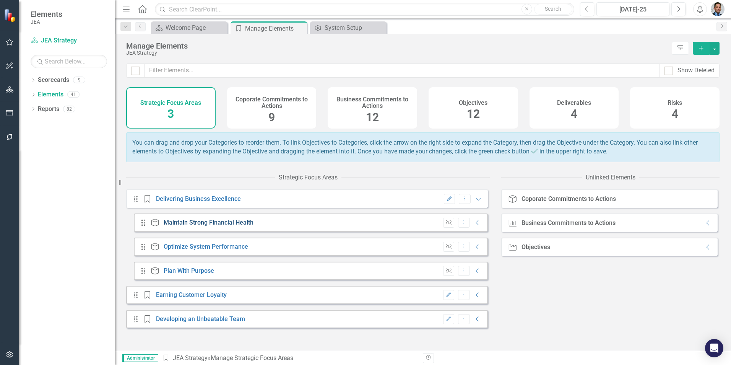
click at [210, 225] on link "Maintain Strong Financial Health" at bounding box center [209, 222] width 90 height 7
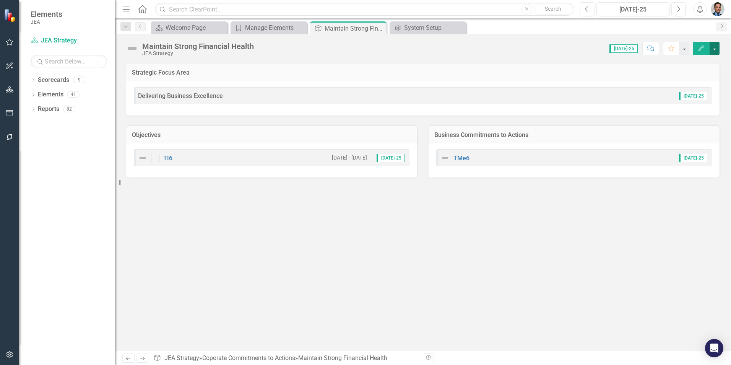
click at [717, 50] on button "button" at bounding box center [715, 48] width 10 height 13
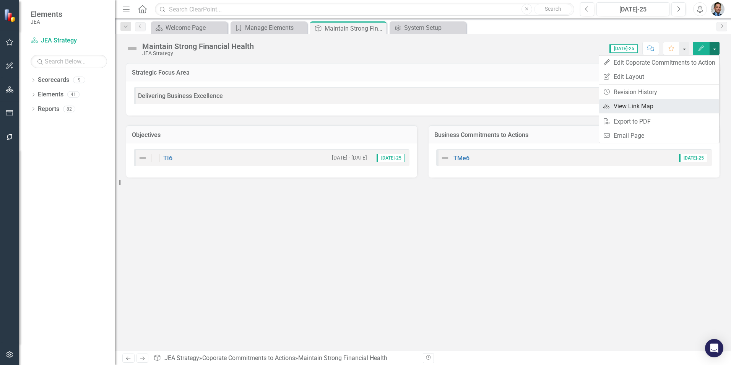
click at [644, 107] on link "Link Map View Link Map" at bounding box center [659, 106] width 120 height 14
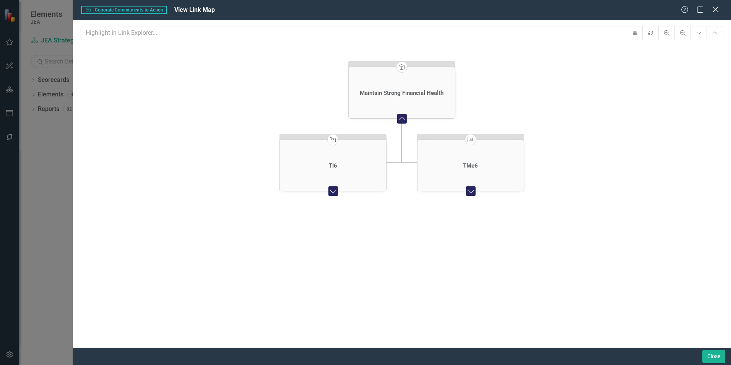
click at [715, 9] on icon "Close" at bounding box center [716, 9] width 10 height 7
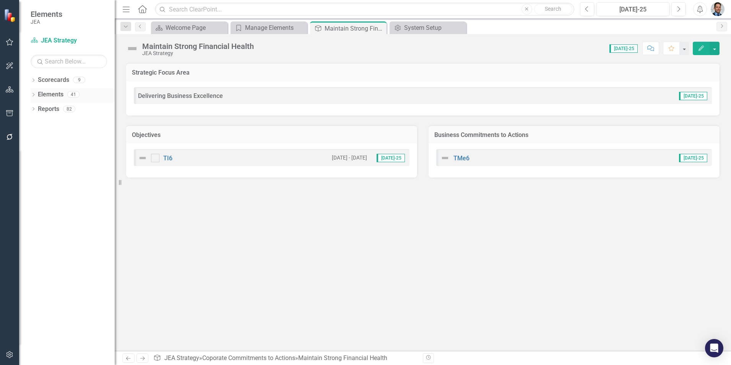
click at [57, 96] on link "Elements" at bounding box center [51, 94] width 26 height 9
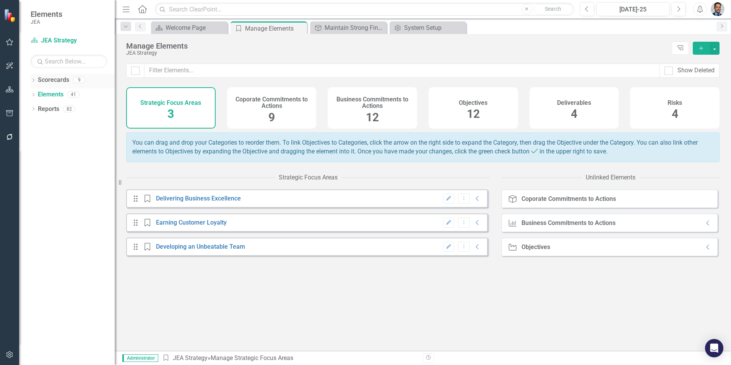
click at [53, 83] on link "Scorecards" at bounding box center [53, 80] width 31 height 9
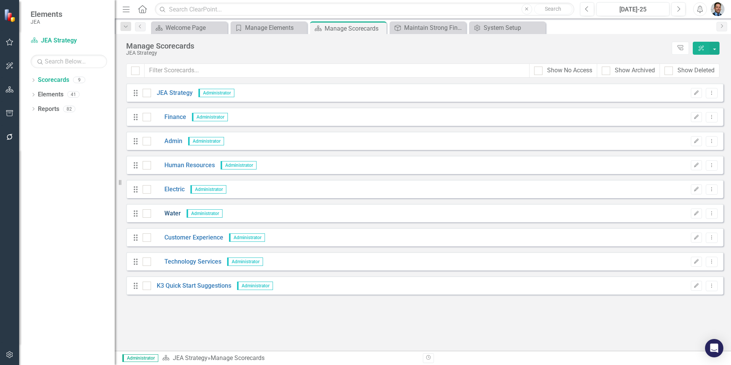
click at [174, 211] on link "Water" at bounding box center [166, 213] width 30 height 9
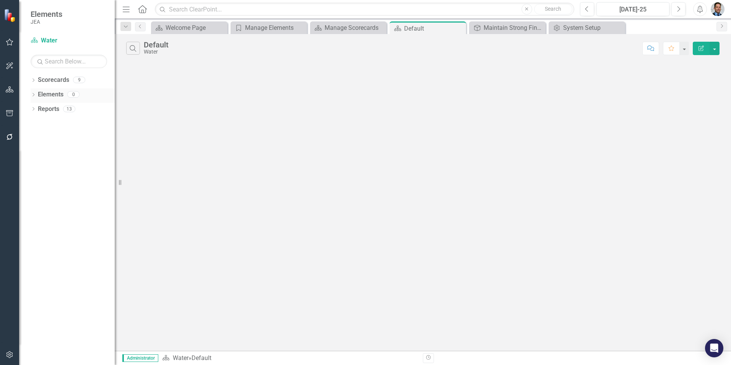
click at [50, 94] on link "Elements" at bounding box center [51, 94] width 26 height 9
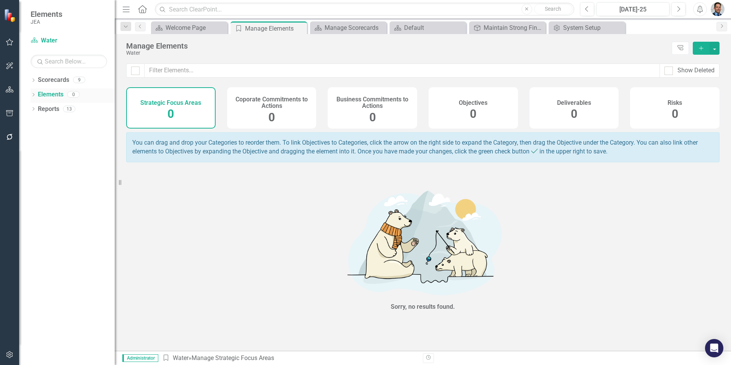
click at [51, 93] on link "Elements" at bounding box center [51, 94] width 26 height 9
click at [31, 96] on icon "Dropdown" at bounding box center [33, 95] width 5 height 4
click at [42, 40] on link "Scorecard Water" at bounding box center [69, 40] width 76 height 9
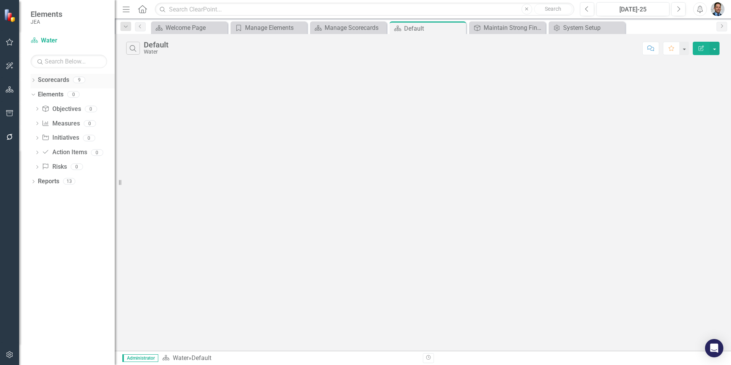
click at [41, 77] on link "Scorecards" at bounding box center [53, 80] width 31 height 9
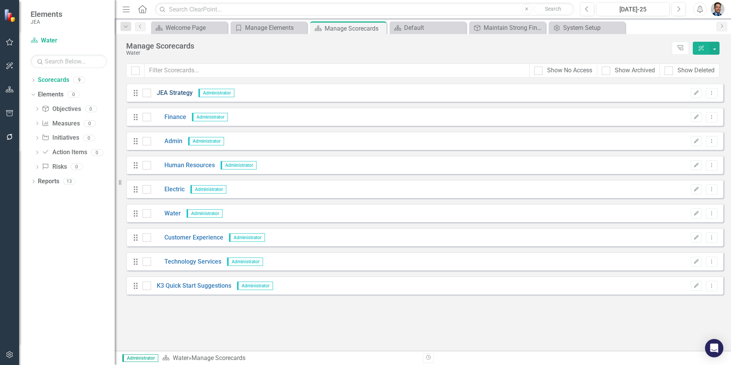
click at [175, 93] on link "JEA Strategy" at bounding box center [172, 93] width 42 height 9
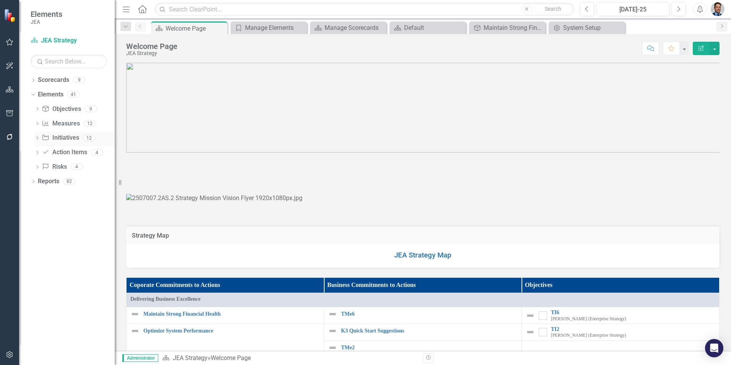
click at [63, 140] on link "Objective Initiatives" at bounding box center [60, 137] width 37 height 9
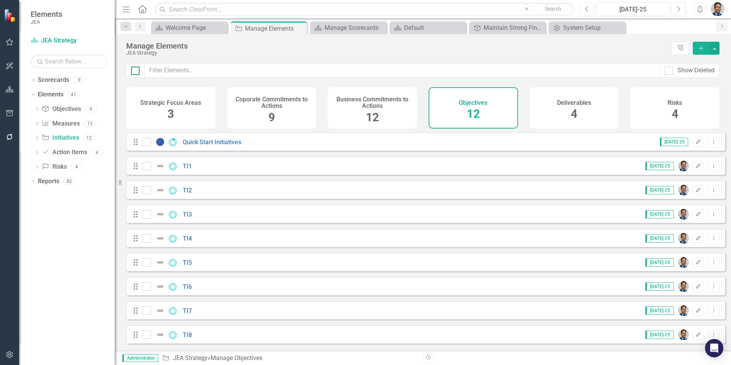
click at [134, 75] on div at bounding box center [135, 71] width 8 height 8
click at [134, 72] on input "checkbox" at bounding box center [133, 69] width 5 height 5
checkbox input "true"
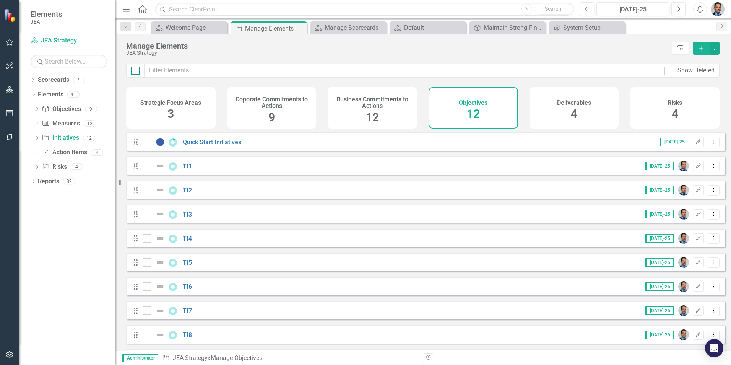
checkbox input "true"
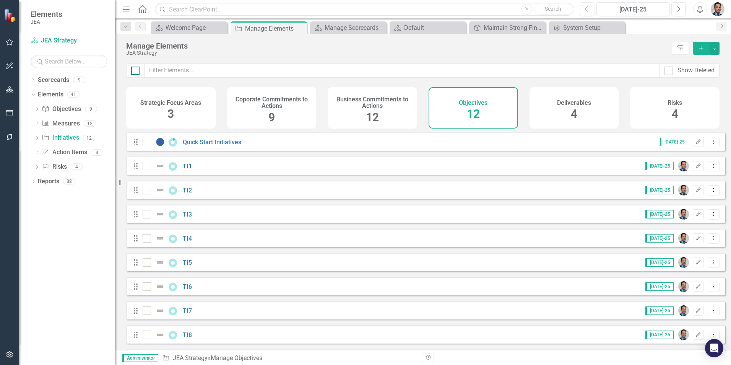
checkbox input "true"
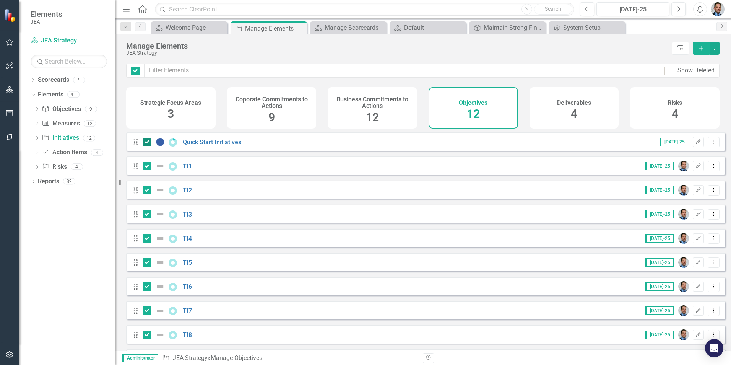
click at [148, 146] on div at bounding box center [147, 142] width 8 height 8
click at [148, 143] on input "checkbox" at bounding box center [145, 140] width 5 height 5
checkbox input "false"
click at [715, 44] on button "button" at bounding box center [715, 48] width 10 height 13
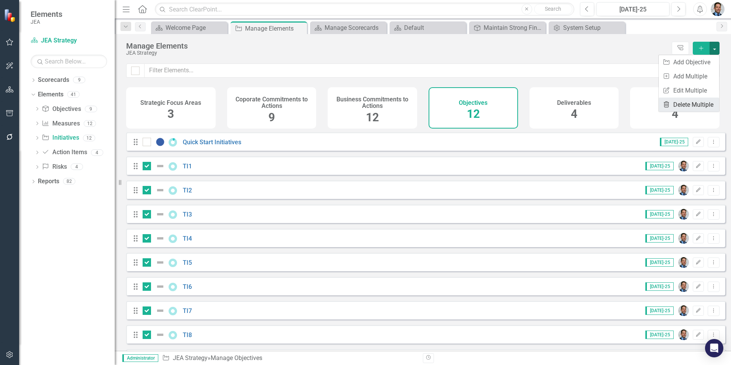
click at [683, 104] on link "Trash Delete Multiple" at bounding box center [689, 105] width 60 height 14
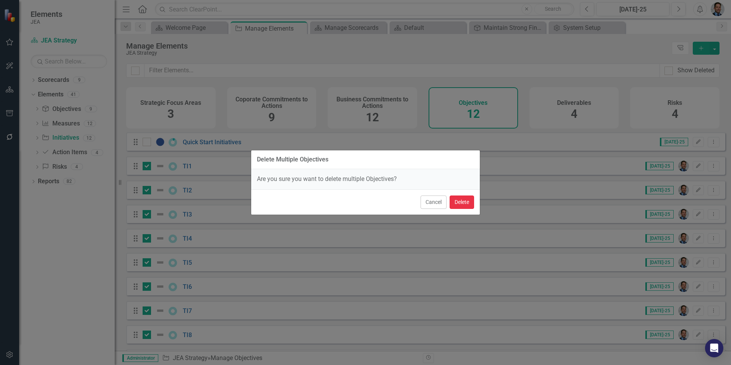
click at [463, 202] on button "Delete" at bounding box center [462, 201] width 24 height 13
checkbox input "false"
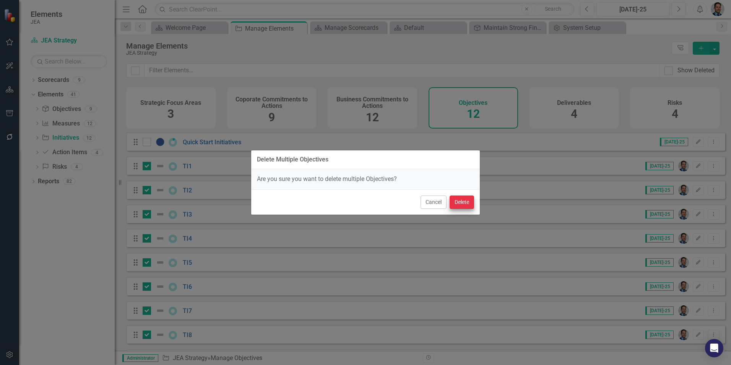
checkbox input "false"
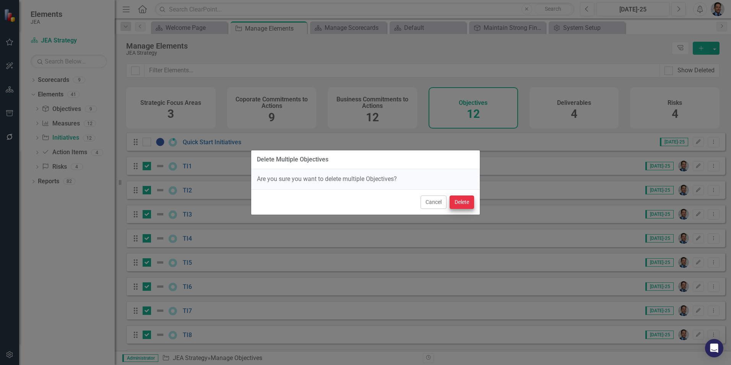
checkbox input "false"
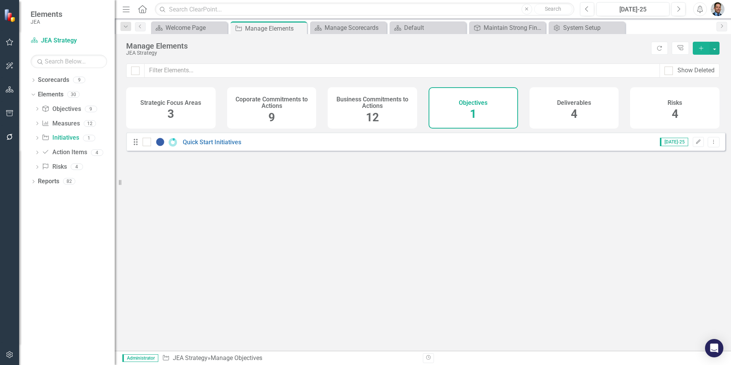
click at [359, 112] on div "Business Commitments to Actions 12" at bounding box center [372, 107] width 89 height 41
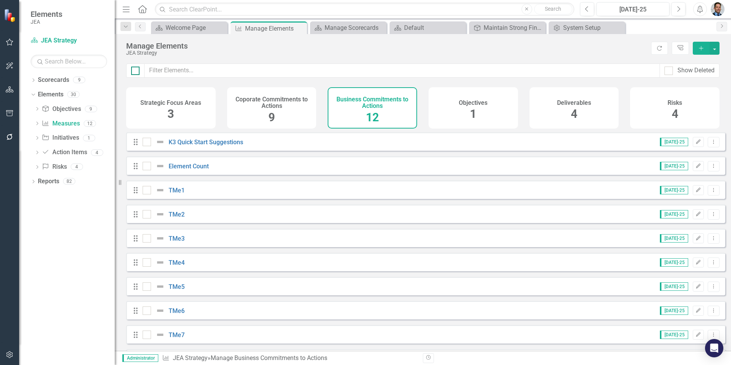
click at [134, 72] on div at bounding box center [135, 71] width 8 height 8
click at [134, 72] on input "checkbox" at bounding box center [133, 69] width 5 height 5
checkbox input "true"
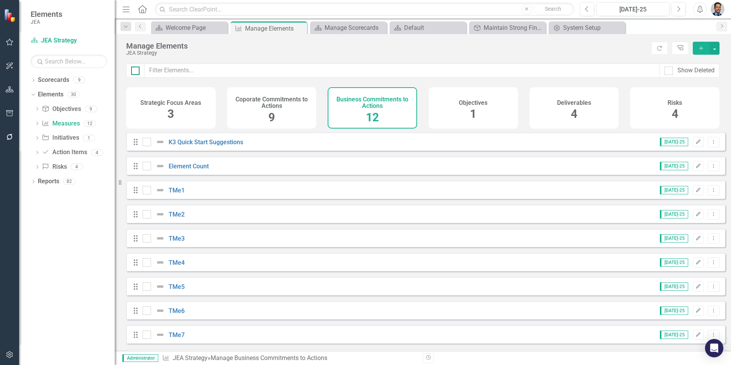
checkbox input "true"
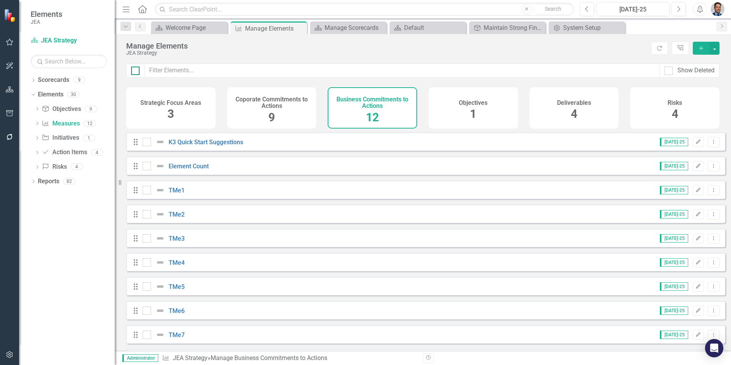
checkbox input "true"
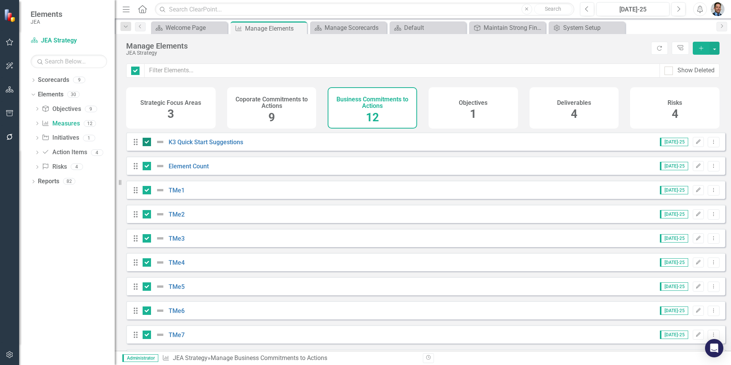
click at [144, 146] on div at bounding box center [147, 142] width 8 height 8
click at [144, 143] on input "checkbox" at bounding box center [145, 140] width 5 height 5
checkbox input "false"
click at [144, 167] on input "checkbox" at bounding box center [145, 164] width 5 height 5
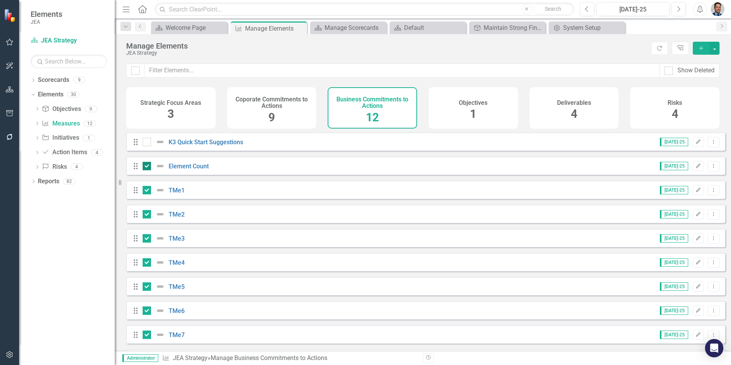
checkbox input "false"
click at [715, 52] on button "button" at bounding box center [715, 48] width 10 height 13
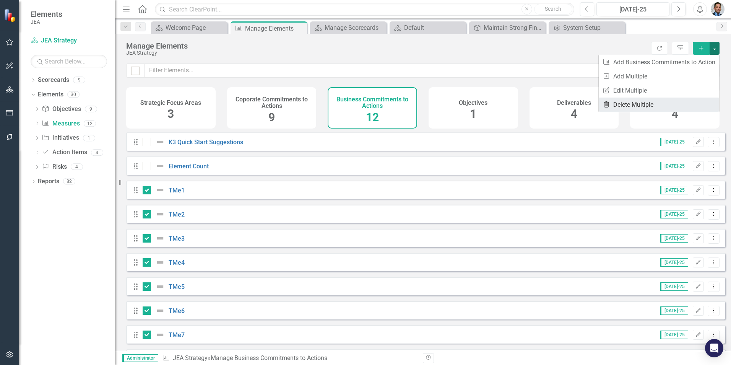
click at [622, 102] on link "Trash Delete Multiple" at bounding box center [659, 105] width 120 height 14
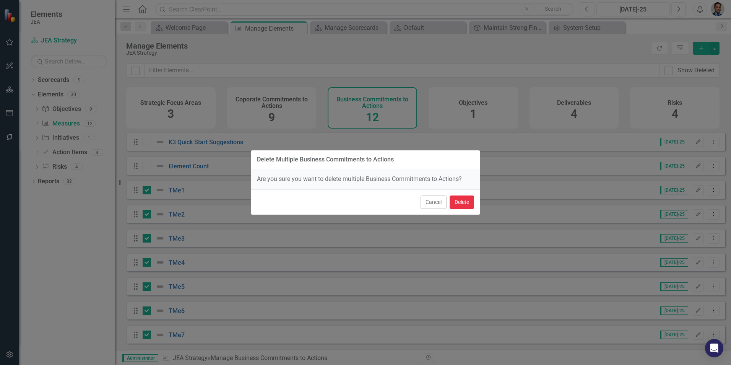
click at [460, 205] on button "Delete" at bounding box center [462, 201] width 24 height 13
checkbox input "false"
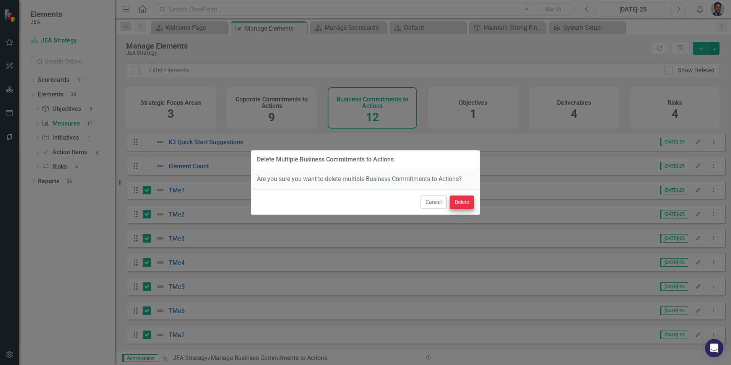
checkbox input "false"
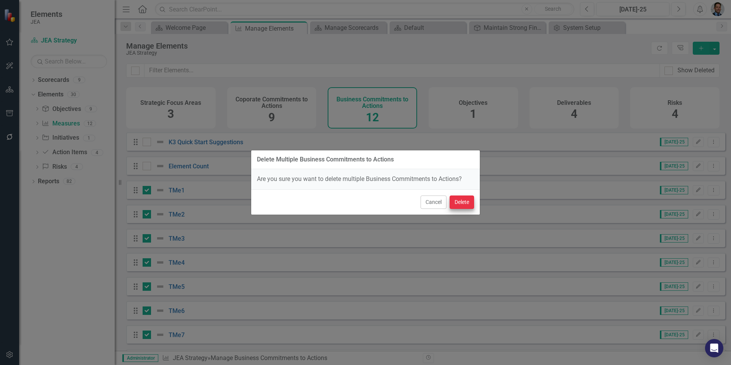
checkbox input "false"
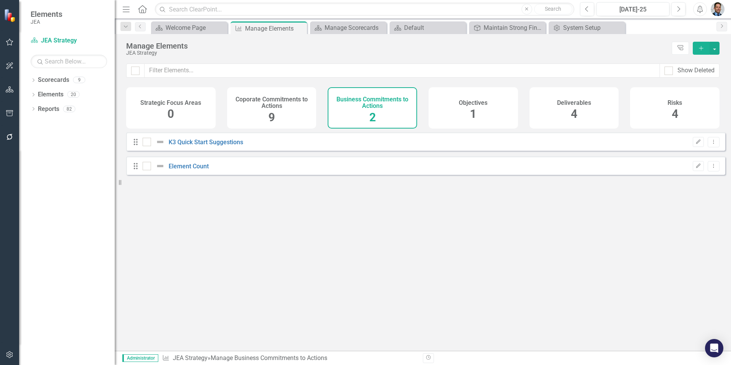
checkbox input "false"
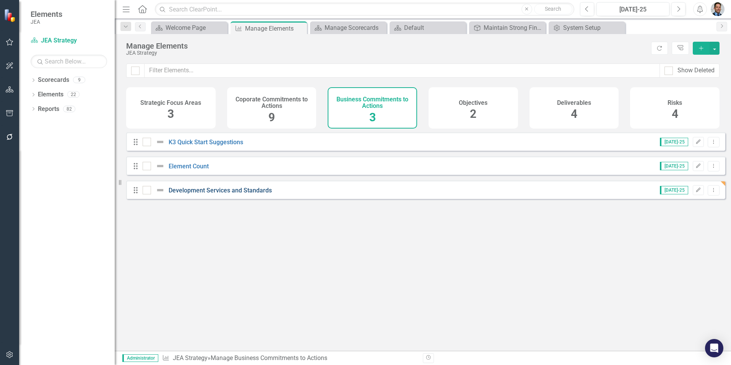
click at [210, 194] on link "Development Services and Standards" at bounding box center [220, 190] width 103 height 7
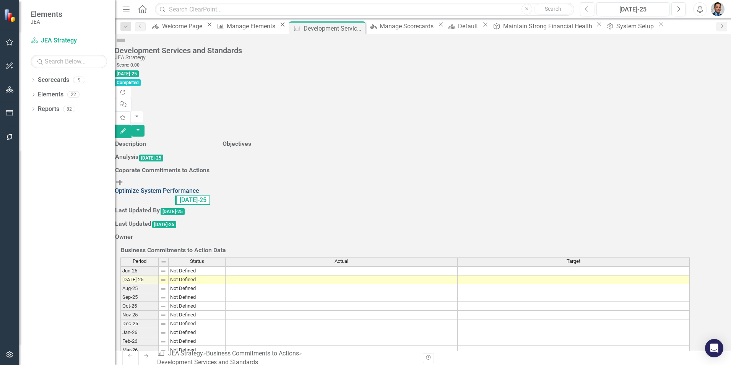
click at [194, 194] on link "Optimize System Performance" at bounding box center [157, 190] width 85 height 7
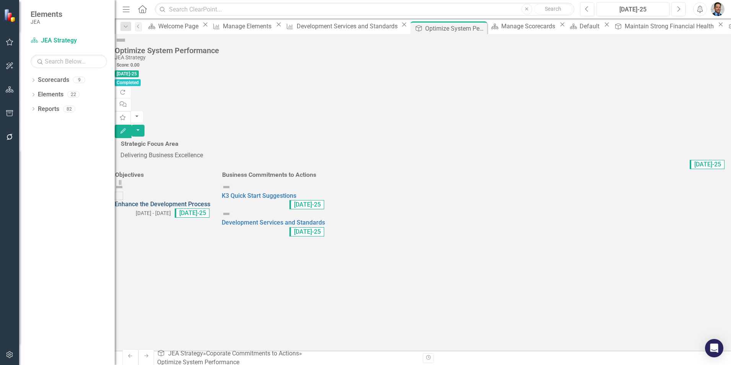
click at [210, 200] on link "Enhance the Development Process" at bounding box center [163, 203] width 96 height 7
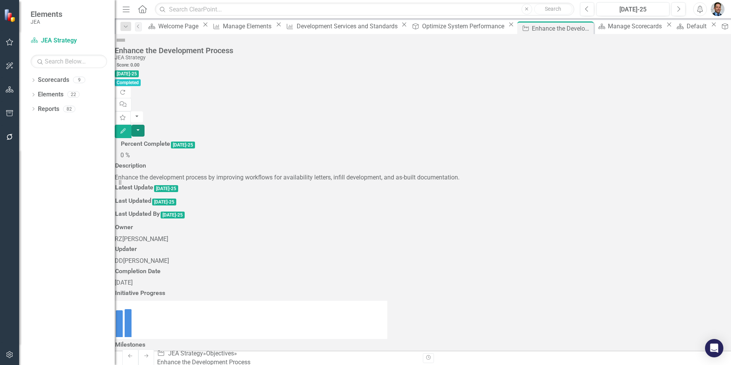
click at [145, 125] on button "button" at bounding box center [138, 131] width 13 height 12
click at [654, 137] on link "Link Map View Link Map" at bounding box center [672, 136] width 93 height 14
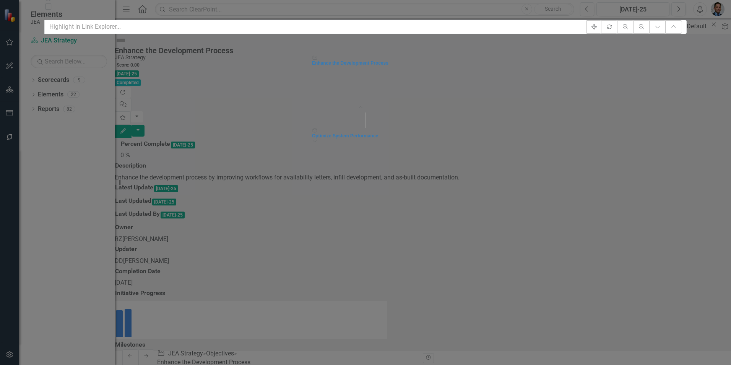
click at [210, 142] on icon "Objective Enhance the Development Process Collapse Chart Coporate Commitments t…" at bounding box center [365, 203] width 643 height 327
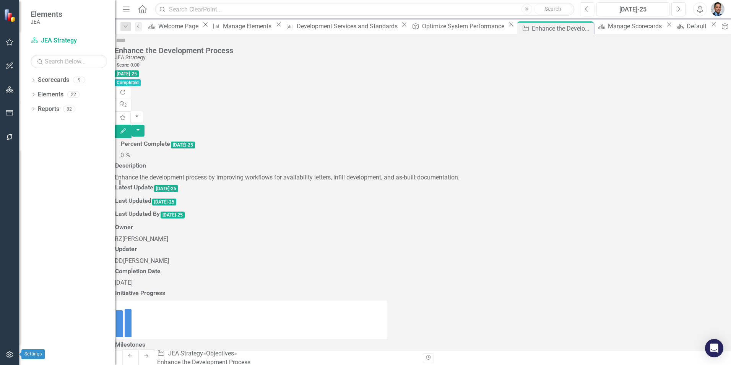
click at [8, 353] on icon "button" at bounding box center [10, 354] width 8 height 6
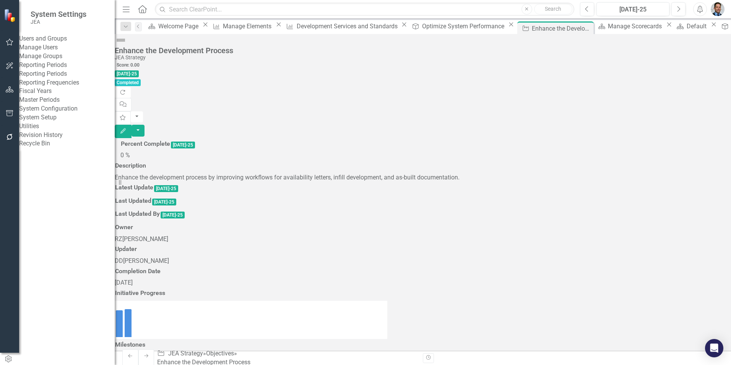
click at [46, 122] on link "System Setup" at bounding box center [67, 117] width 96 height 9
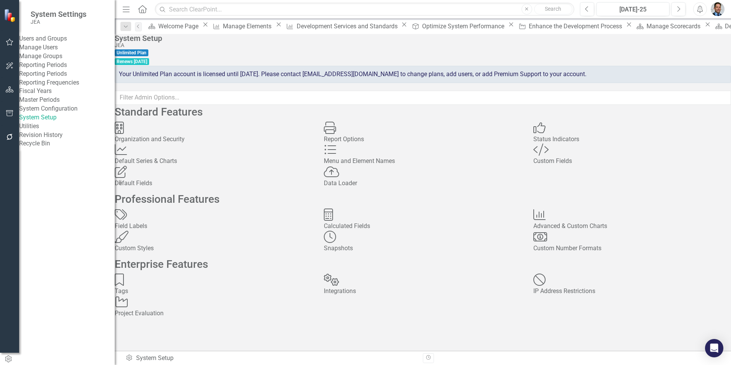
click at [384, 166] on div "Menu and Element Names Menu and Element Names" at bounding box center [423, 154] width 198 height 22
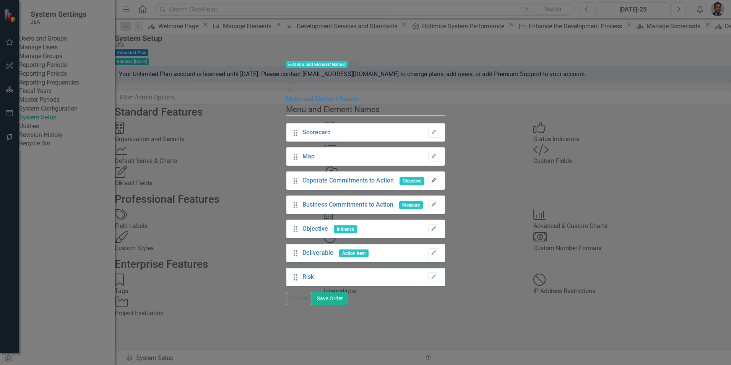
click at [439, 176] on button "Edit" at bounding box center [433, 181] width 11 height 10
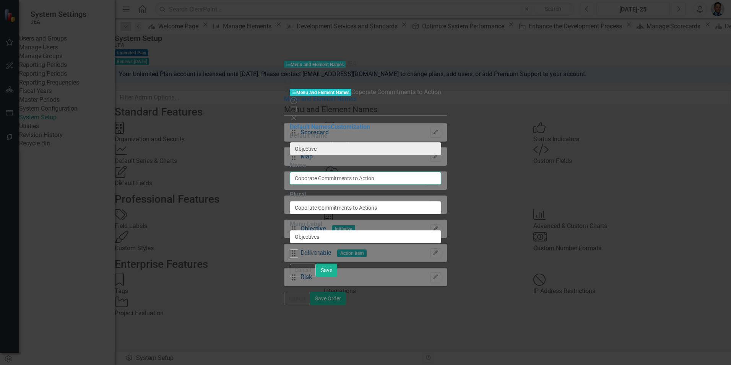
click at [290, 172] on input "Coporate Commitments to Action" at bounding box center [365, 178] width 151 height 13
type input "Corporate Commitments to Action"
click at [289, 201] on input "Coporate Commitments to Actions" at bounding box center [365, 207] width 153 height 13
type input "Corporate Commitments to Actions"
click at [337, 277] on button "Save" at bounding box center [325, 270] width 21 height 13
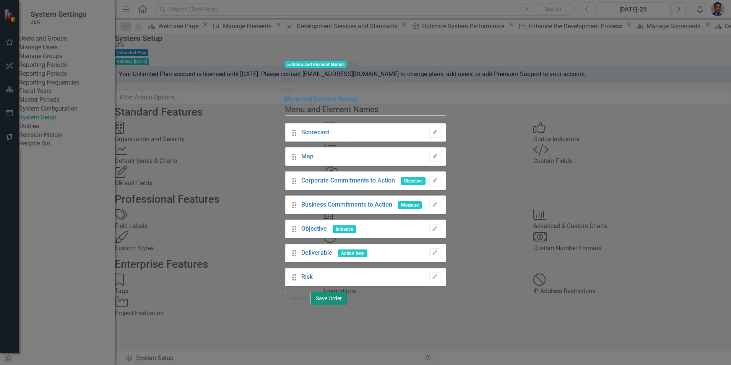
click at [347, 305] on button "Save Order" at bounding box center [329, 298] width 36 height 13
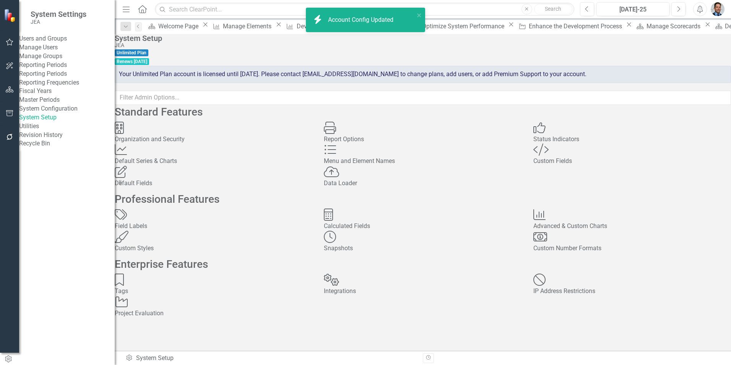
click at [47, 122] on link "System Setup" at bounding box center [67, 117] width 96 height 9
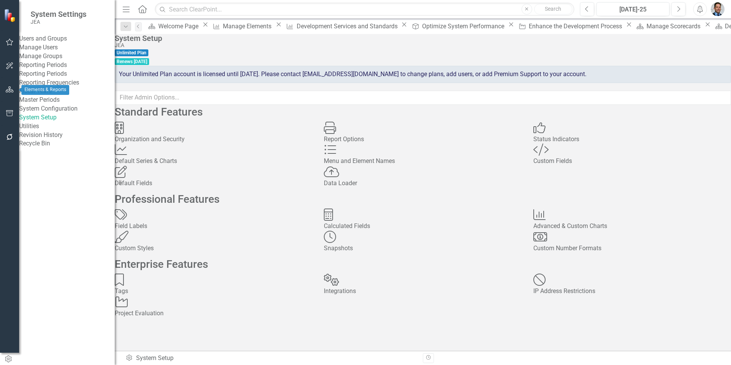
click at [8, 89] on icon "button" at bounding box center [10, 89] width 8 height 6
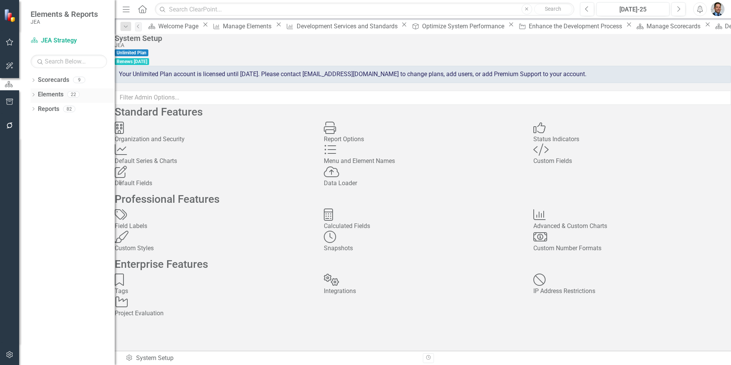
click at [47, 94] on link "Elements" at bounding box center [51, 94] width 26 height 9
